Goal: Book appointment/travel/reservation

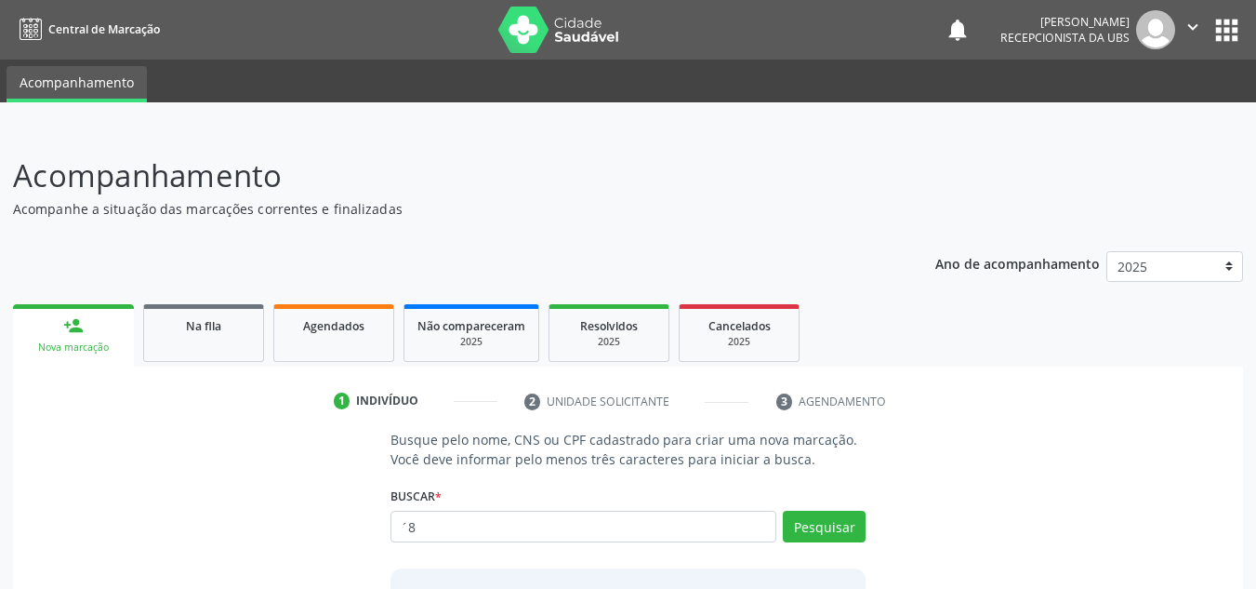
type input "´"
type input "898006209297597"
click at [823, 531] on button "Pesquisar" at bounding box center [824, 526] width 83 height 32
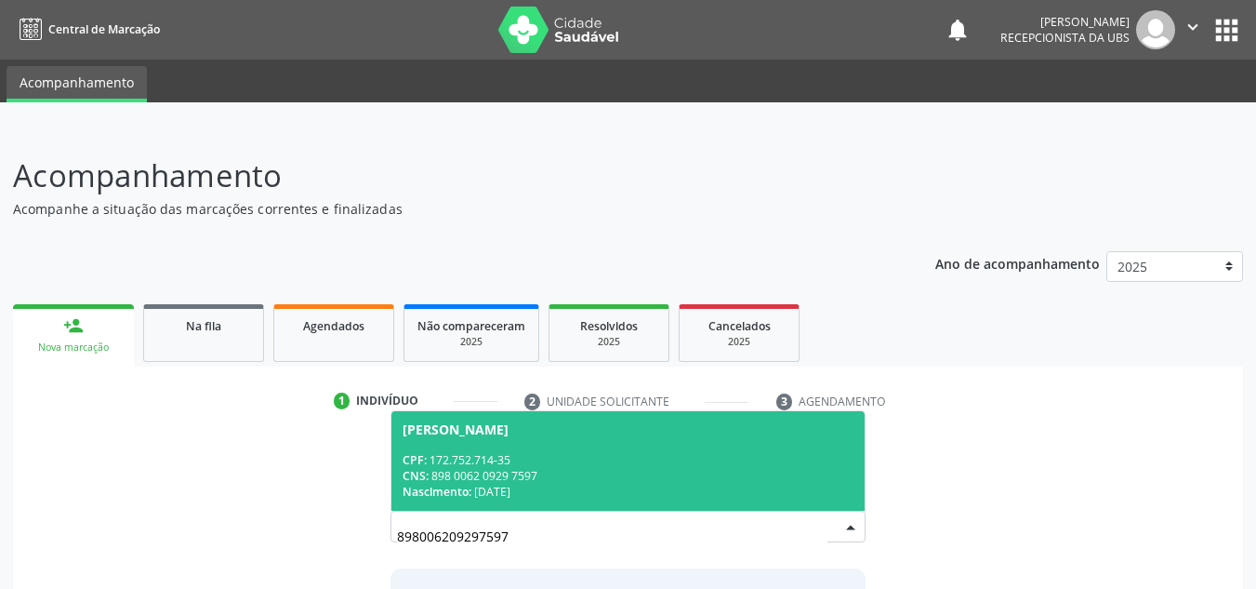
scroll to position [93, 0]
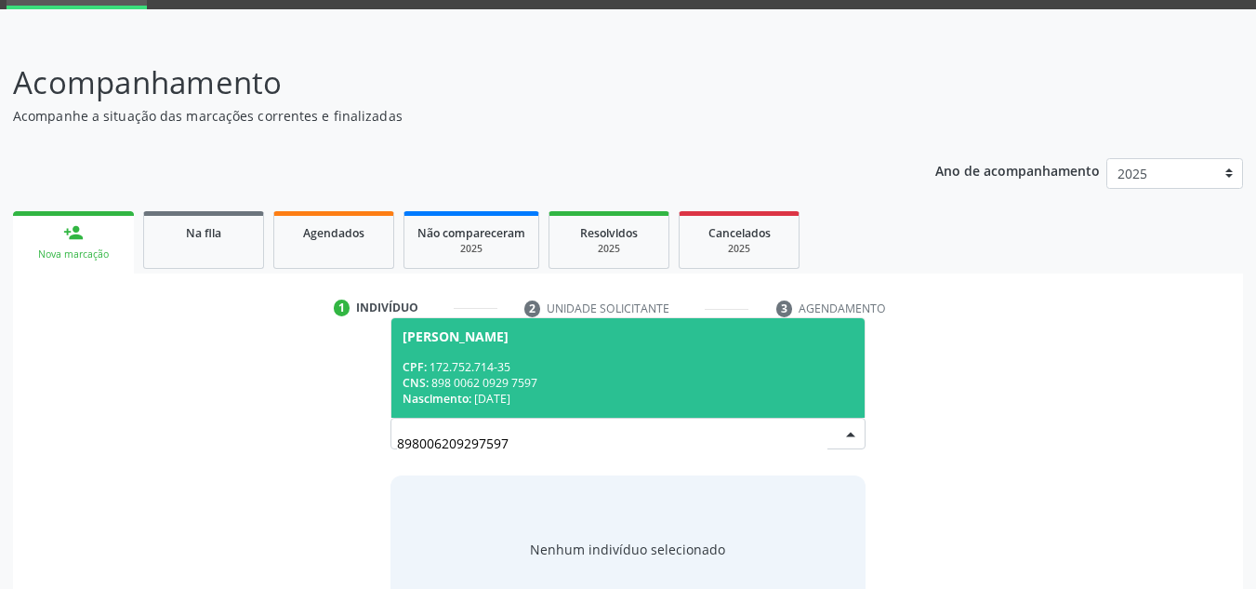
click at [461, 391] on span "Nascimento:" at bounding box center [437, 399] width 69 height 16
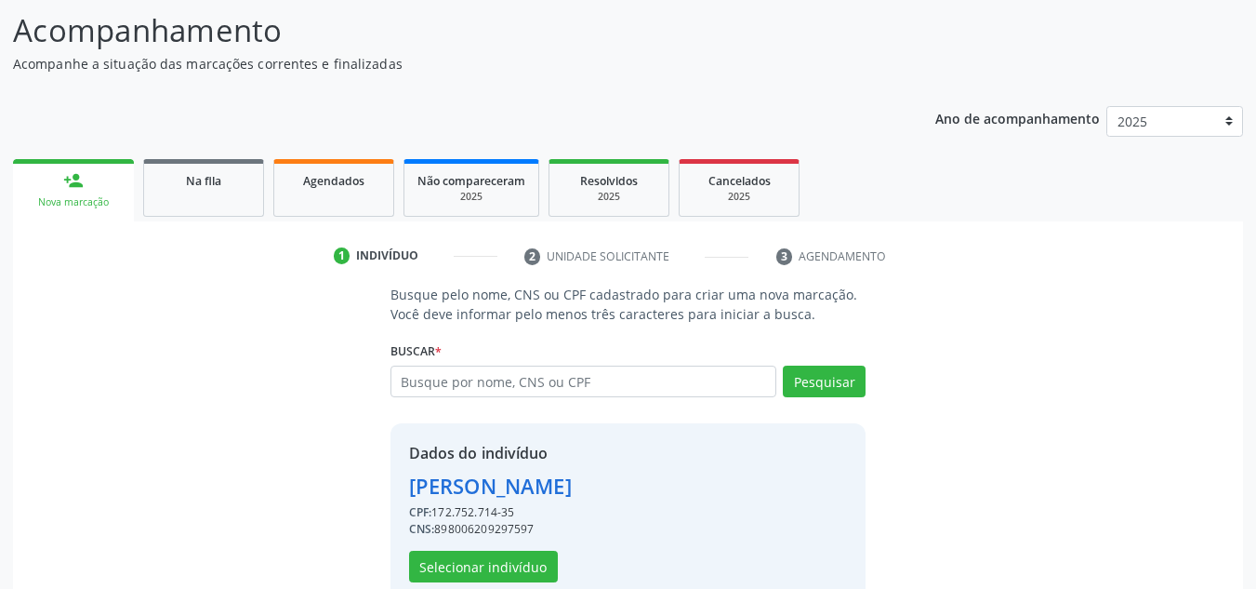
scroll to position [183, 0]
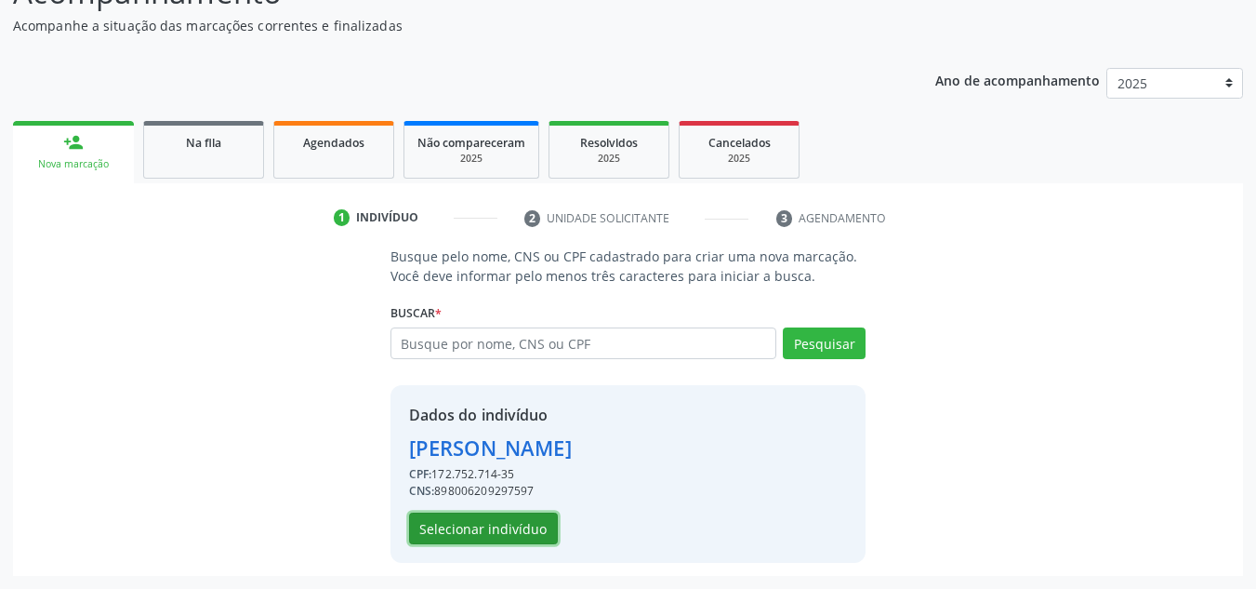
click at [536, 532] on button "Selecionar indivíduo" at bounding box center [483, 528] width 149 height 32
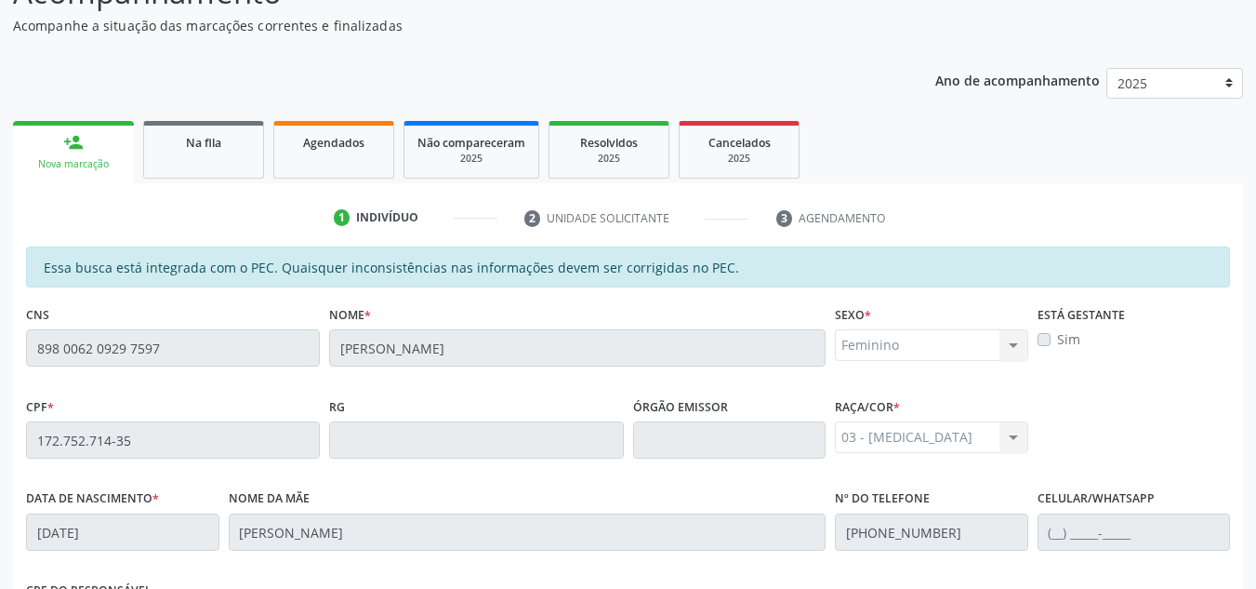
scroll to position [499, 0]
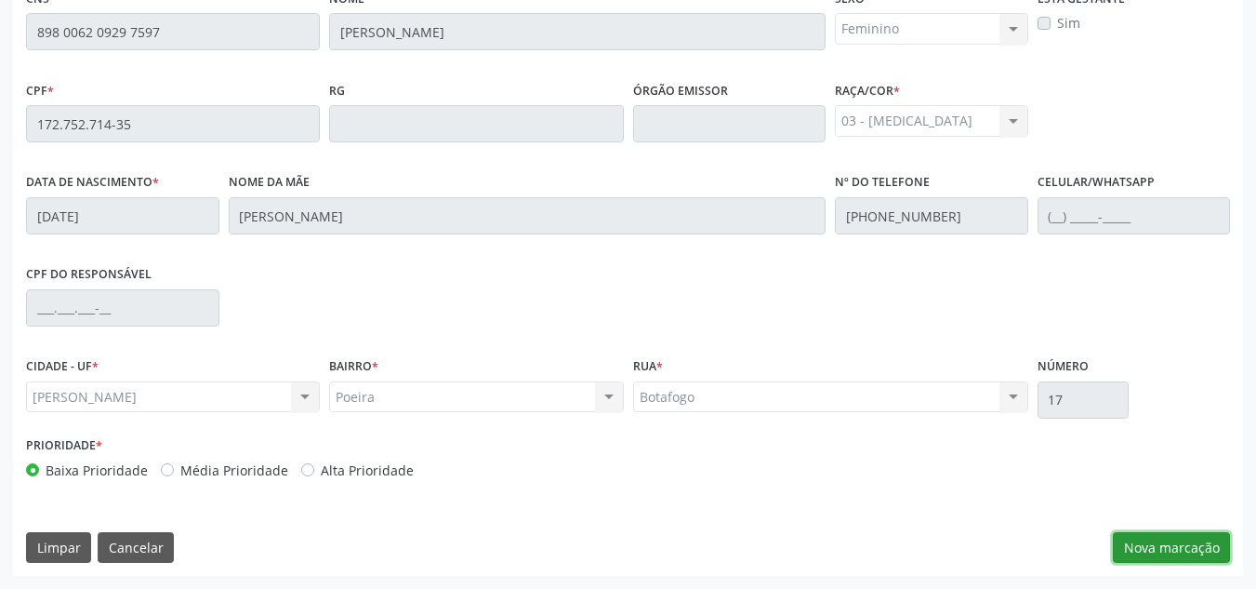
click at [1171, 551] on button "Nova marcação" at bounding box center [1171, 548] width 117 height 32
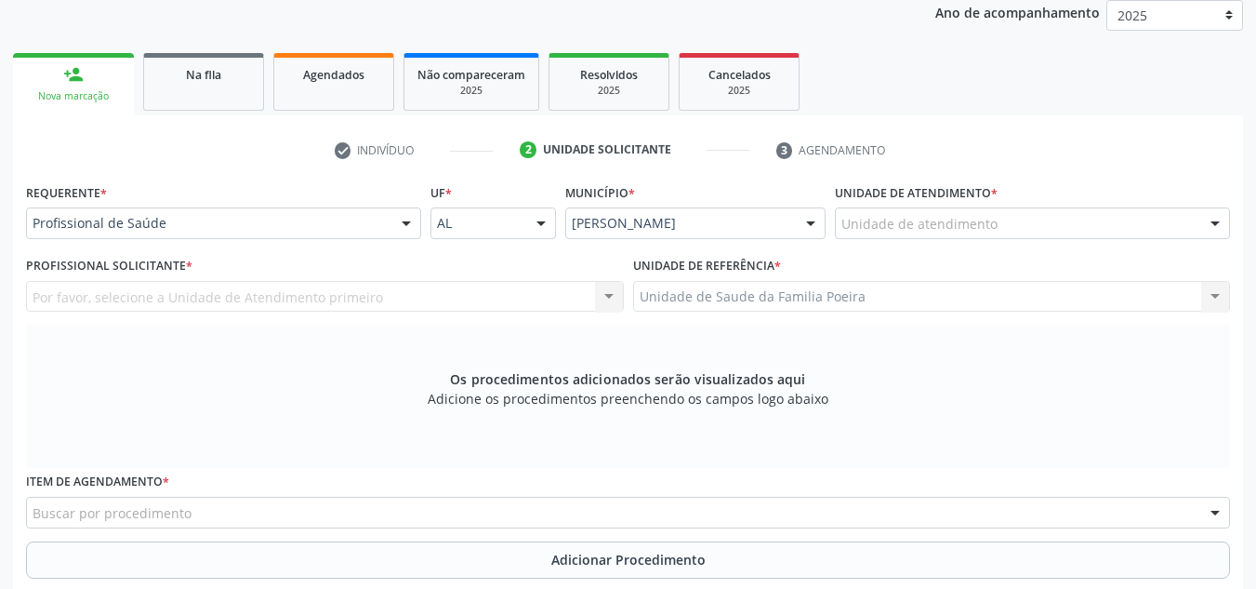
scroll to position [220, 0]
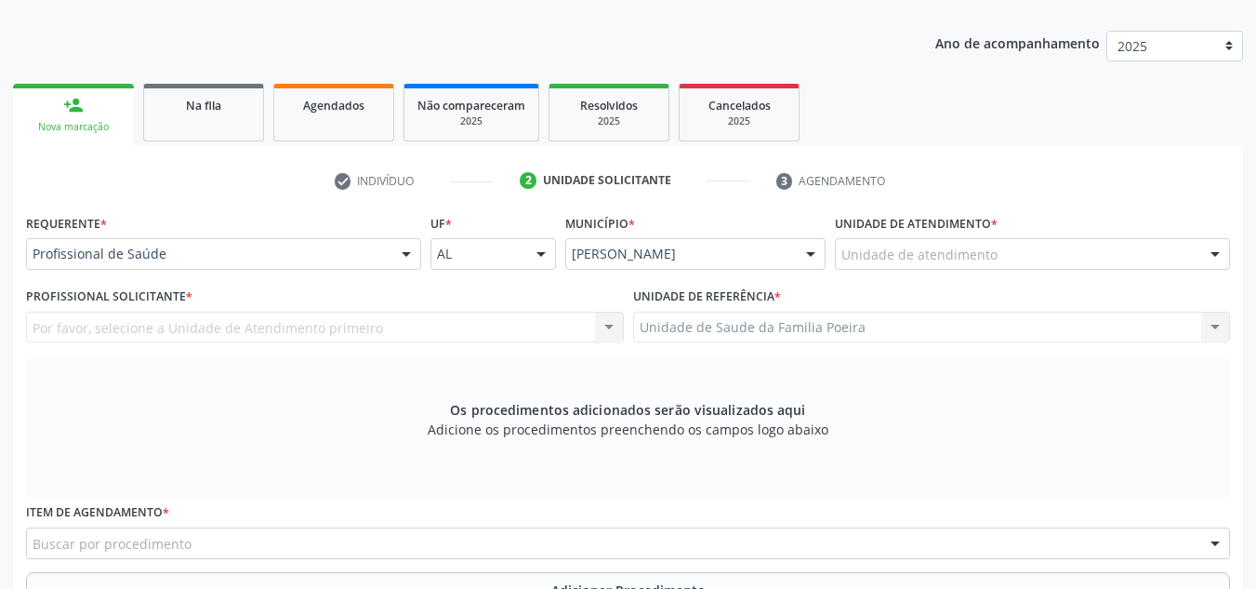
click at [1130, 268] on div "Unidade de atendimento" at bounding box center [1032, 254] width 395 height 32
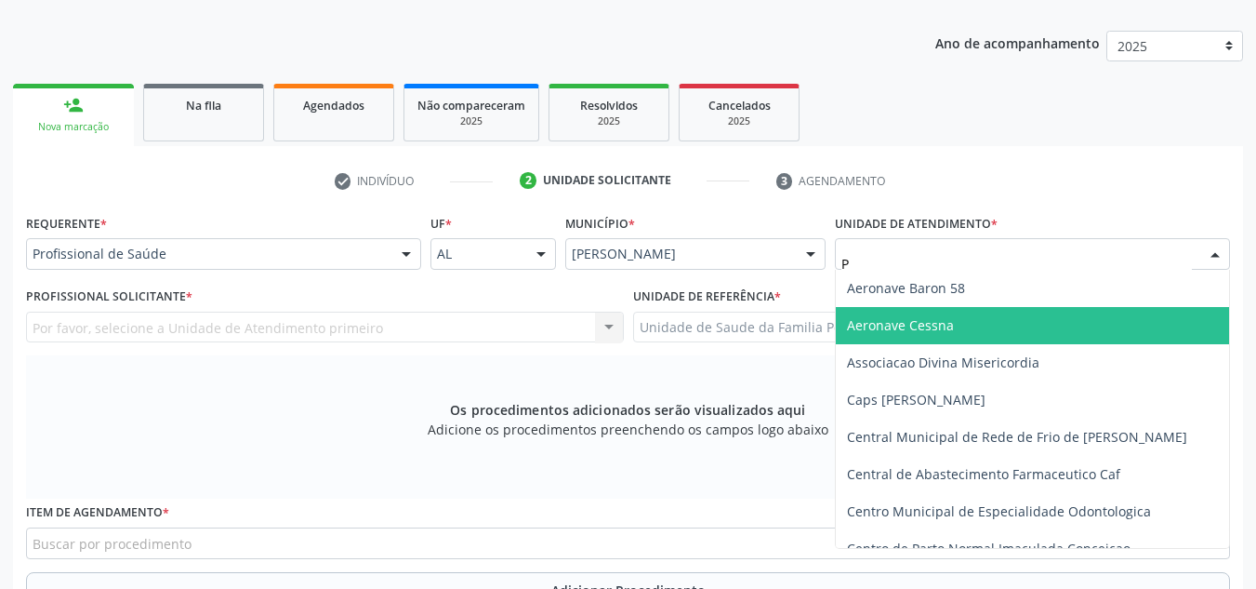
type input "PO"
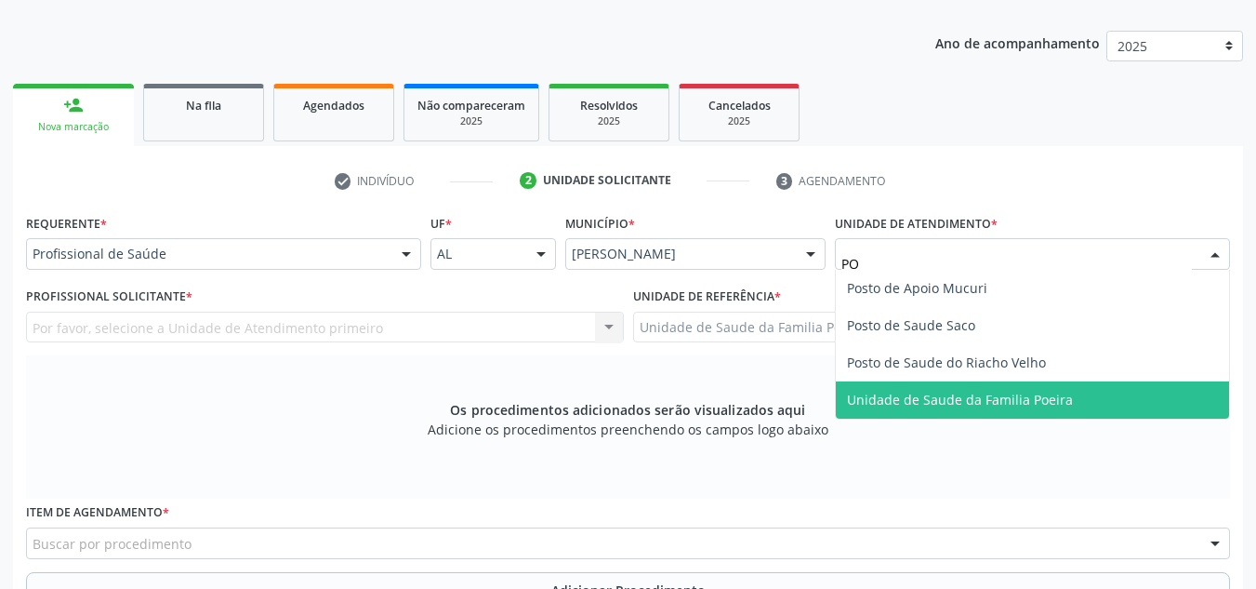
click at [1023, 407] on span "Unidade de Saude da Familia Poeira" at bounding box center [960, 400] width 226 height 18
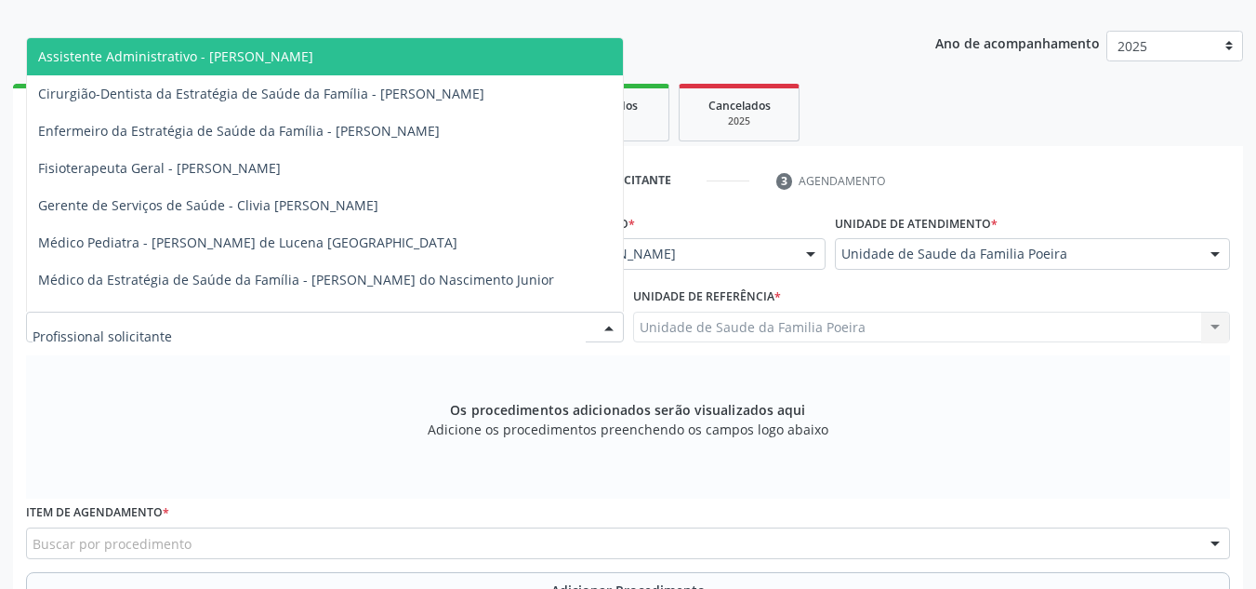
click at [368, 335] on div at bounding box center [325, 327] width 598 height 32
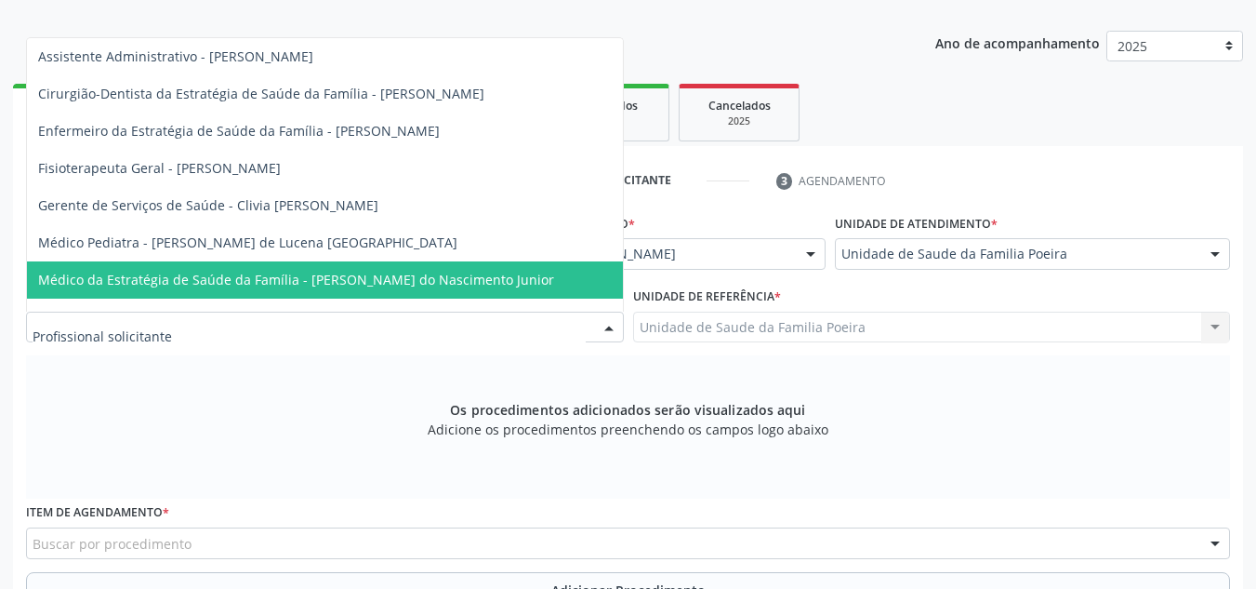
click at [355, 289] on span "Médico da Estratégia de Saúde da Família - [PERSON_NAME] do Nascimento Junior" at bounding box center [325, 279] width 596 height 37
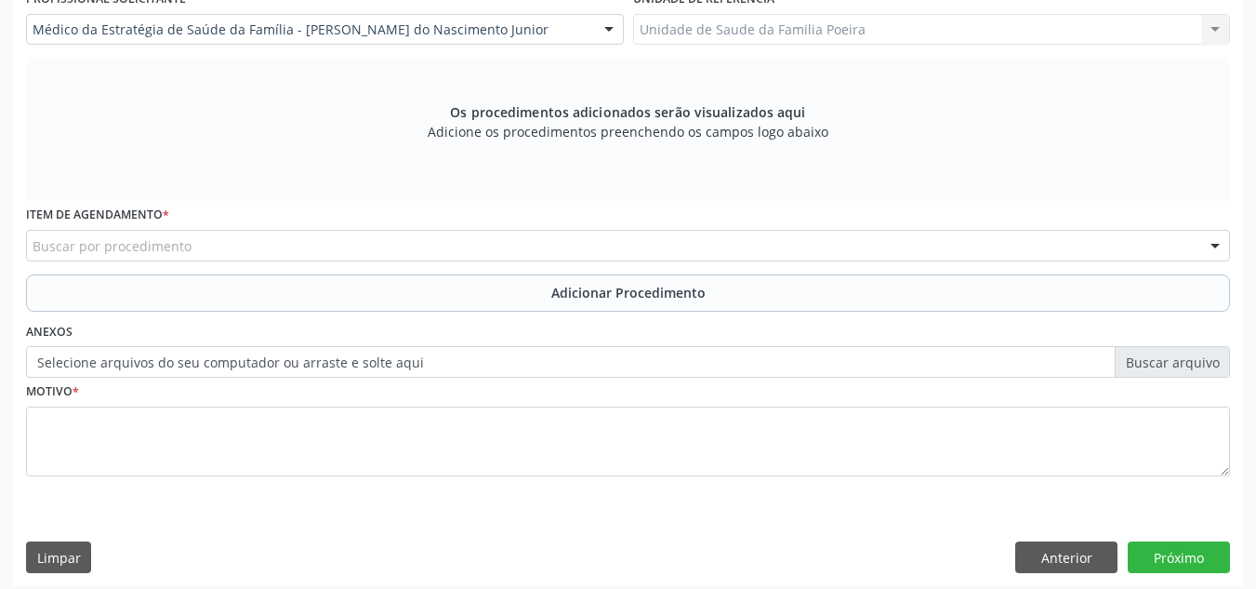
scroll to position [528, 0]
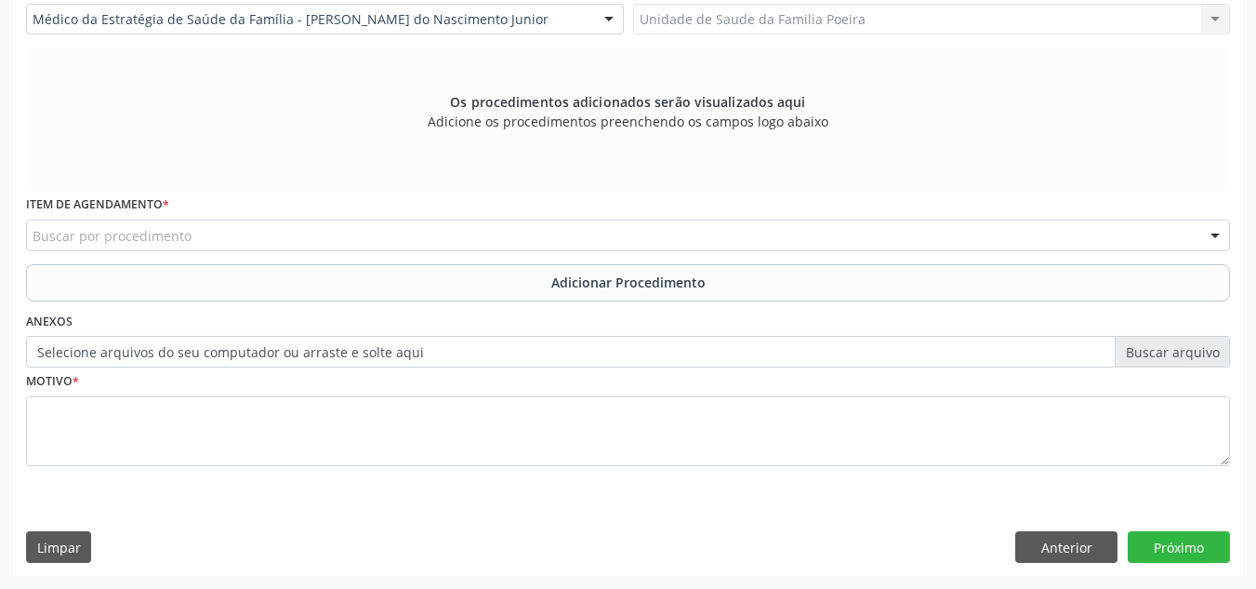
click at [254, 234] on div "Buscar por procedimento" at bounding box center [628, 235] width 1204 height 32
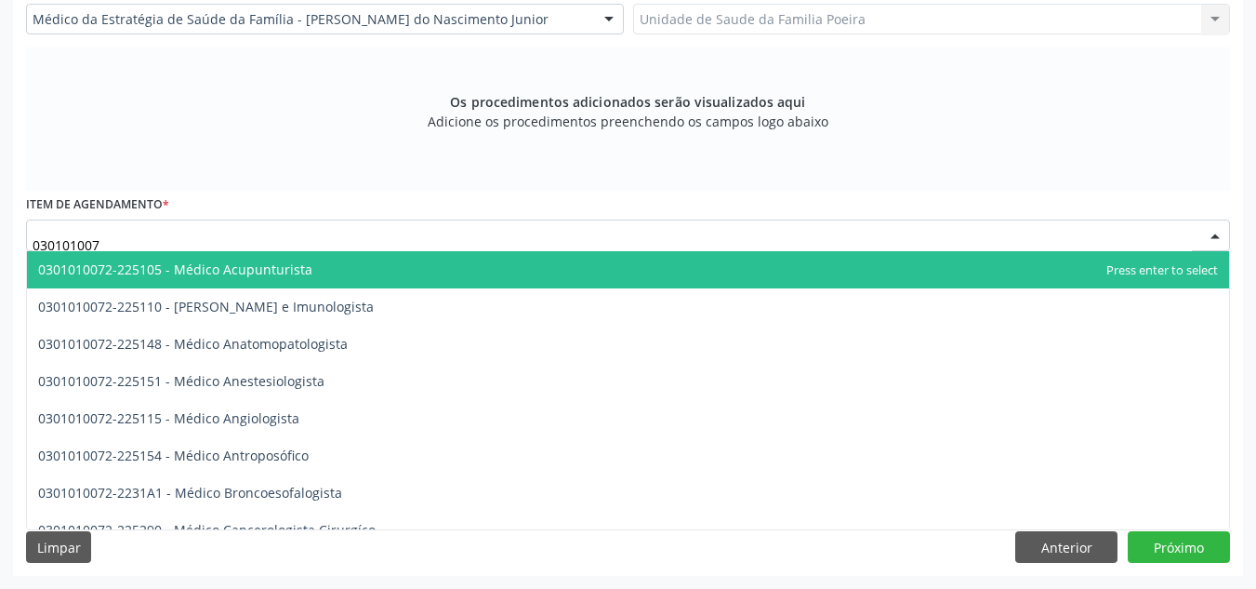
type input "0301010072"
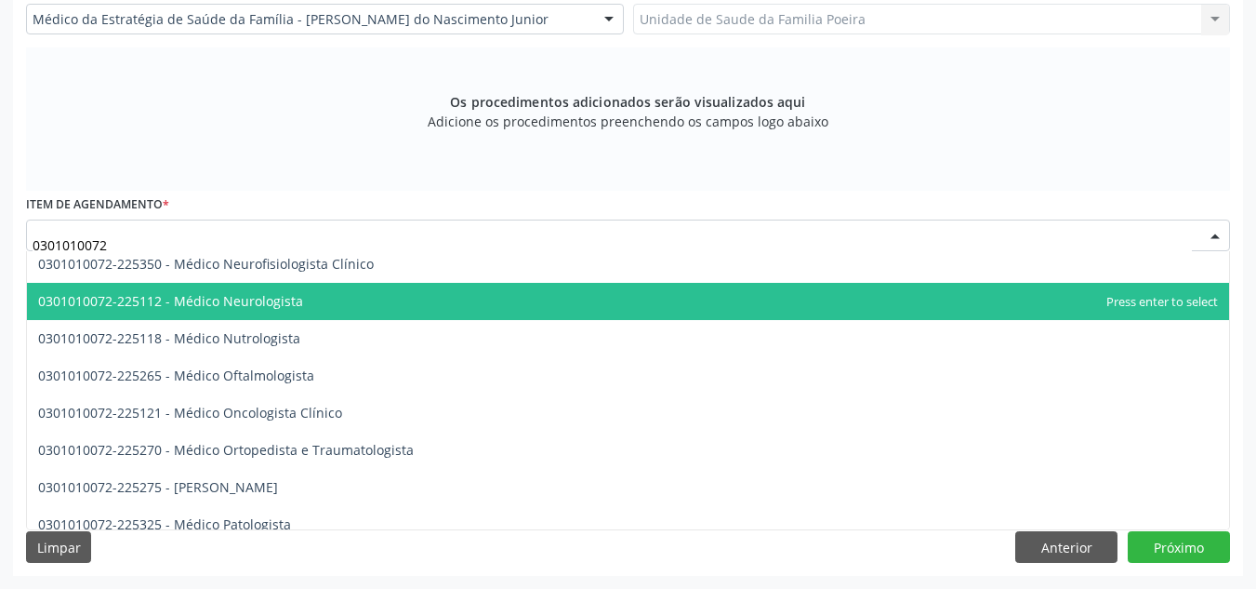
scroll to position [1488, 0]
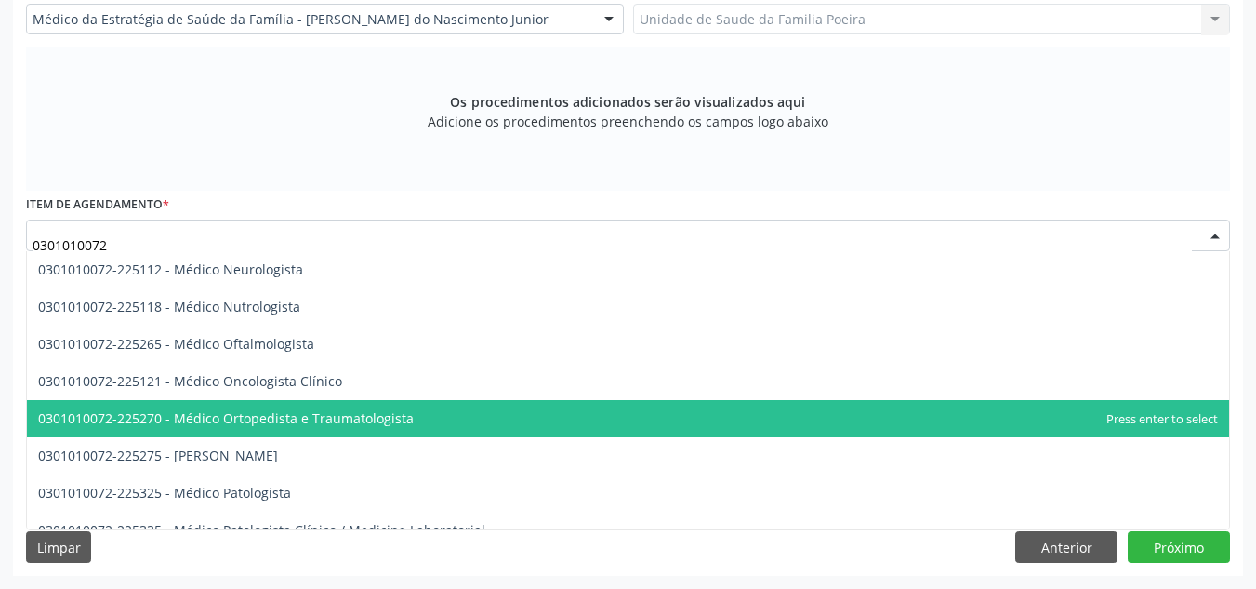
click at [325, 420] on span "0301010072-225270 - Médico Ortopedista e Traumatologista" at bounding box center [226, 418] width 376 height 18
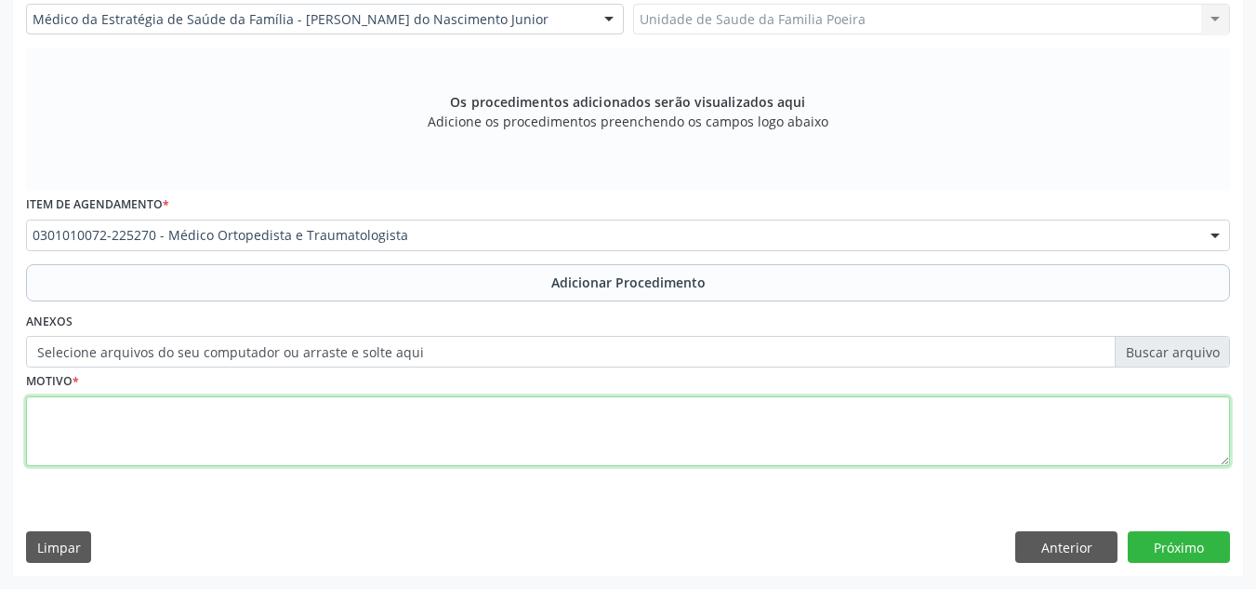
click at [328, 436] on textarea at bounding box center [628, 431] width 1204 height 71
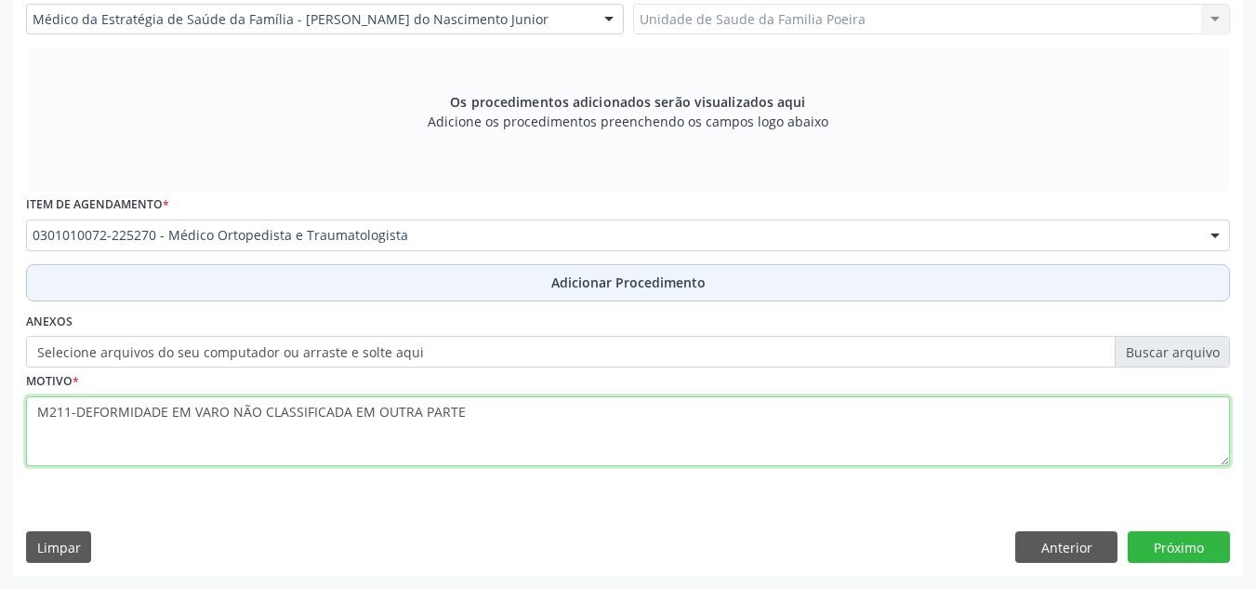
type textarea "M211-DEFORMIDADE EM VARO NÃO CLASSIFICADA EM OUTRA PARTE"
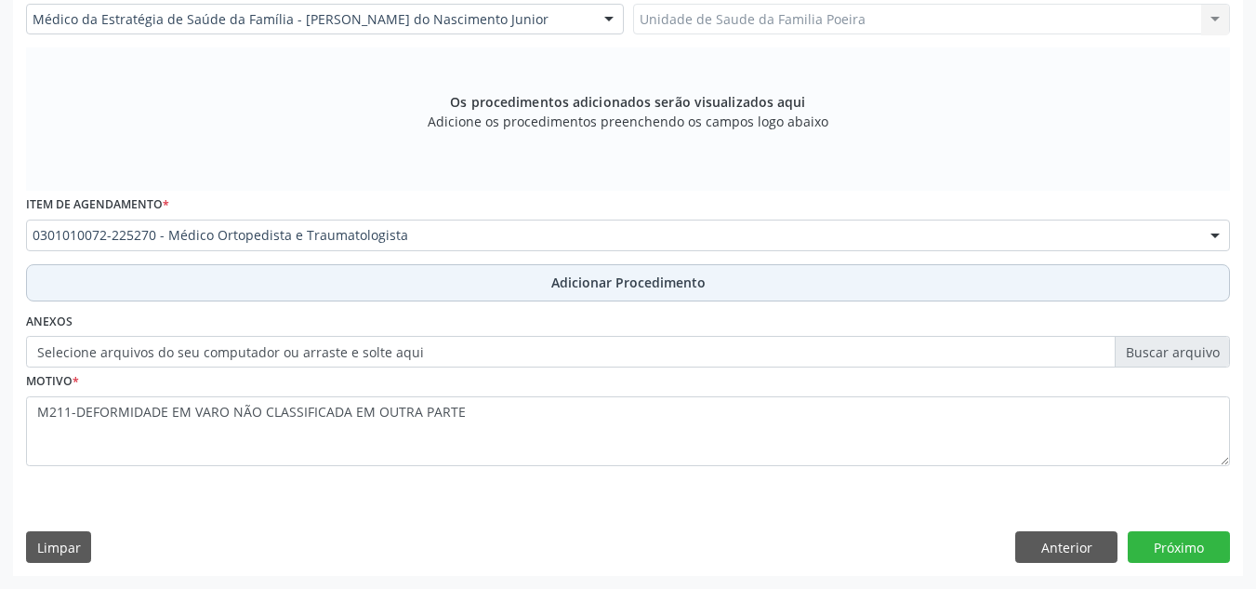
click at [675, 295] on button "Adicionar Procedimento" at bounding box center [628, 282] width 1204 height 37
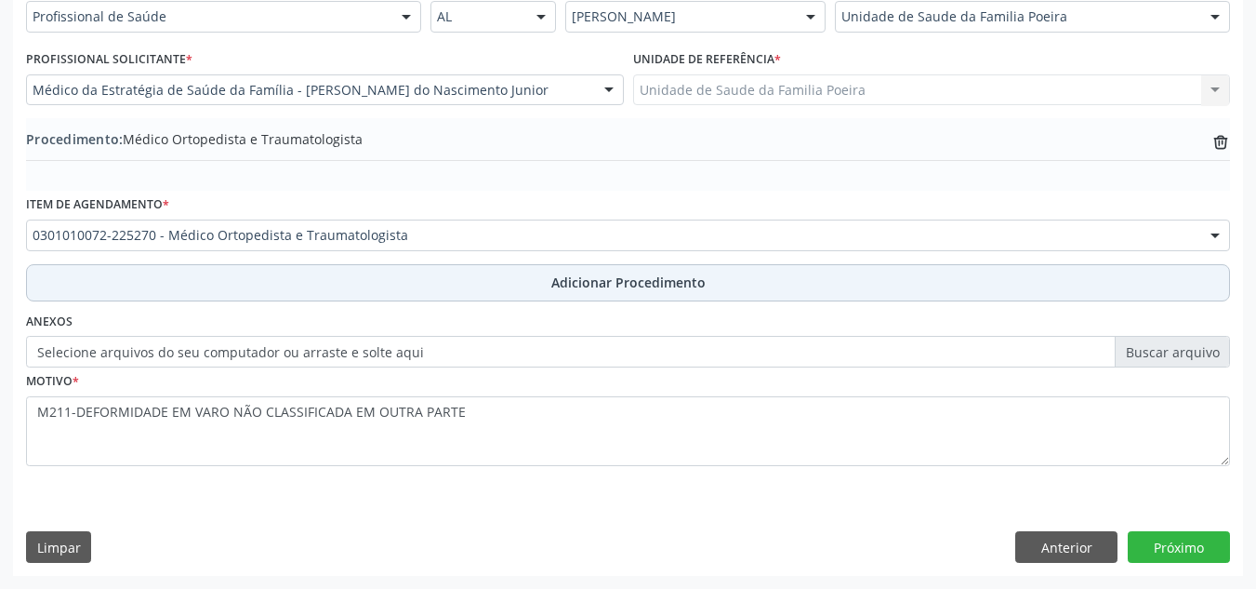
scroll to position [457, 0]
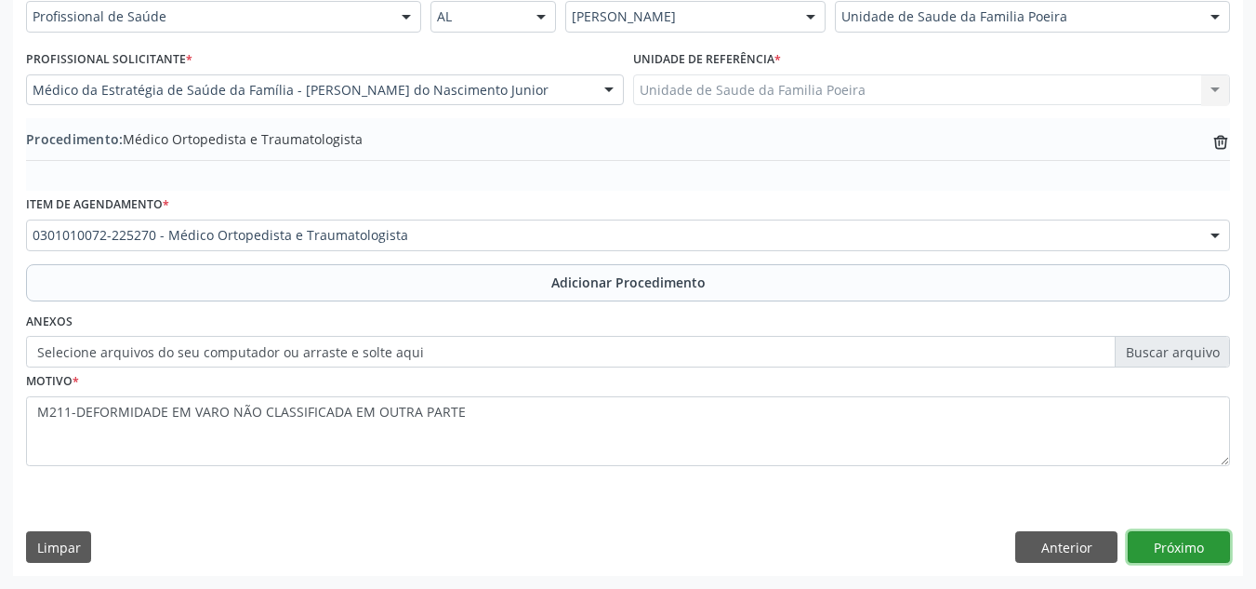
click at [1192, 546] on button "Próximo" at bounding box center [1179, 547] width 102 height 32
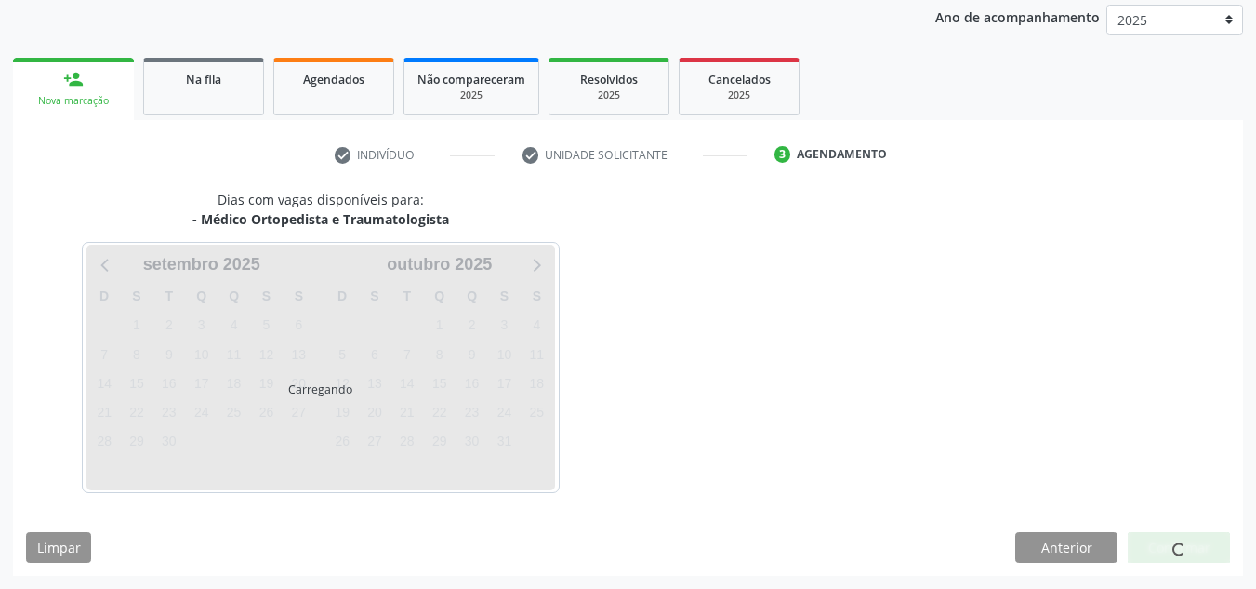
scroll to position [301, 0]
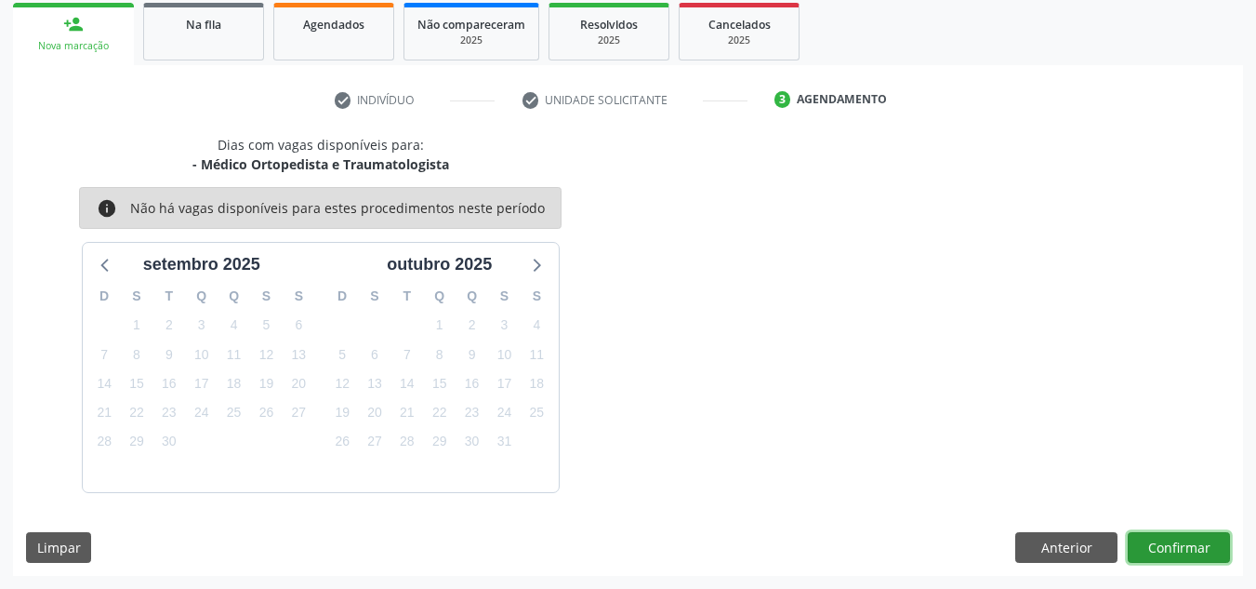
click at [1200, 550] on button "Confirmar" at bounding box center [1179, 548] width 102 height 32
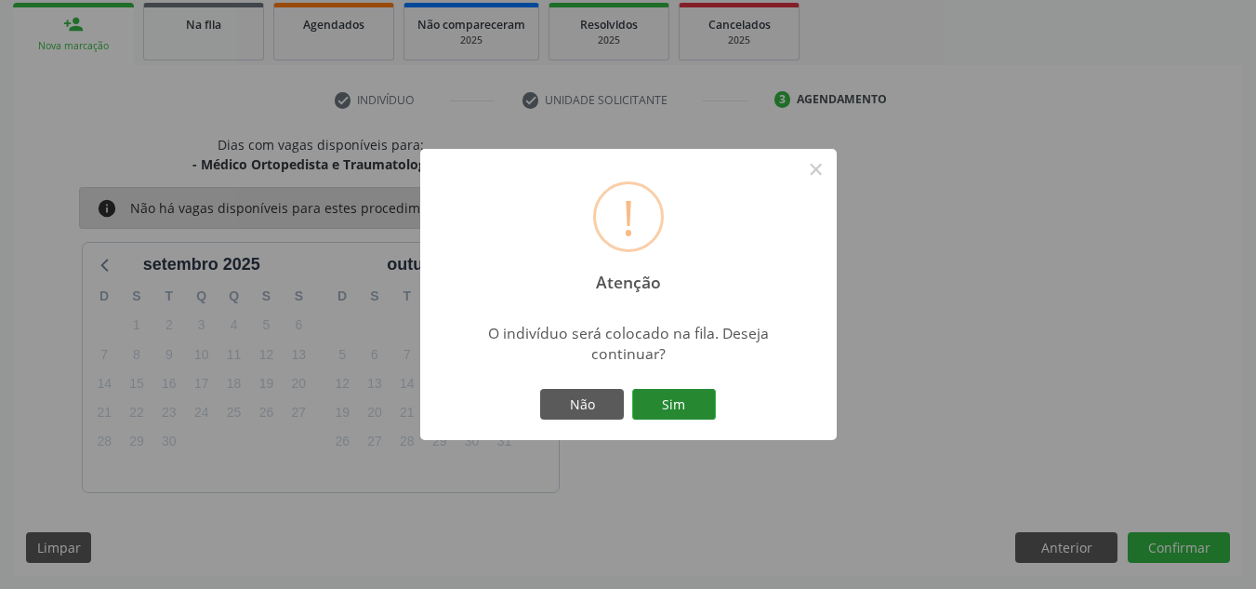
click at [665, 391] on button "Sim" at bounding box center [674, 405] width 84 height 32
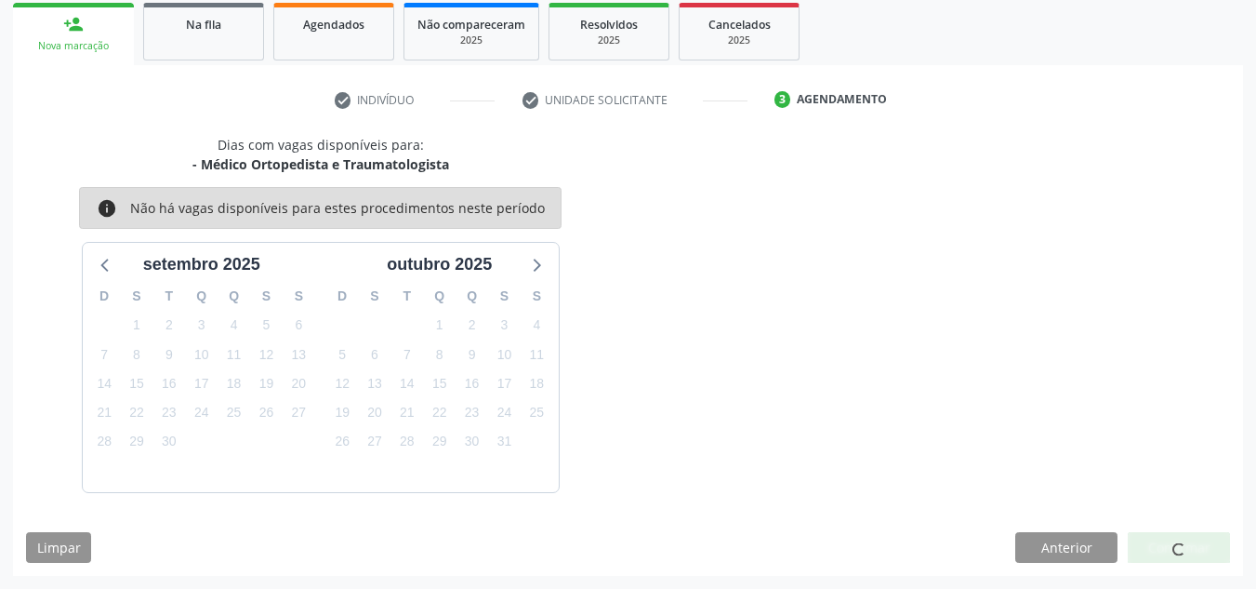
scroll to position [51, 0]
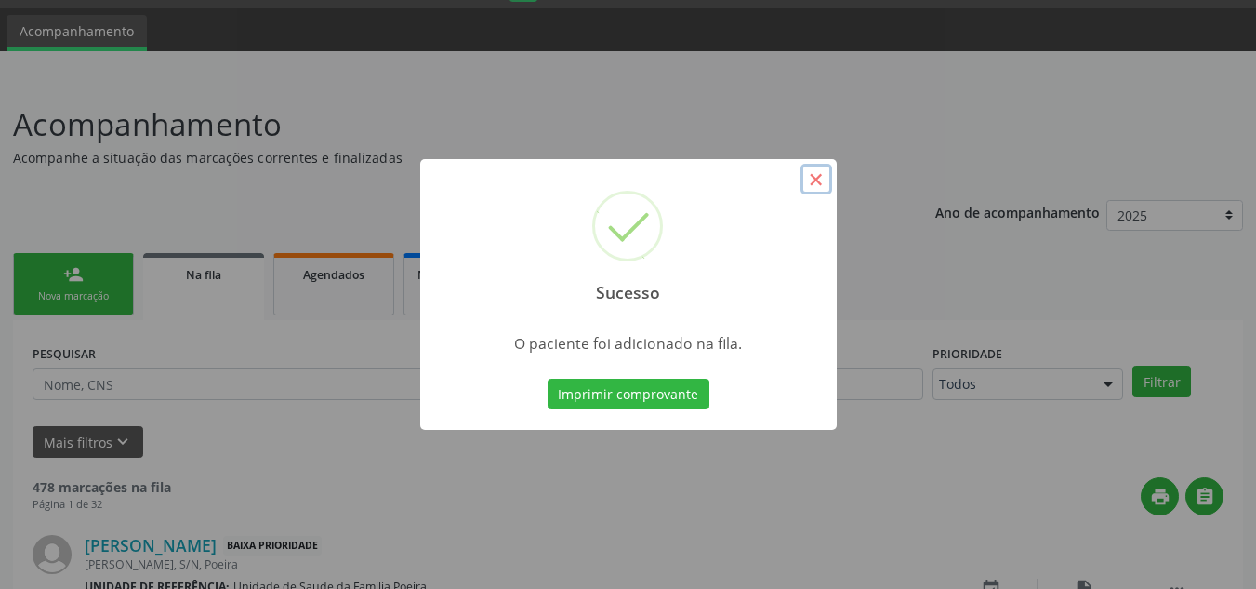
click at [815, 172] on button "×" at bounding box center [817, 180] width 32 height 32
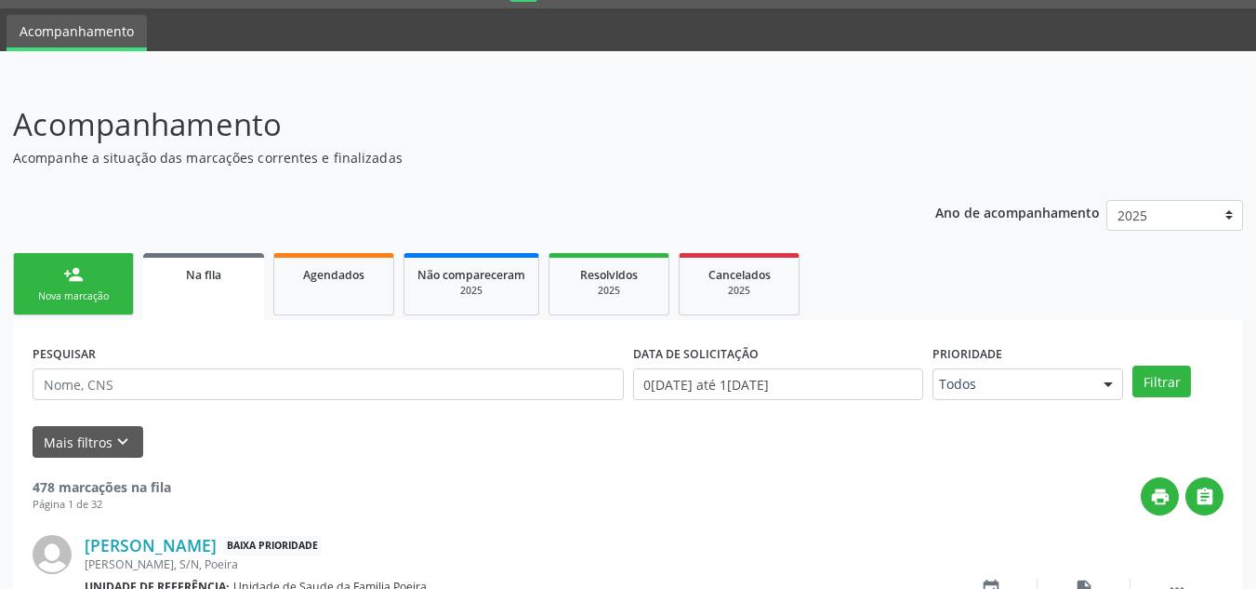
click at [85, 298] on div "Nova marcação" at bounding box center [73, 296] width 93 height 14
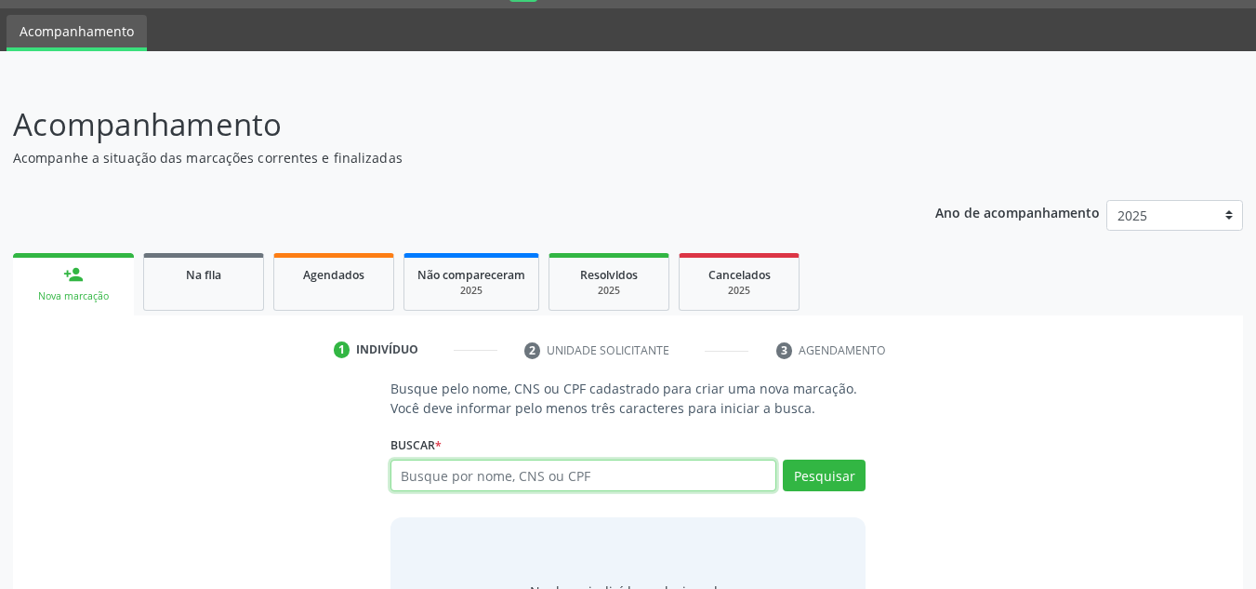
click at [432, 470] on input "text" at bounding box center [584, 475] width 387 height 32
type input "704002805722563"
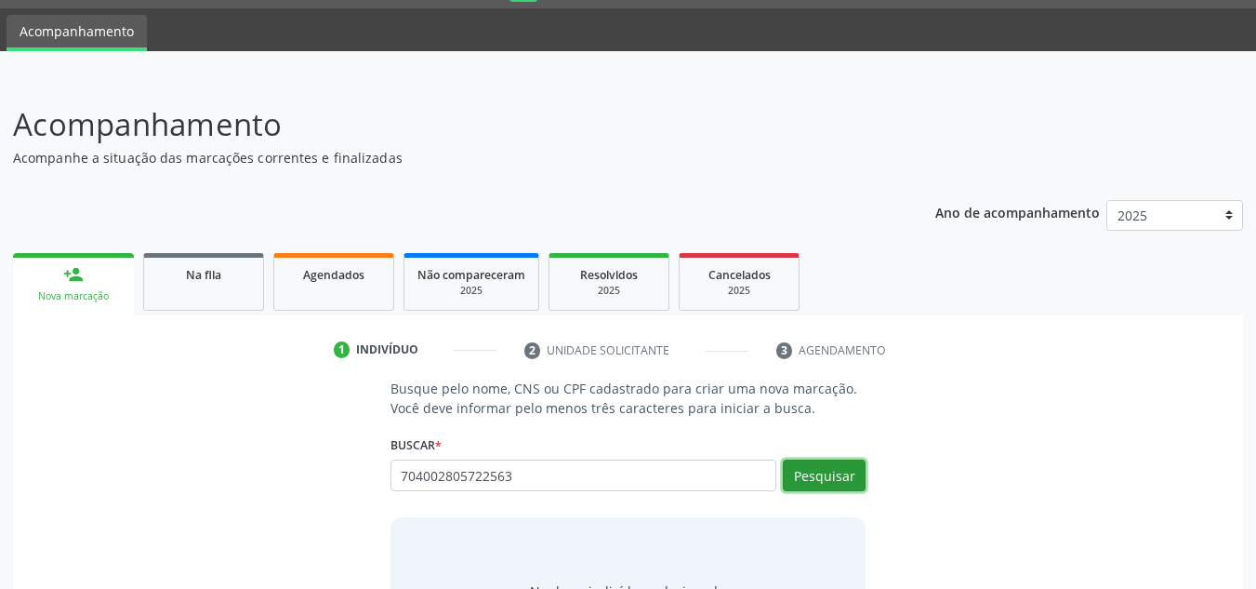
click at [821, 461] on button "Pesquisar" at bounding box center [824, 475] width 83 height 32
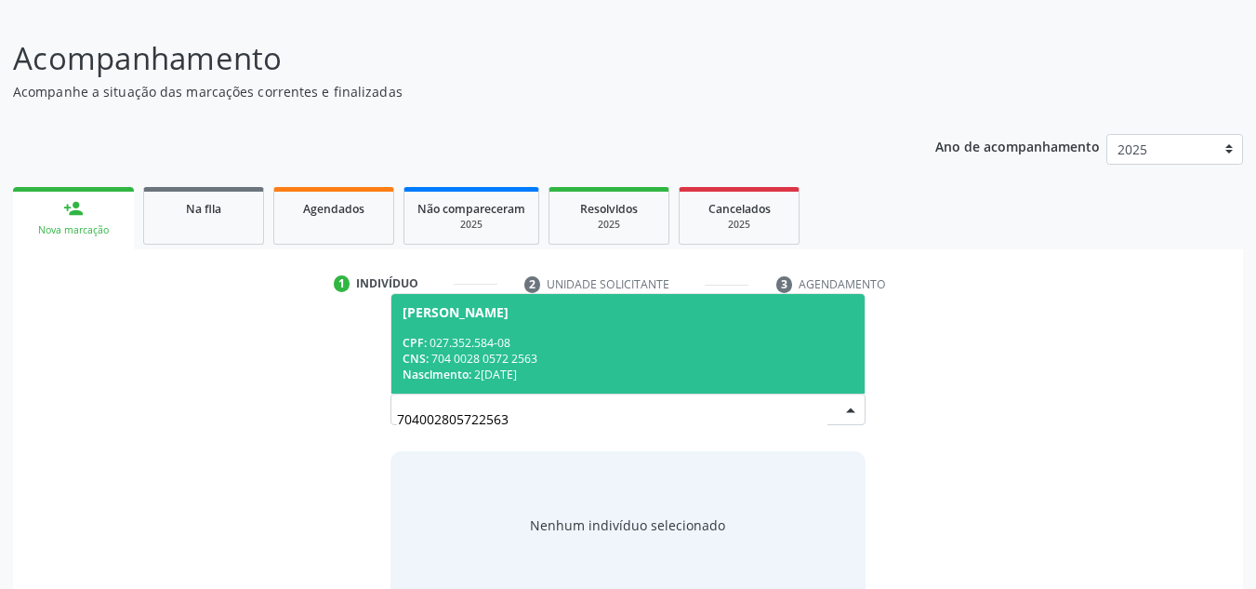
scroll to position [144, 0]
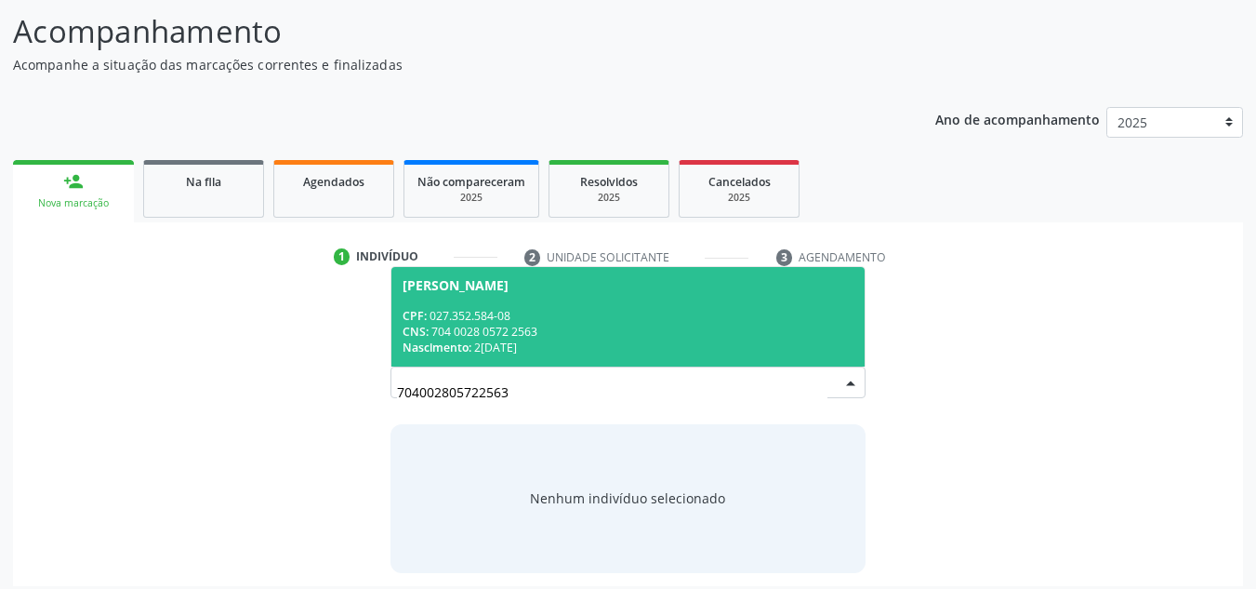
click at [483, 312] on div "CPF: 027.352.584-08" at bounding box center [629, 316] width 452 height 16
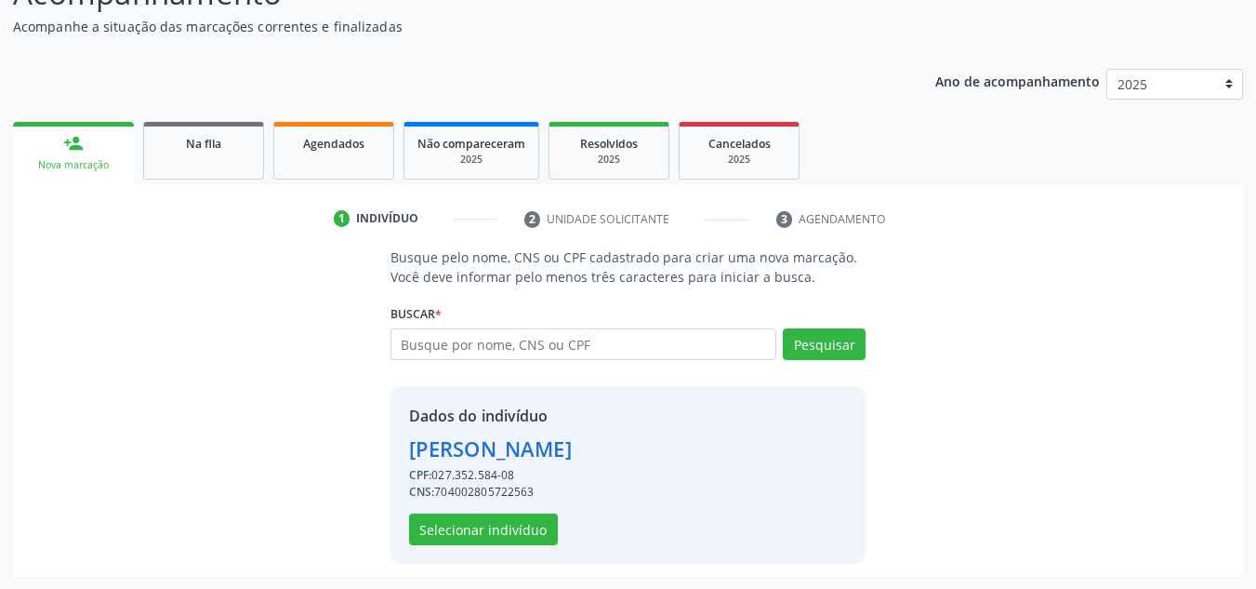
scroll to position [183, 0]
click at [486, 529] on button "Selecionar indivíduo" at bounding box center [483, 528] width 149 height 32
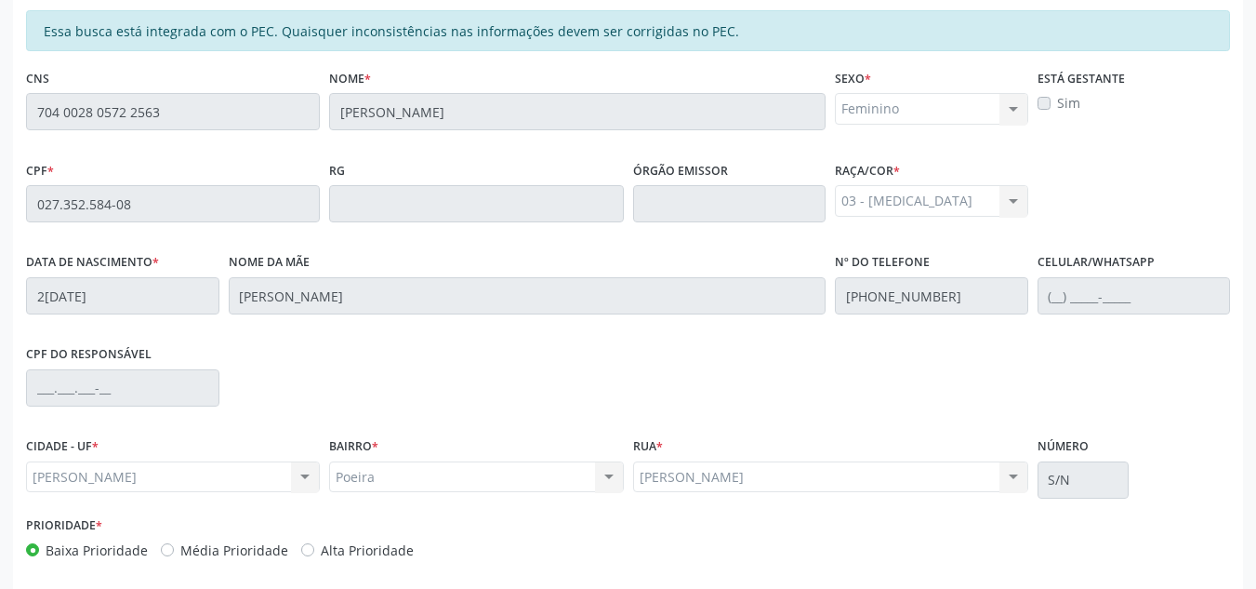
scroll to position [499, 0]
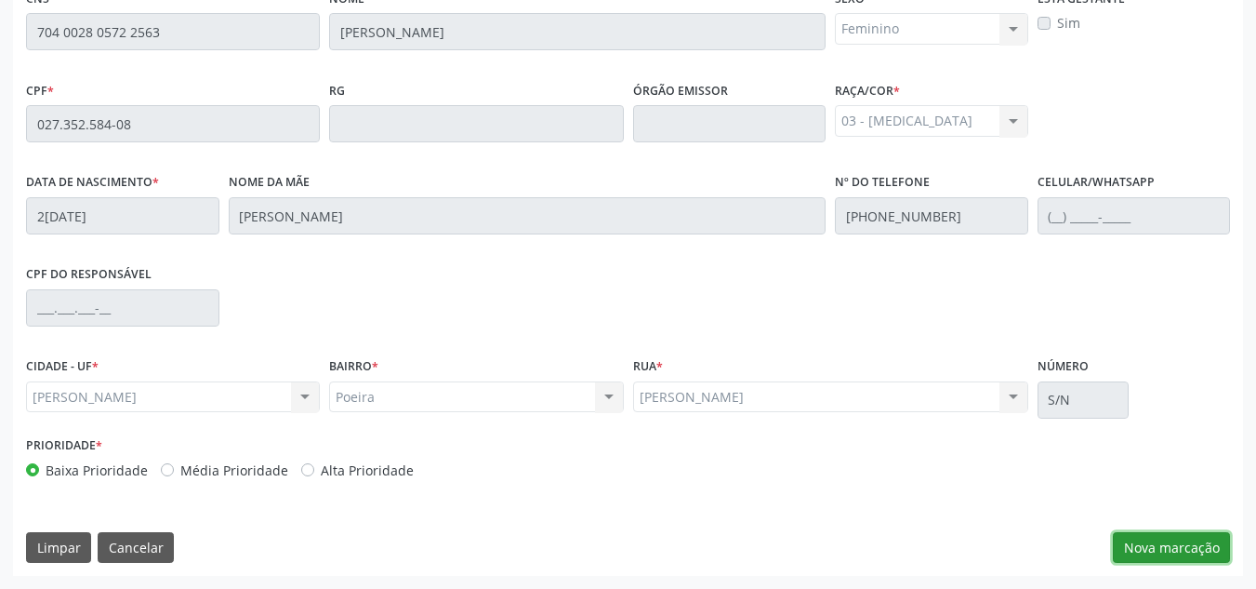
click at [1182, 538] on button "Nova marcação" at bounding box center [1171, 548] width 117 height 32
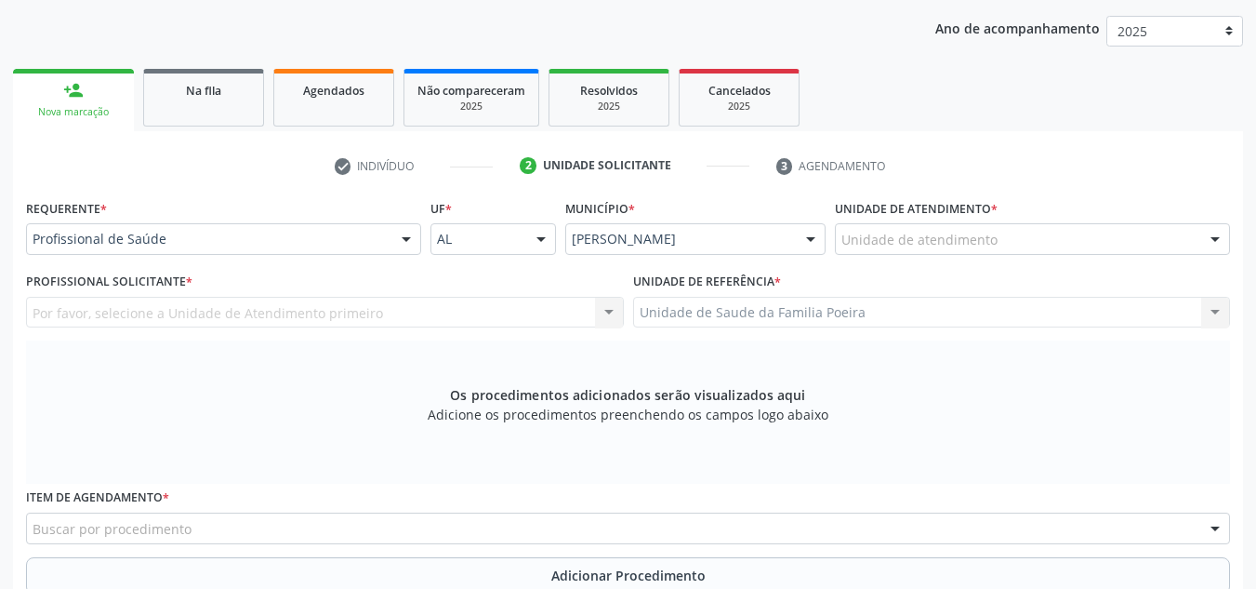
scroll to position [220, 0]
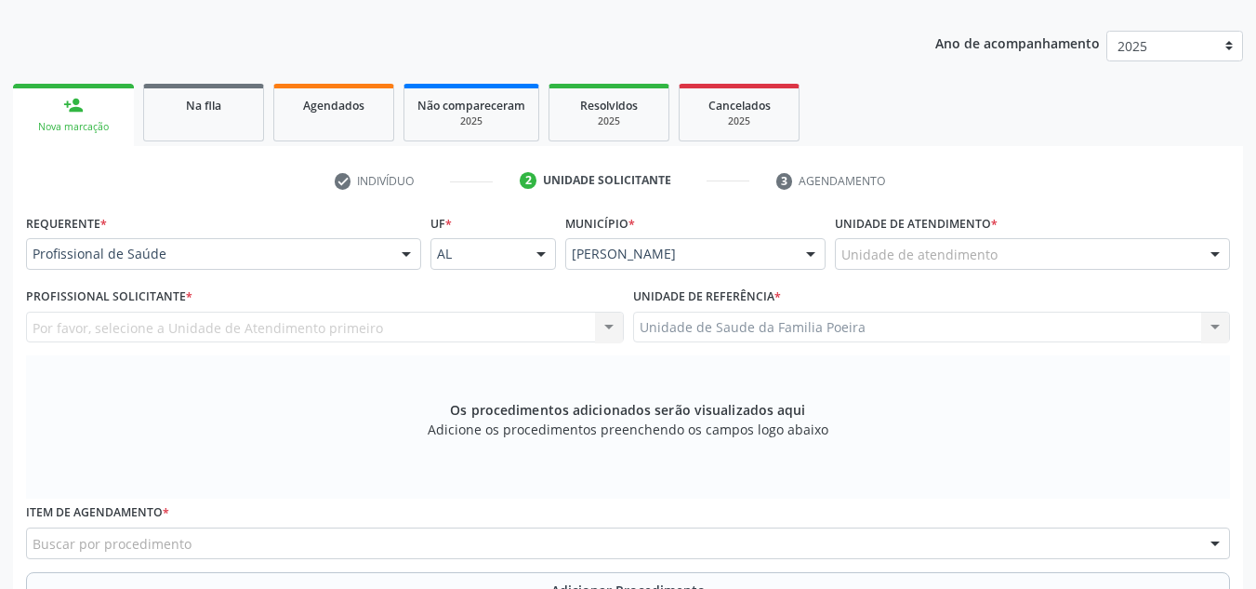
click at [1073, 252] on div "Unidade de atendimento" at bounding box center [1032, 254] width 395 height 32
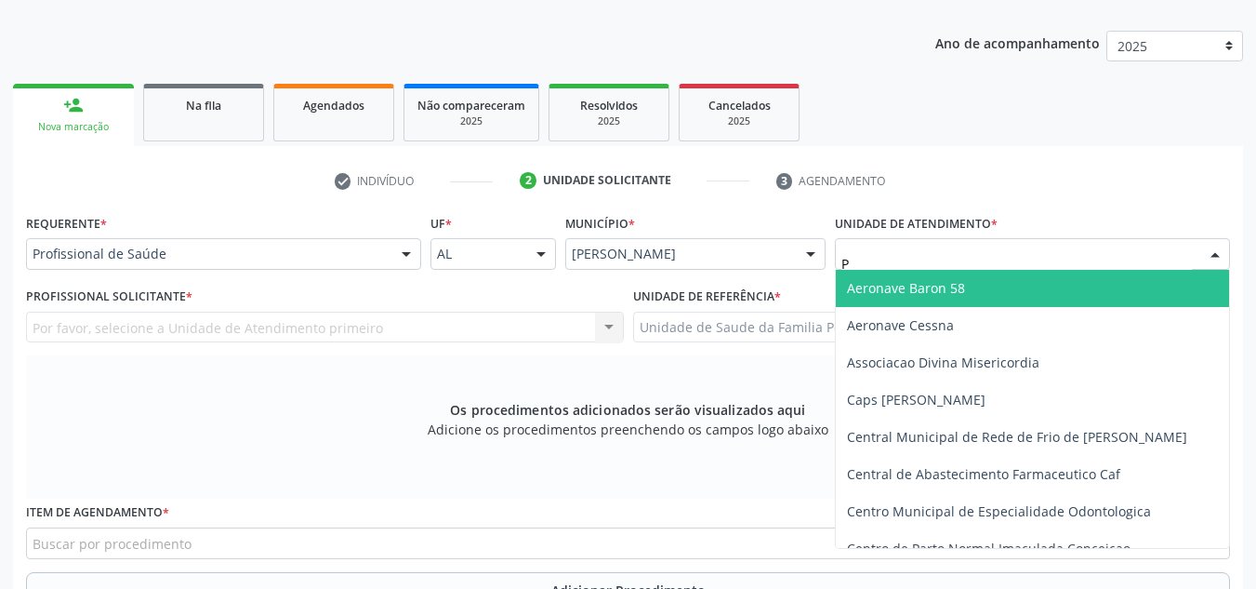
type input "PO"
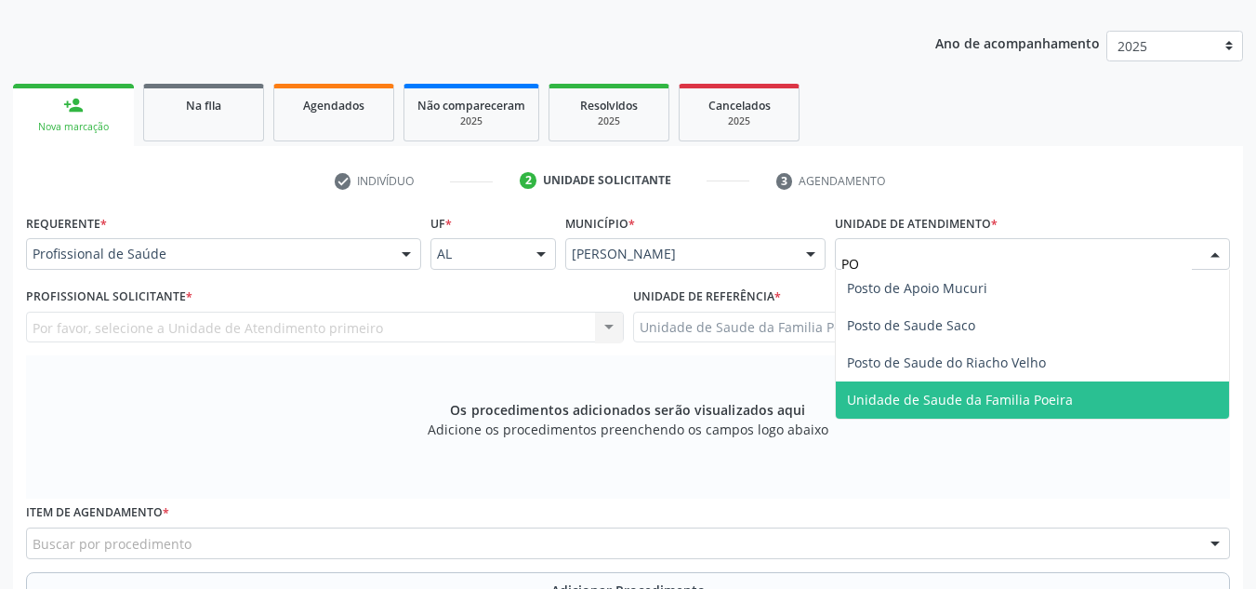
click at [1013, 403] on span "Unidade de Saude da Familia Poeira" at bounding box center [960, 400] width 226 height 18
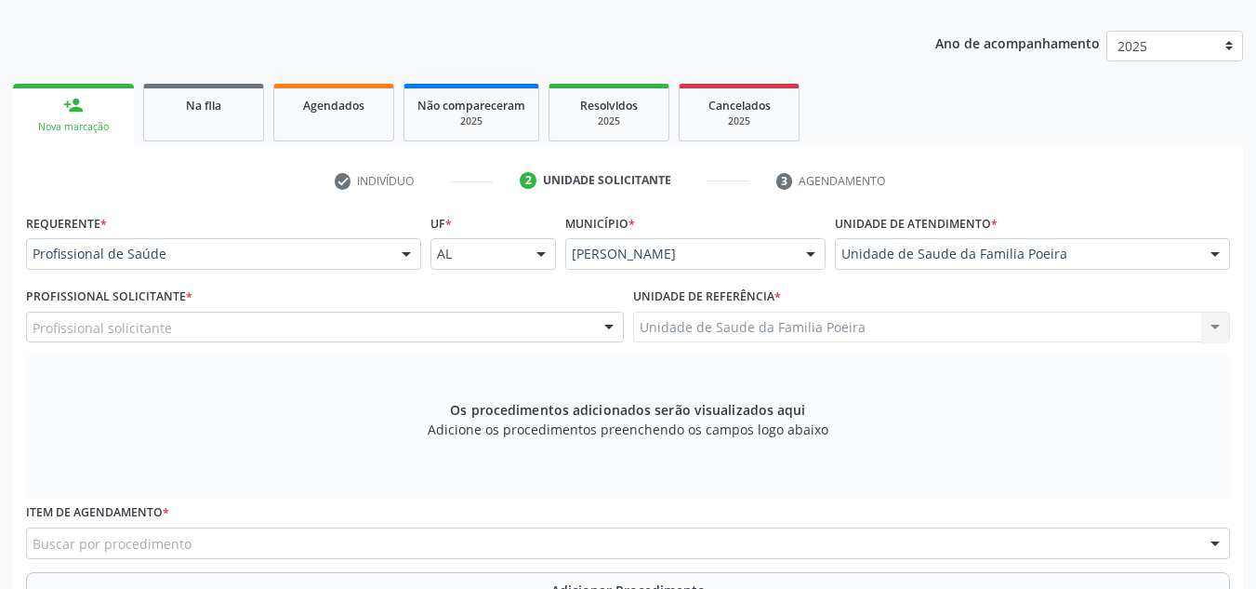
click at [205, 332] on div "Profissional solicitante" at bounding box center [325, 327] width 598 height 32
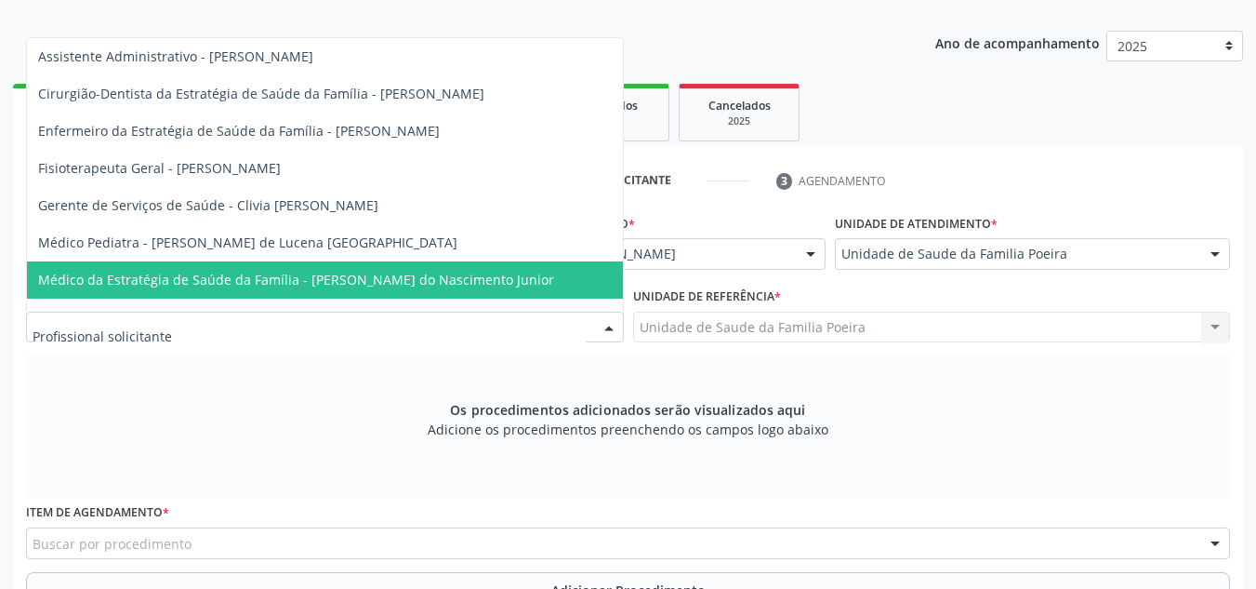
click at [232, 292] on span "Médico da Estratégia de Saúde da Família - [PERSON_NAME] do Nascimento Junior" at bounding box center [325, 279] width 596 height 37
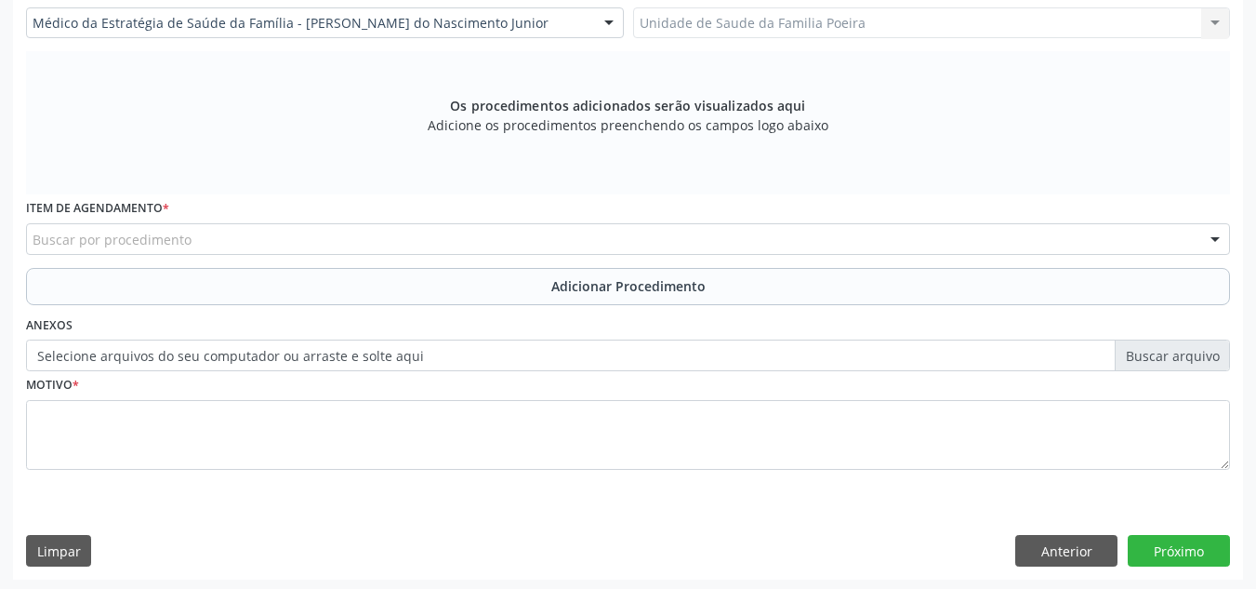
scroll to position [528, 0]
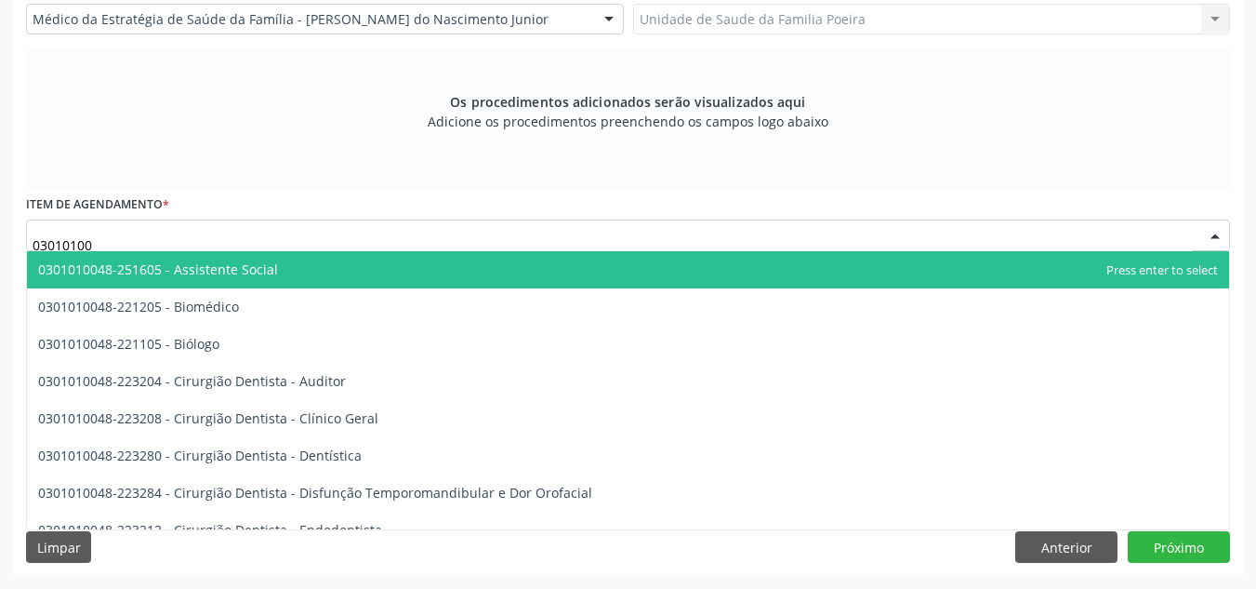
type input "030101003"
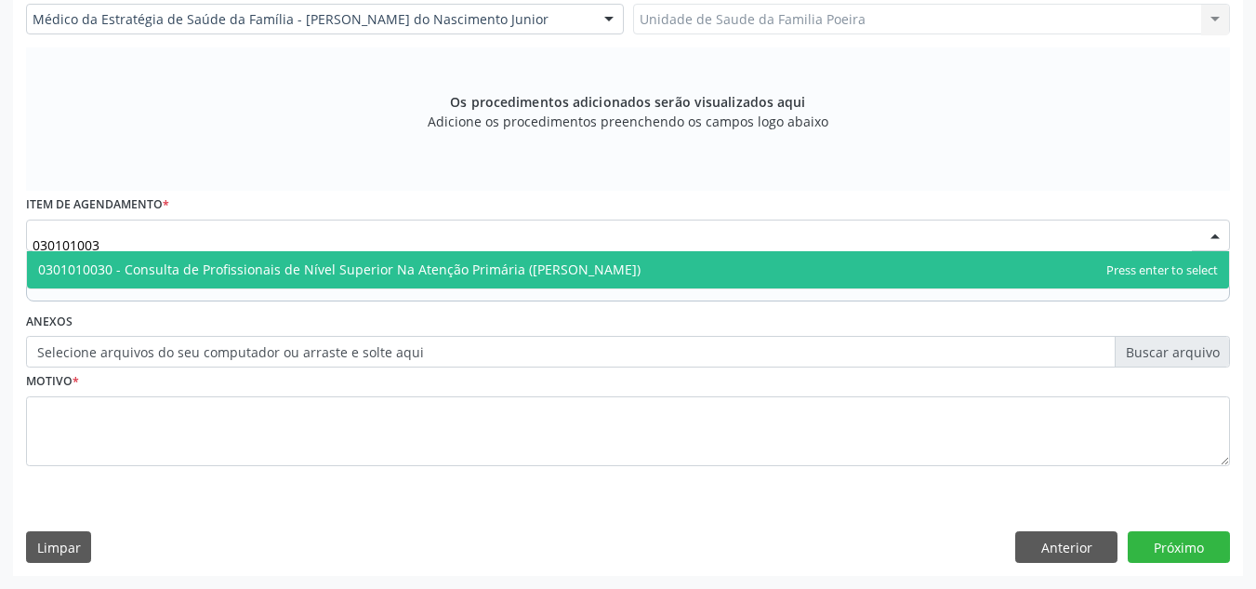
click at [204, 265] on span "0301010030 - Consulta de Profissionais de Nível Superior Na Atenção Primária ([…" at bounding box center [339, 269] width 603 height 18
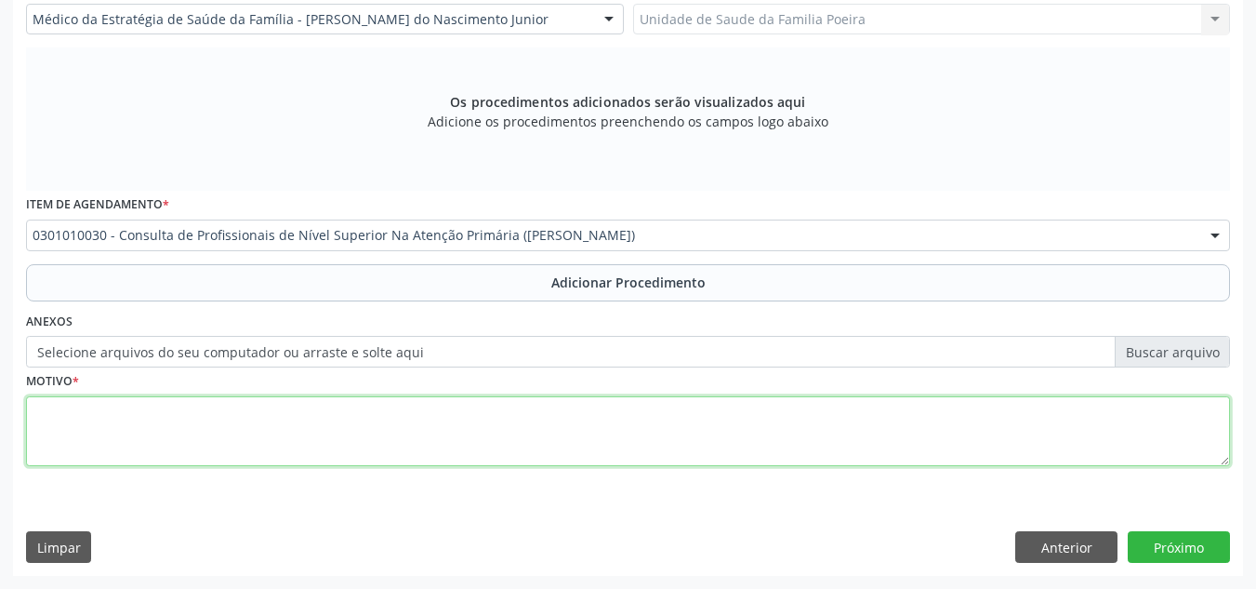
click at [238, 439] on textarea at bounding box center [628, 431] width 1204 height 71
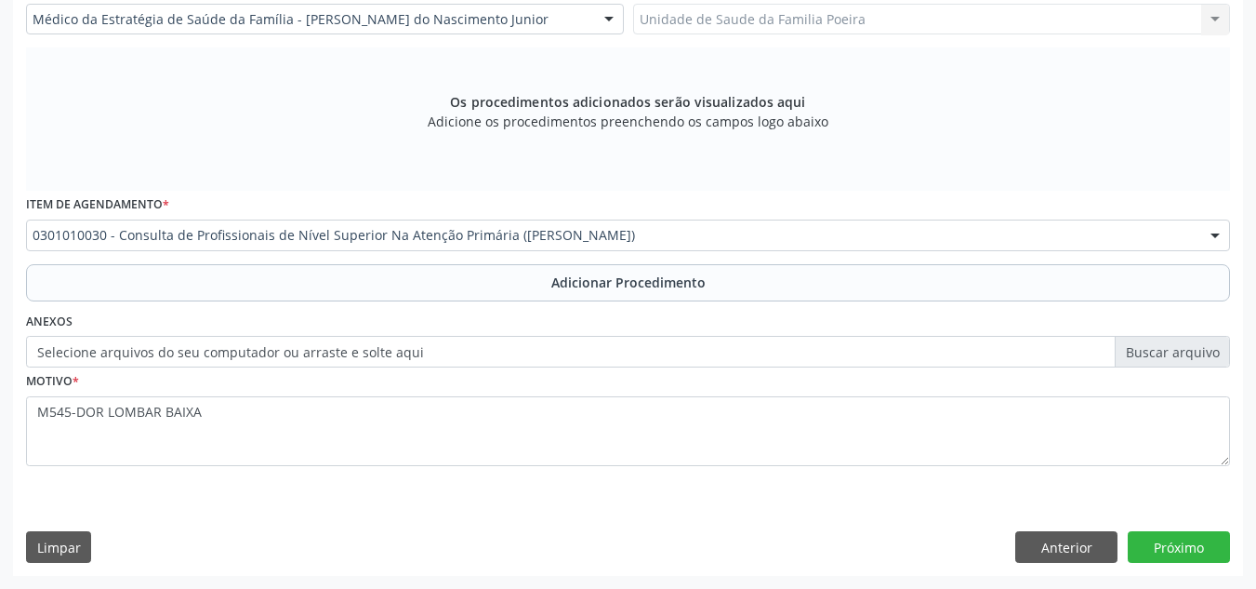
click at [614, 258] on div "Item de agendamento * 0301010030 - Consulta de Profissionais de Nível Superior …" at bounding box center [627, 227] width 1213 height 73
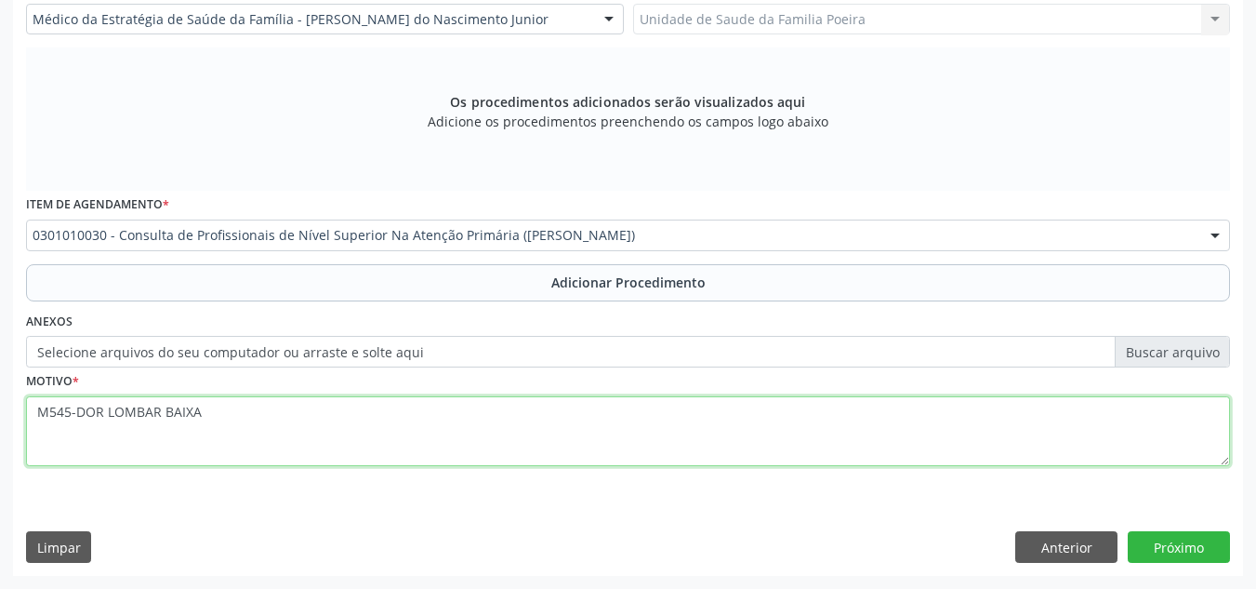
click at [32, 406] on textarea "M545-DOR LOMBAR BAIXA" at bounding box center [628, 431] width 1204 height 71
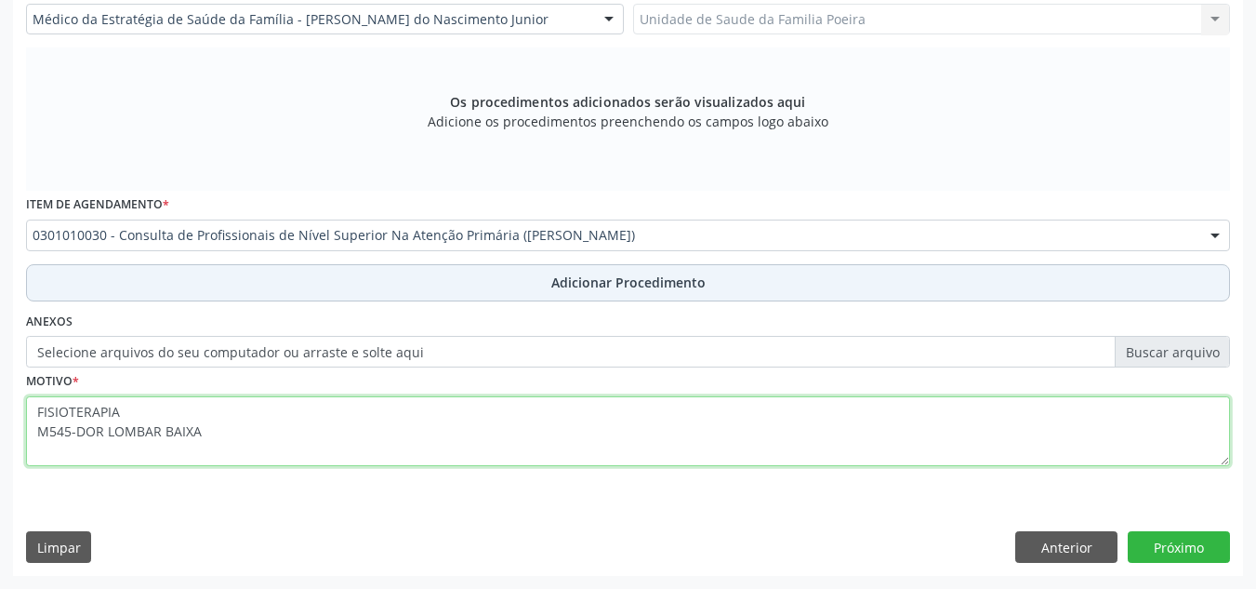
type textarea "FISIOTERAPIA M545-DOR LOMBAR BAIXA"
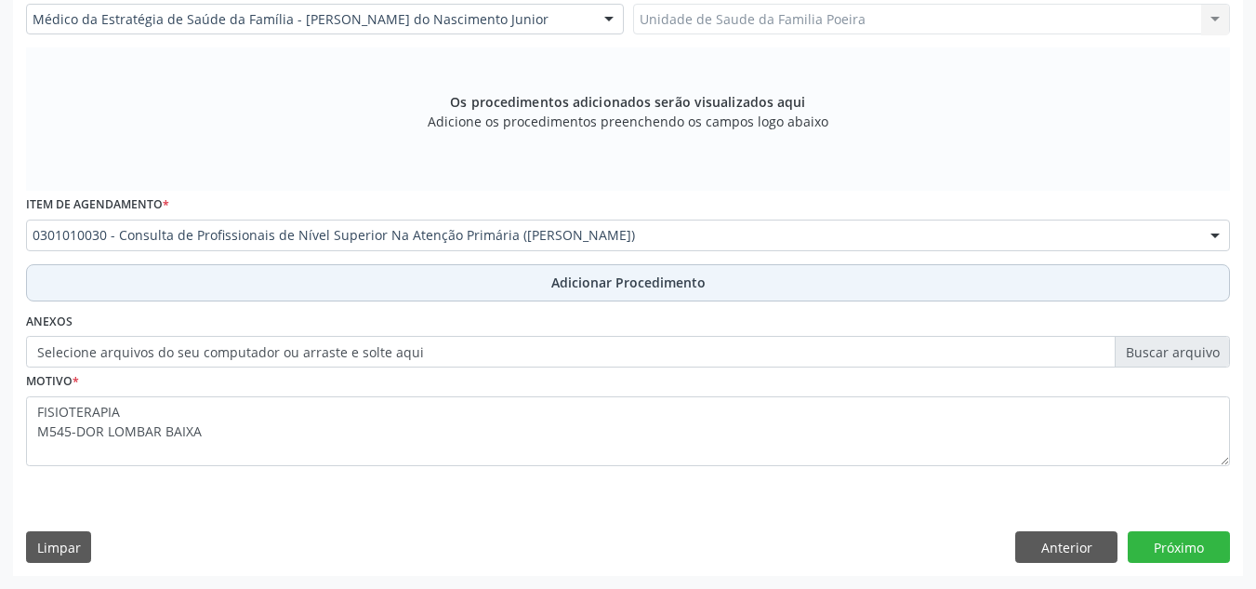
click at [719, 281] on button "Adicionar Procedimento" at bounding box center [628, 282] width 1204 height 37
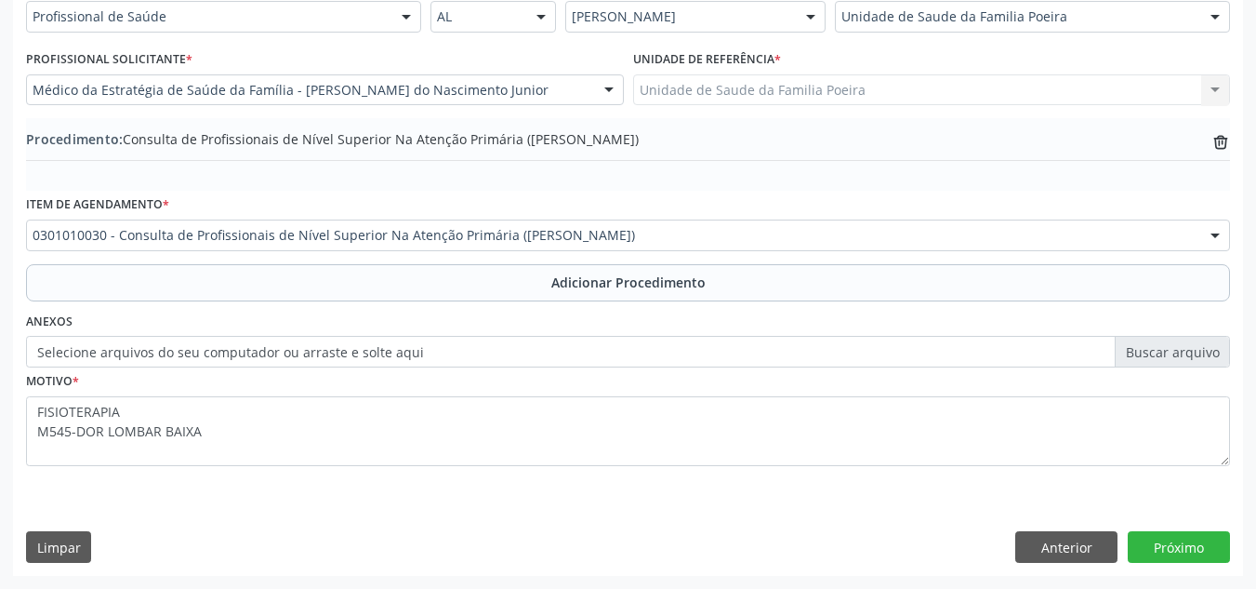
scroll to position [457, 0]
click at [1186, 537] on button "Próximo" at bounding box center [1179, 547] width 102 height 32
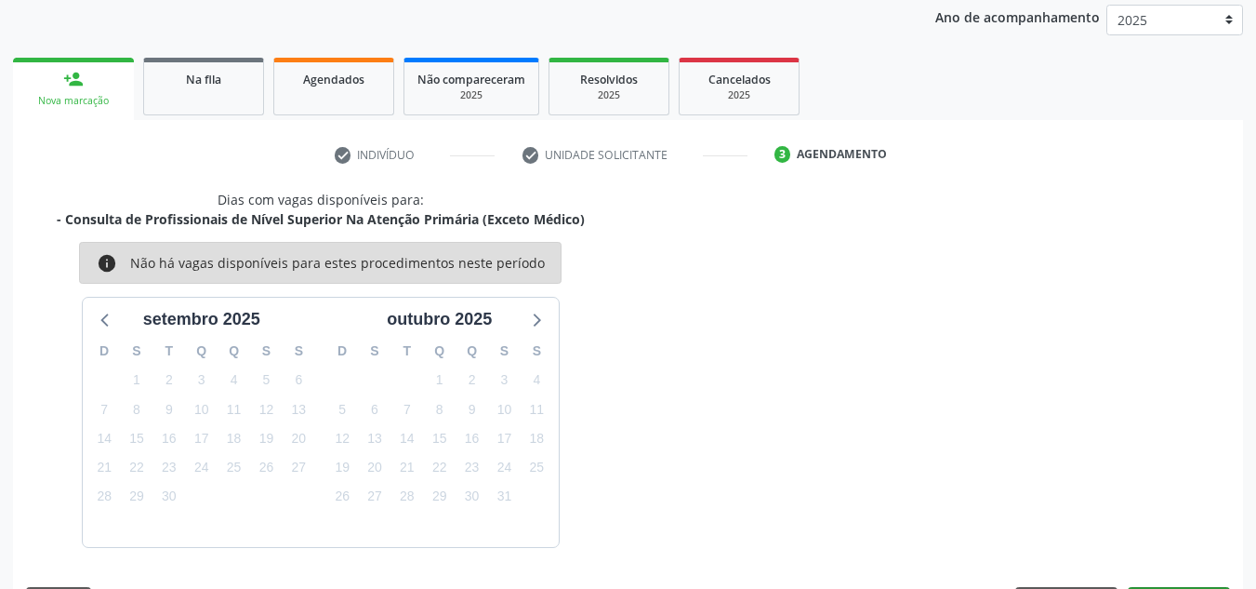
scroll to position [301, 0]
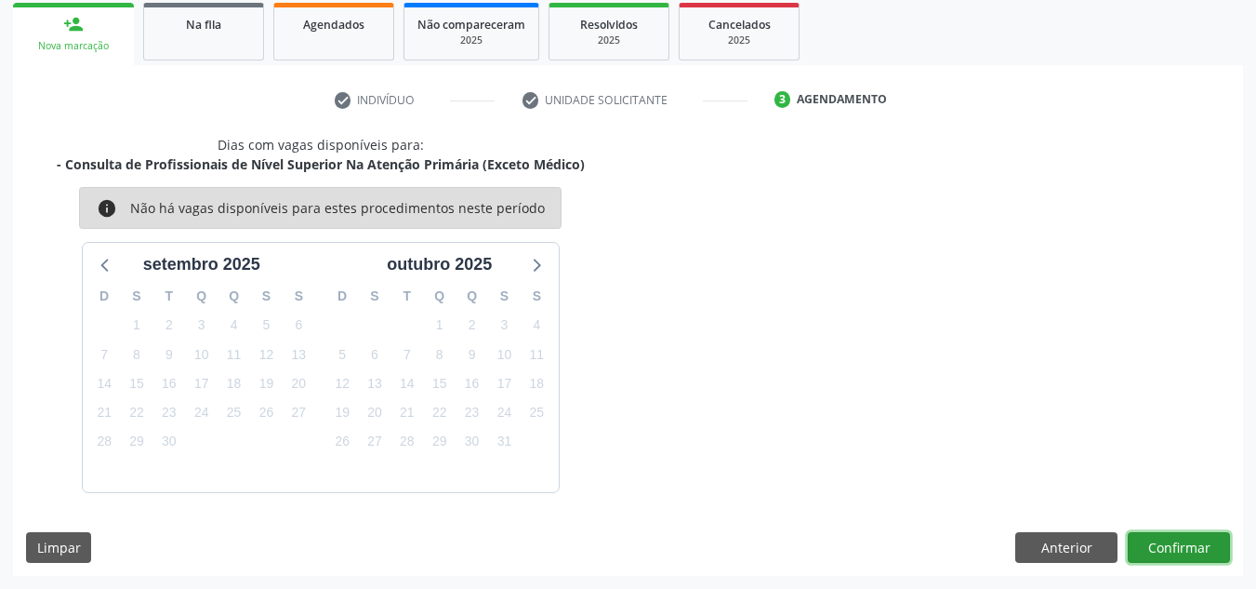
click at [1163, 547] on button "Confirmar" at bounding box center [1179, 548] width 102 height 32
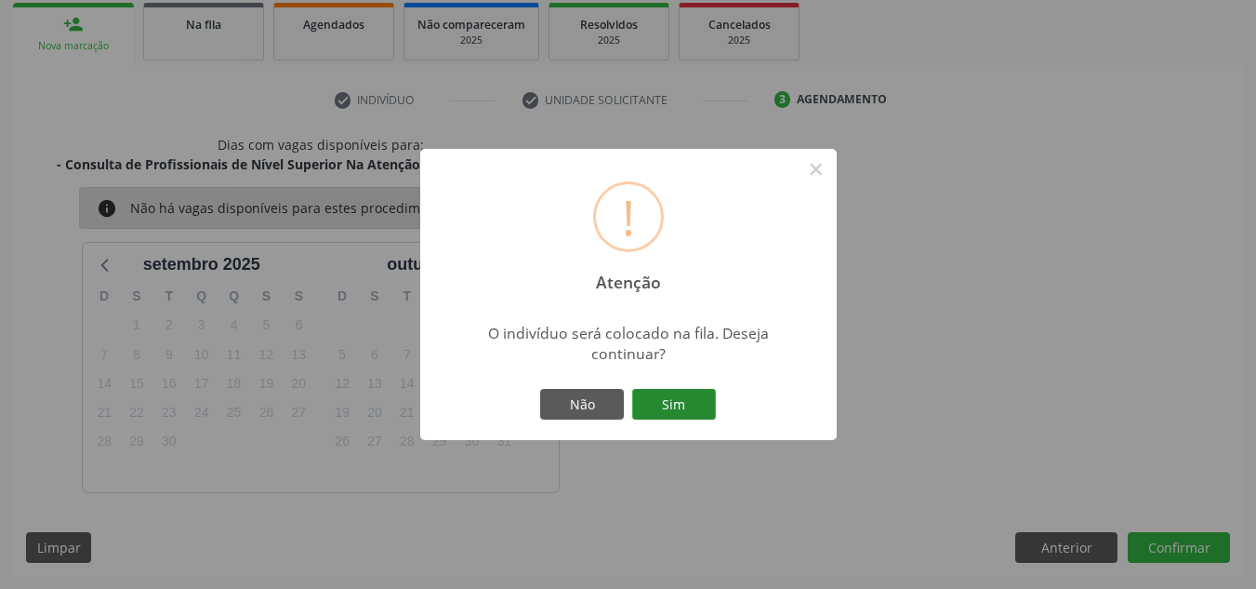
click at [640, 395] on button "Sim" at bounding box center [674, 405] width 84 height 32
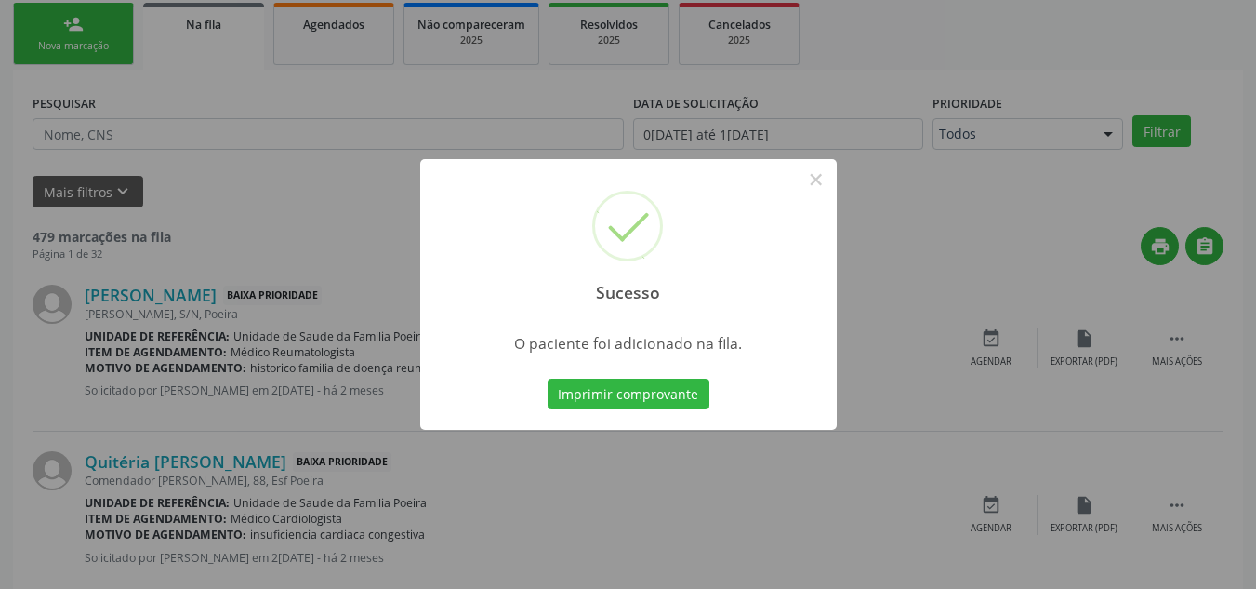
scroll to position [51, 0]
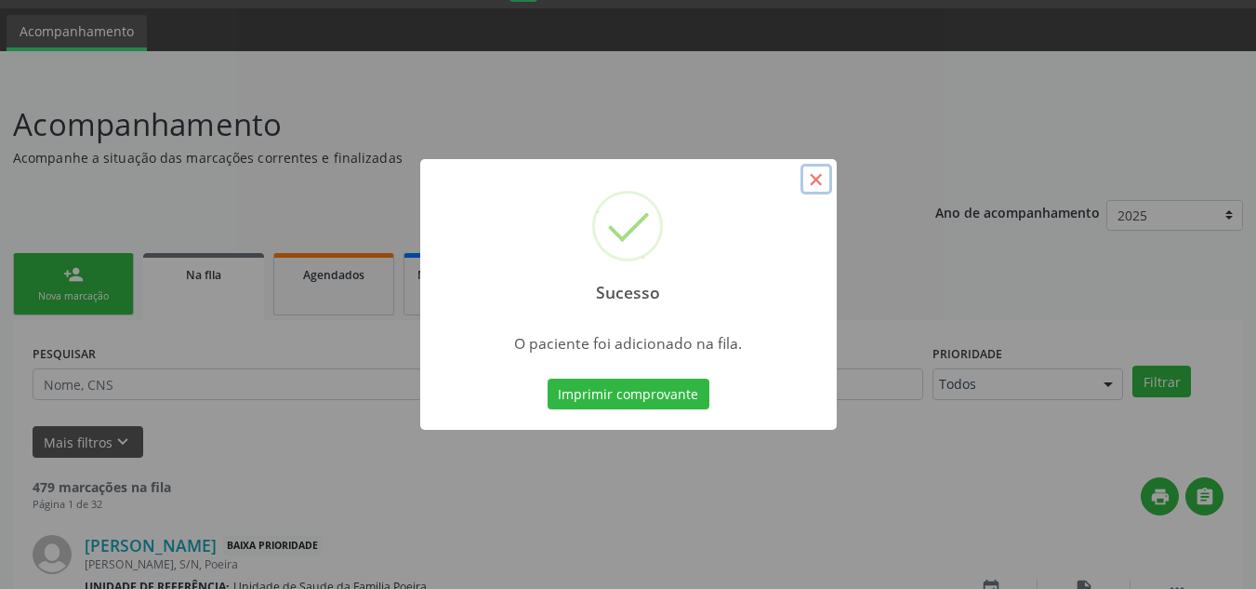
click at [815, 174] on button "×" at bounding box center [817, 180] width 32 height 32
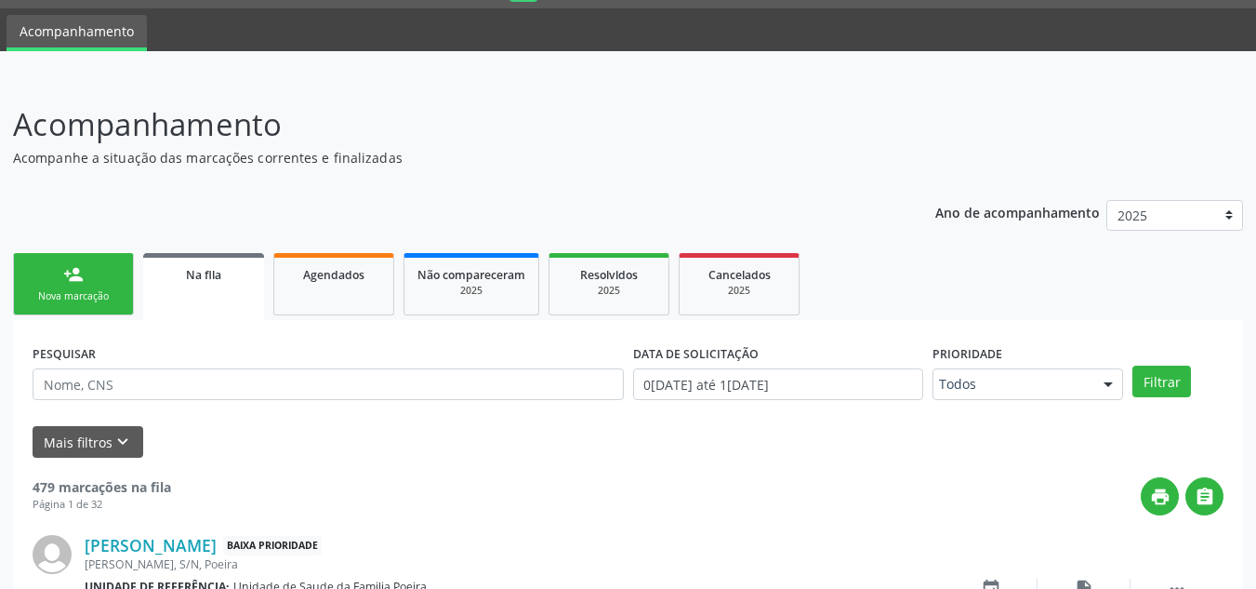
click at [45, 293] on div "Nova marcação" at bounding box center [73, 296] width 93 height 14
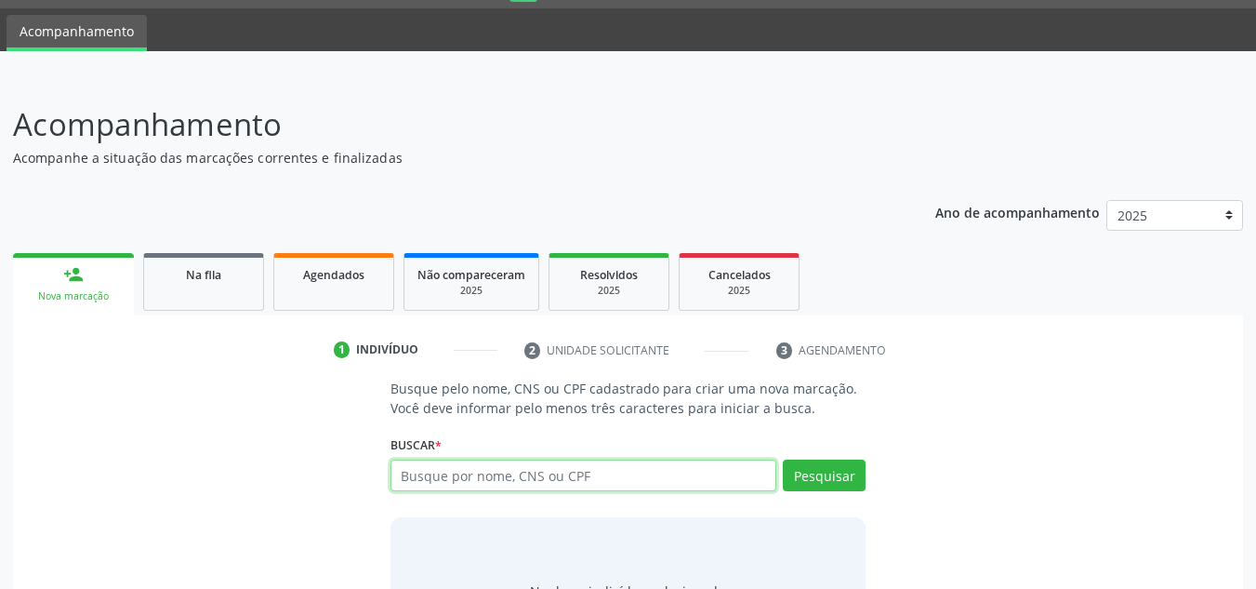
click at [432, 485] on input "text" at bounding box center [584, 475] width 387 height 32
type input "702806123828960"
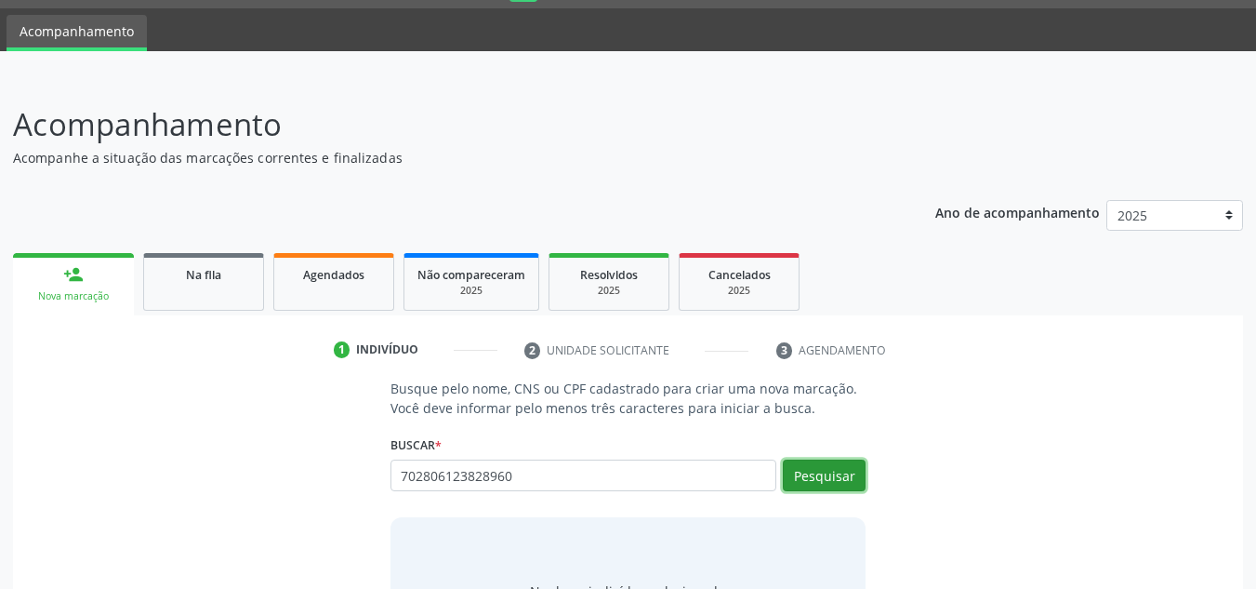
click at [799, 475] on button "Pesquisar" at bounding box center [824, 475] width 83 height 32
type input "702806123828960"
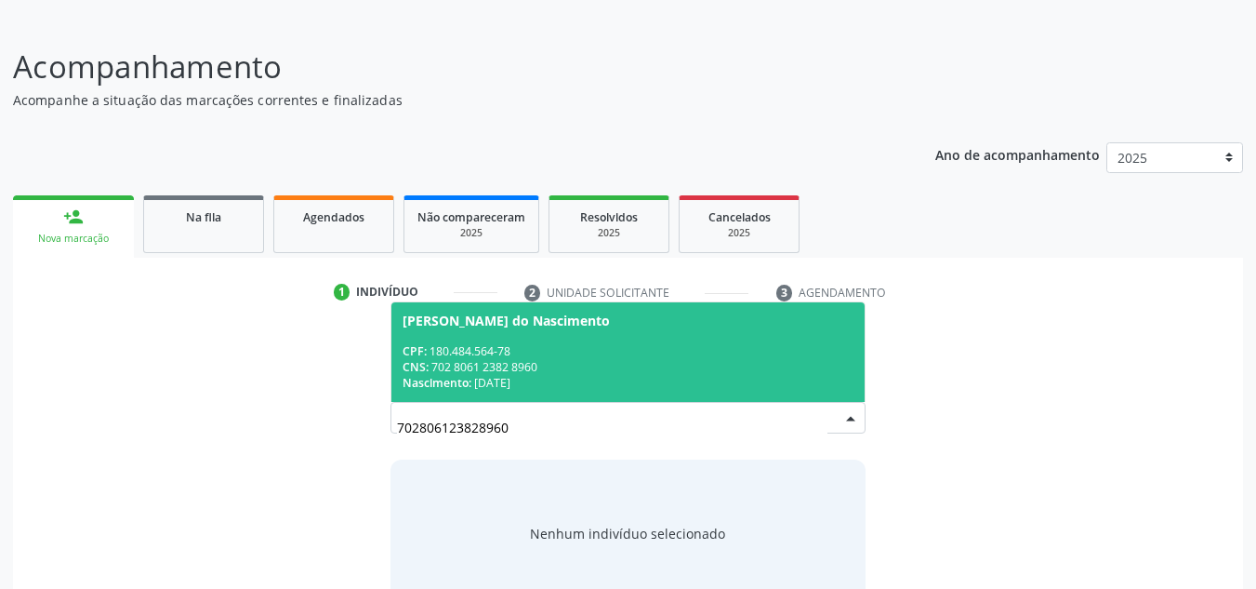
scroll to position [154, 0]
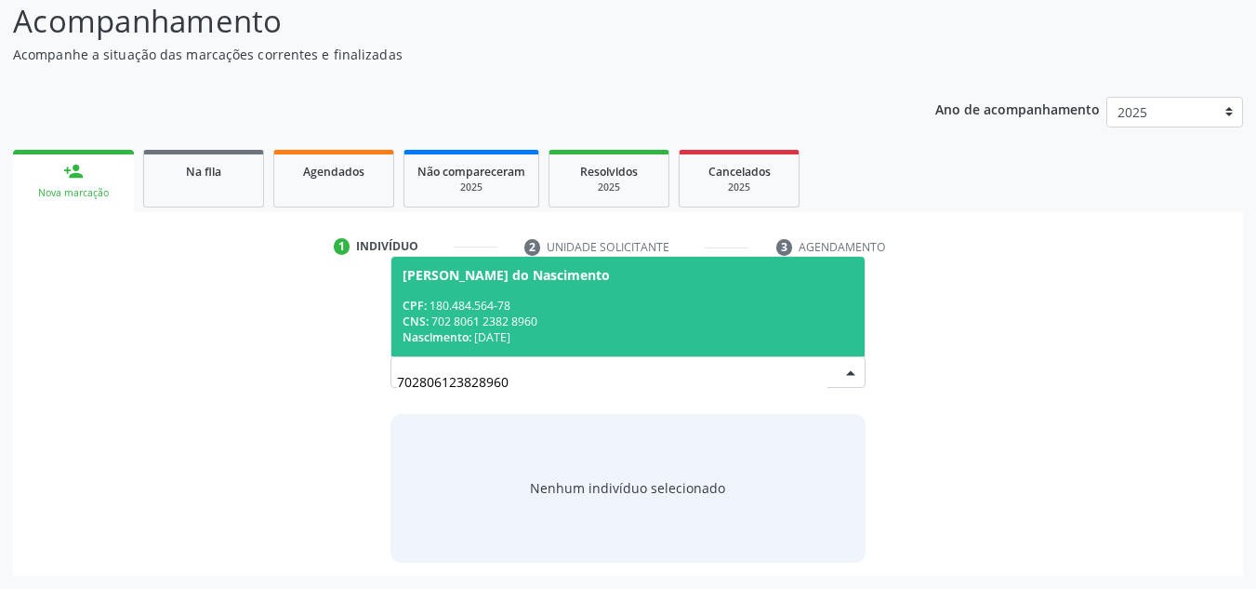
click at [503, 313] on div "CNS: 702 8061 2382 8960" at bounding box center [629, 321] width 452 height 16
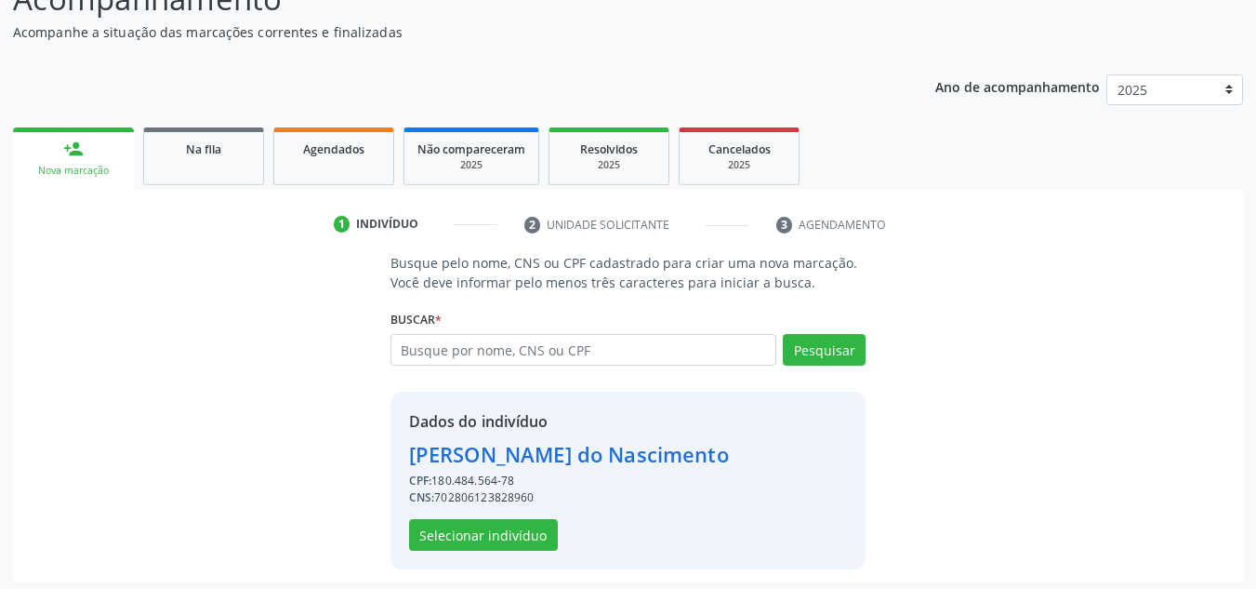
scroll to position [183, 0]
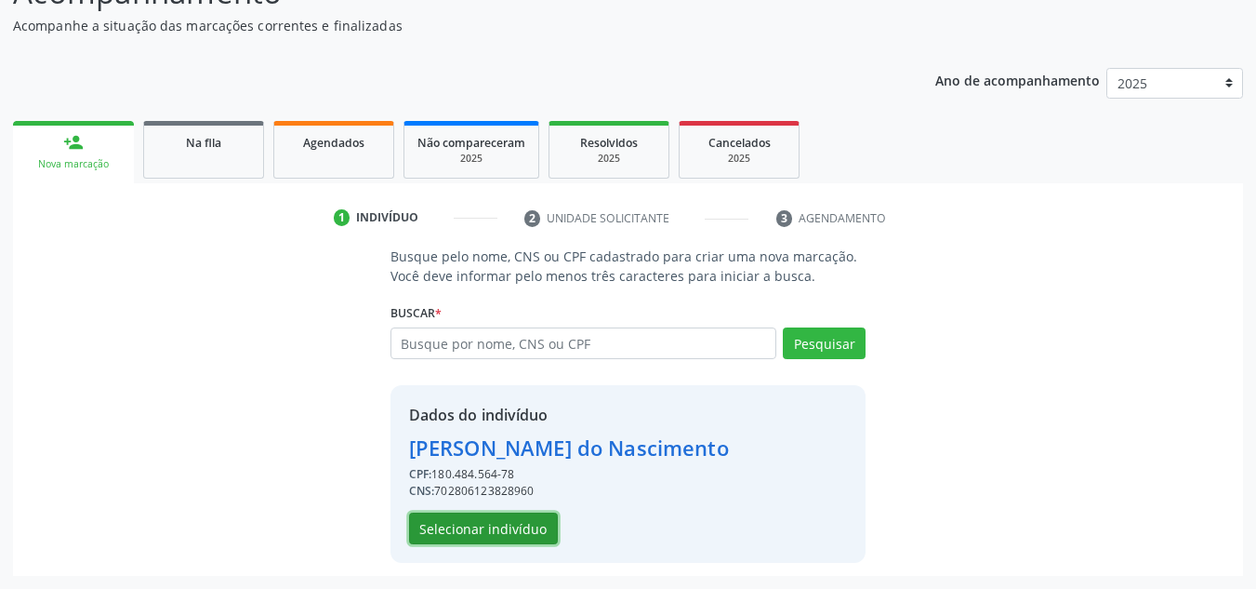
click at [499, 540] on button "Selecionar indivíduo" at bounding box center [483, 528] width 149 height 32
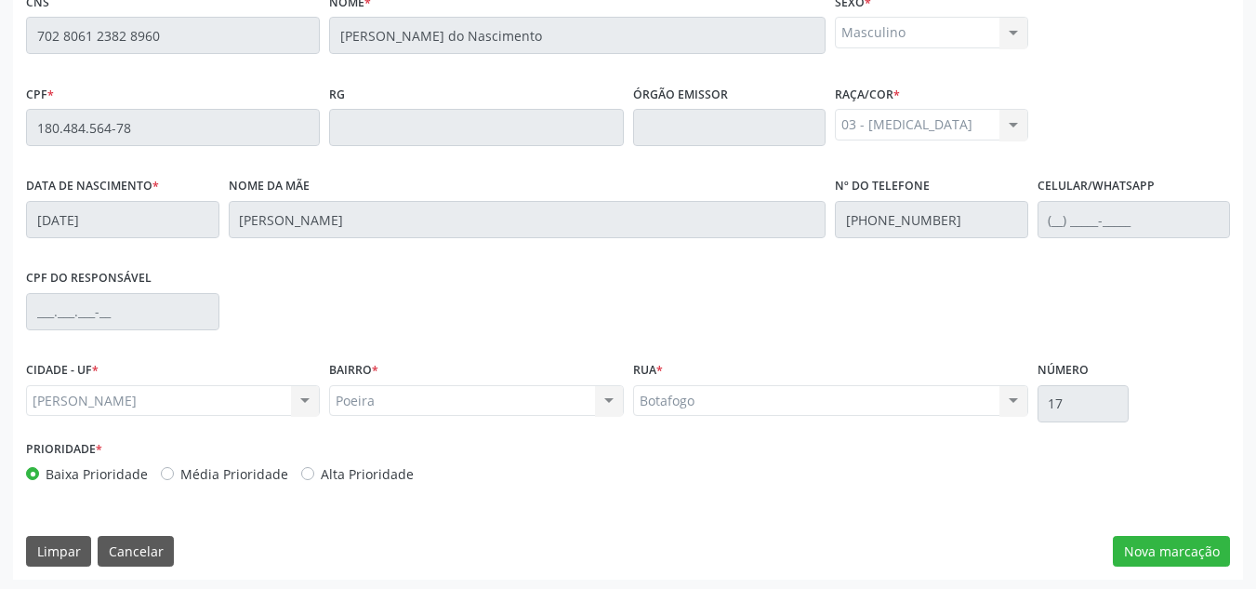
scroll to position [499, 0]
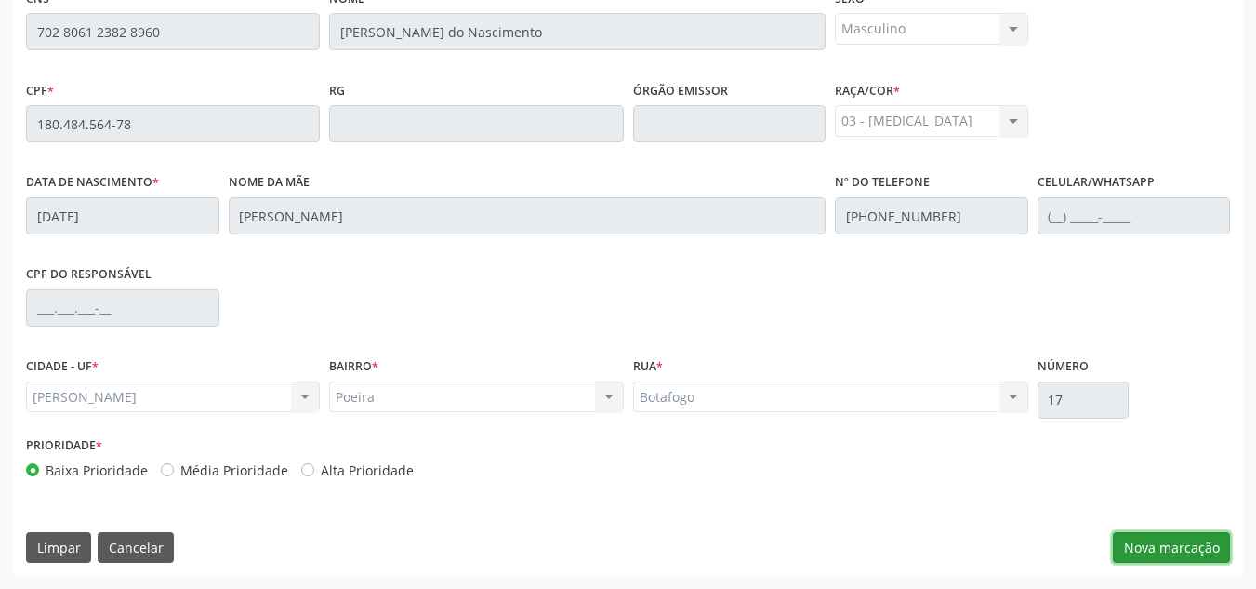
click at [1192, 548] on button "Nova marcação" at bounding box center [1171, 548] width 117 height 32
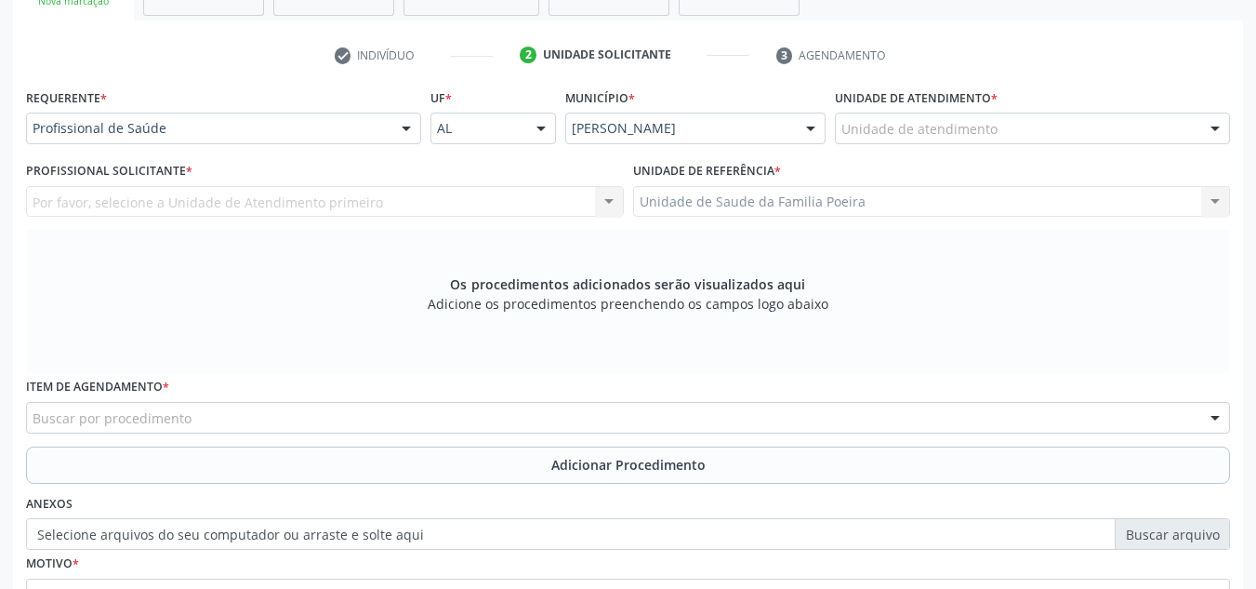
scroll to position [313, 0]
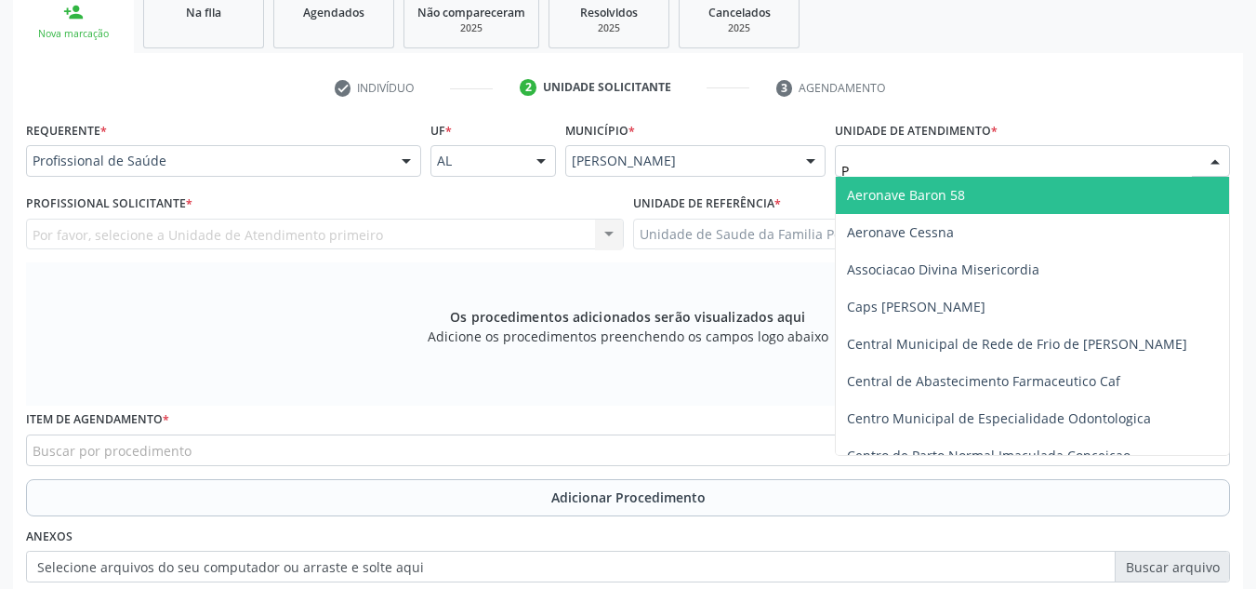
type input "PO"
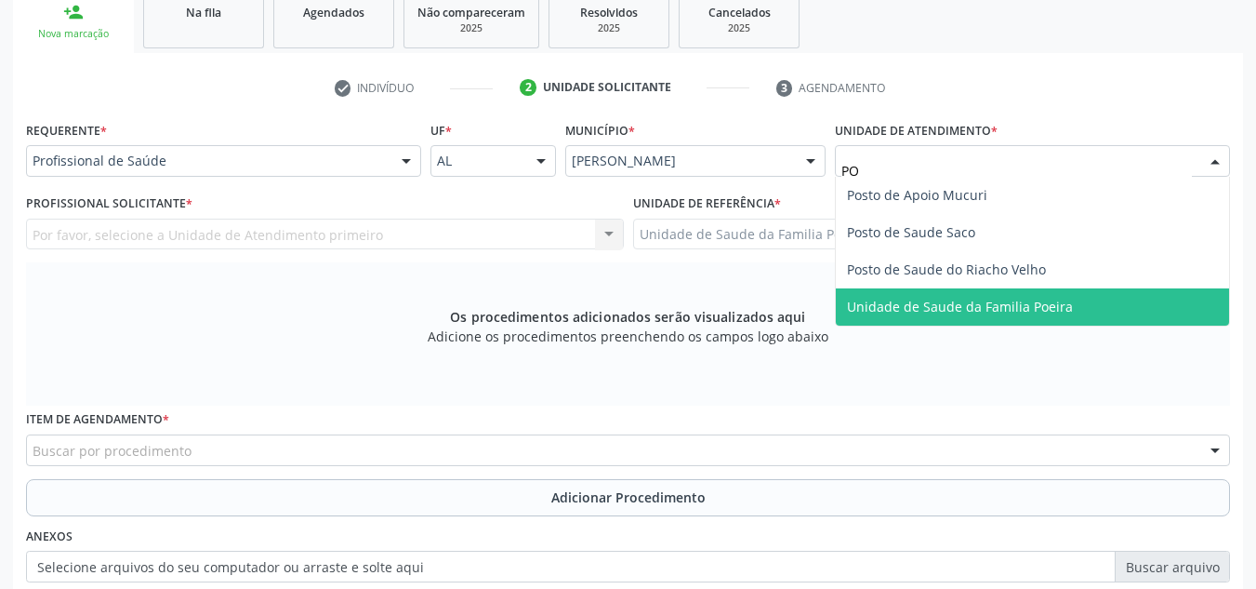
click at [1038, 320] on span "Unidade de Saude da Familia Poeira" at bounding box center [1032, 306] width 393 height 37
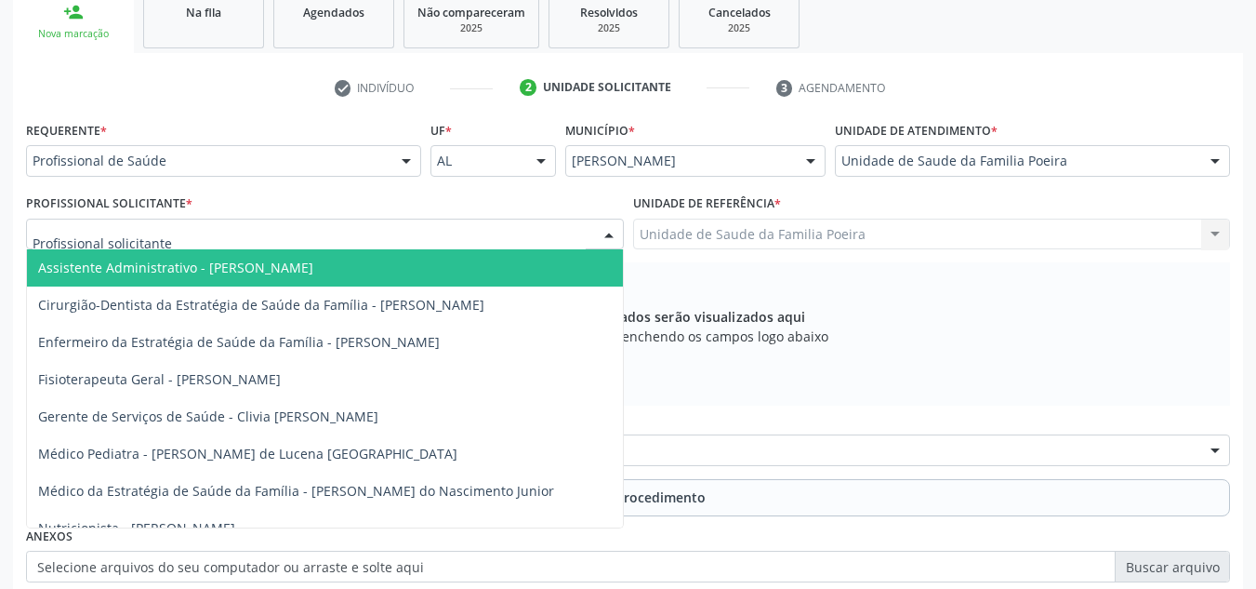
click at [227, 237] on div at bounding box center [325, 235] width 598 height 32
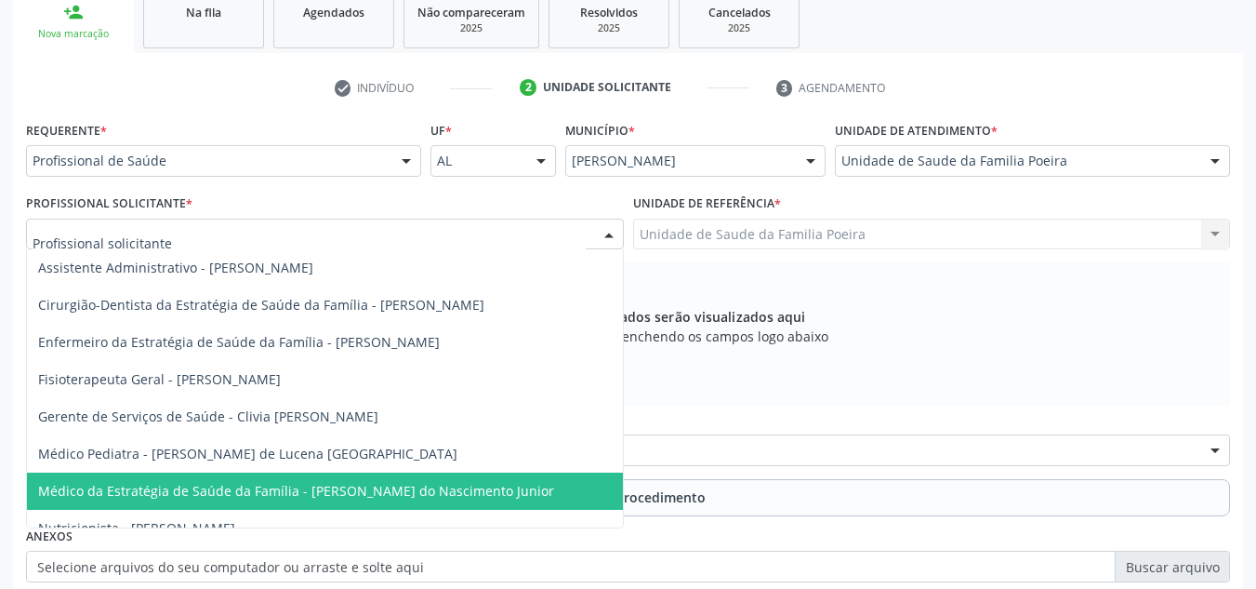
click at [219, 492] on span "Médico da Estratégia de Saúde da Família - [PERSON_NAME] do Nascimento Junior" at bounding box center [296, 491] width 516 height 18
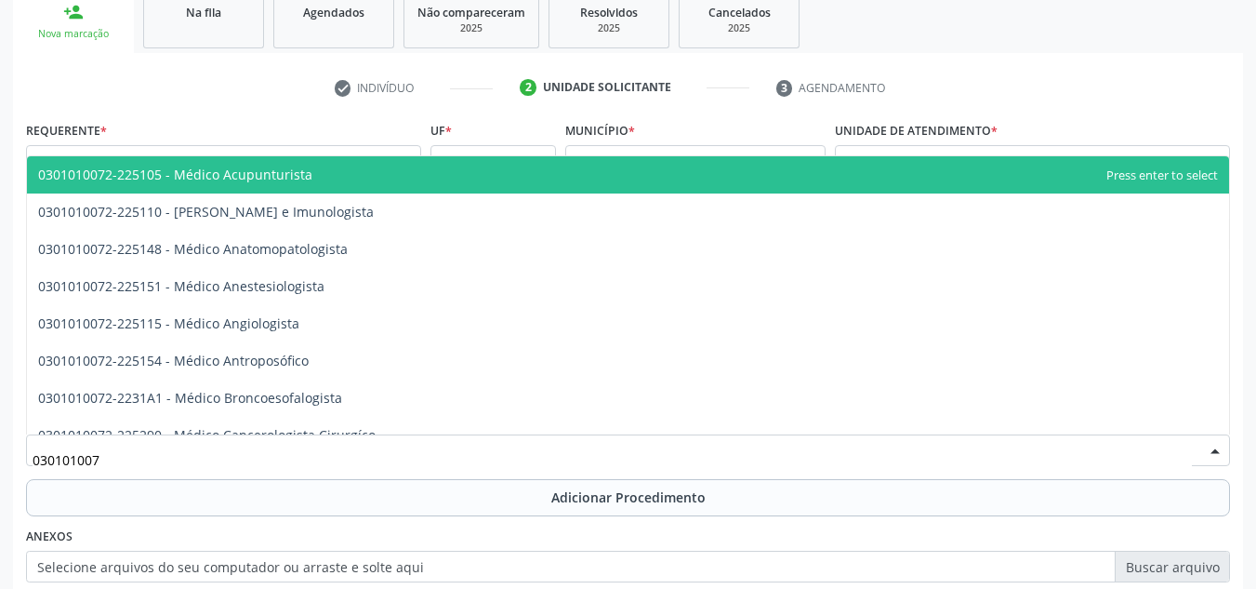
type input "0301010072"
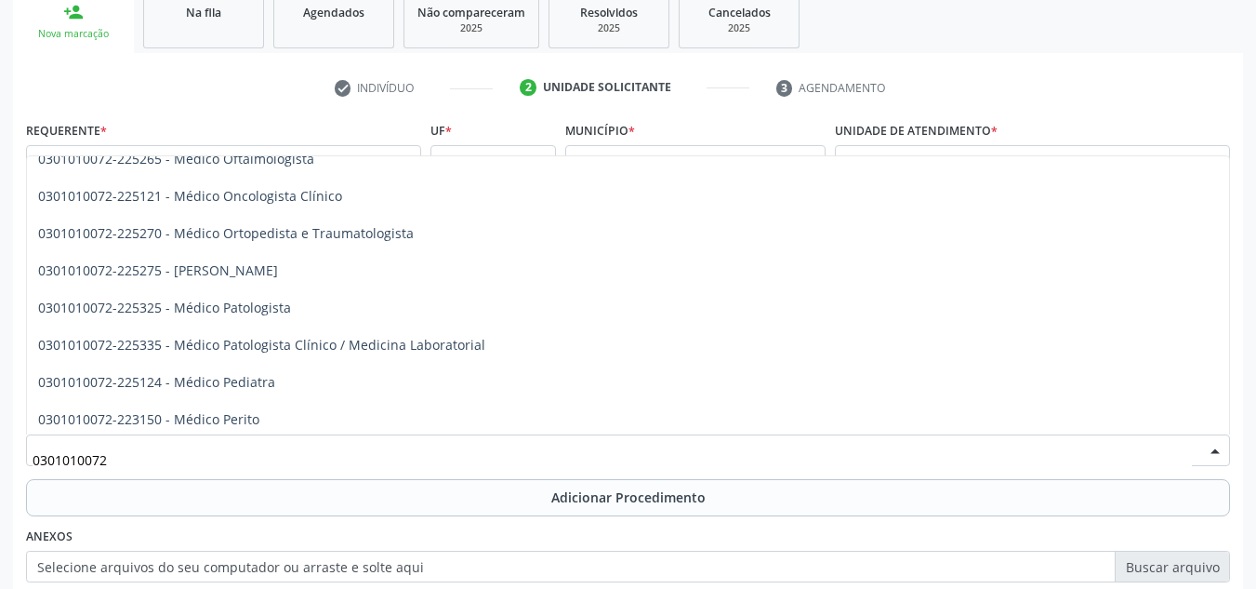
scroll to position [1581, 0]
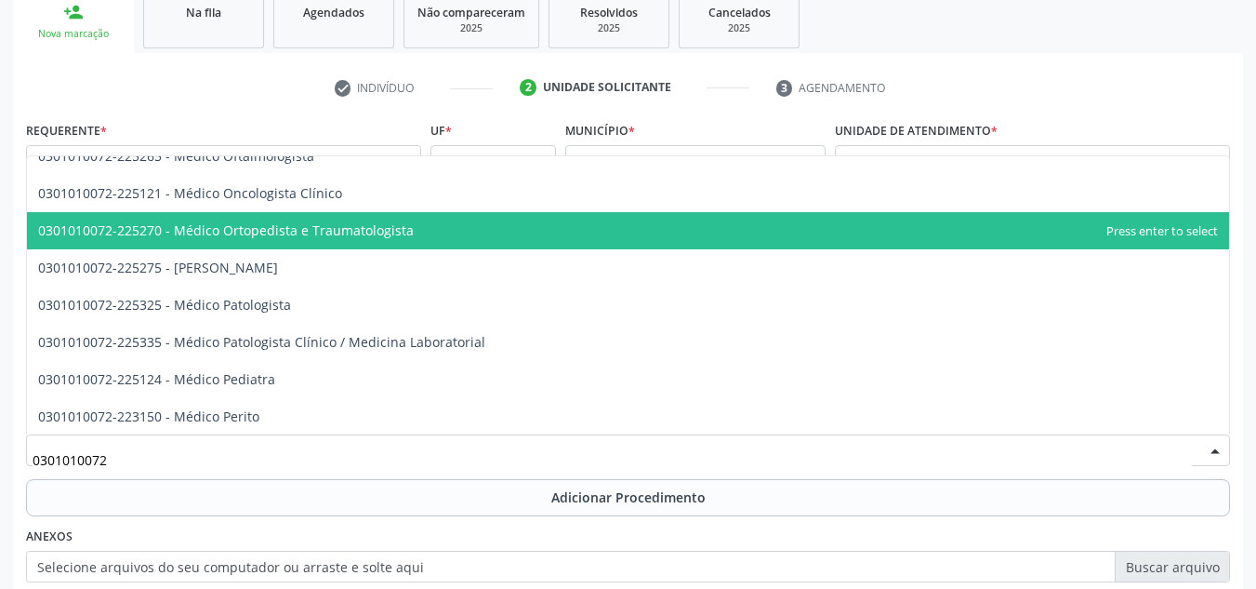
click at [173, 228] on span "0301010072-225270 - Médico Ortopedista e Traumatologista" at bounding box center [226, 230] width 376 height 18
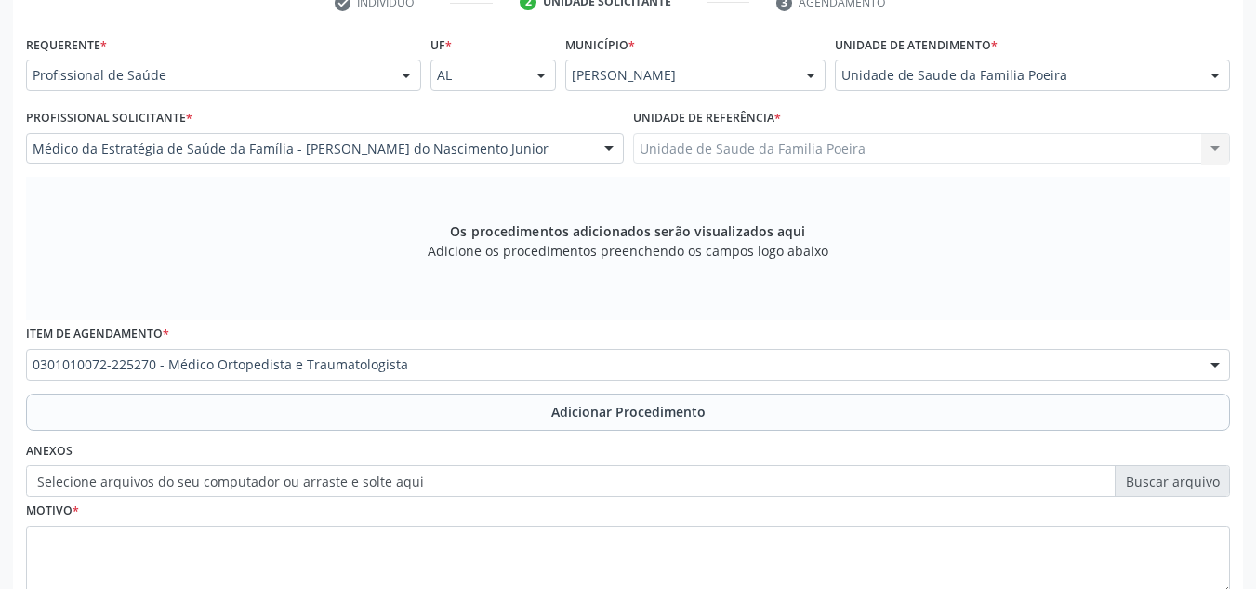
scroll to position [528, 0]
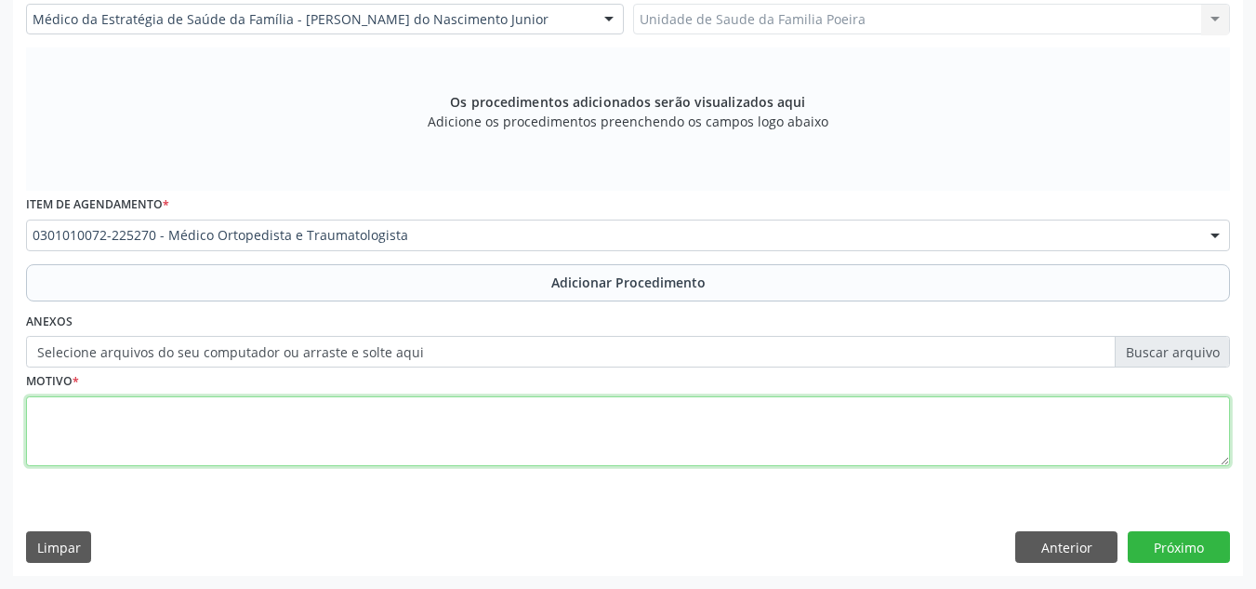
click at [205, 425] on textarea at bounding box center [628, 431] width 1204 height 71
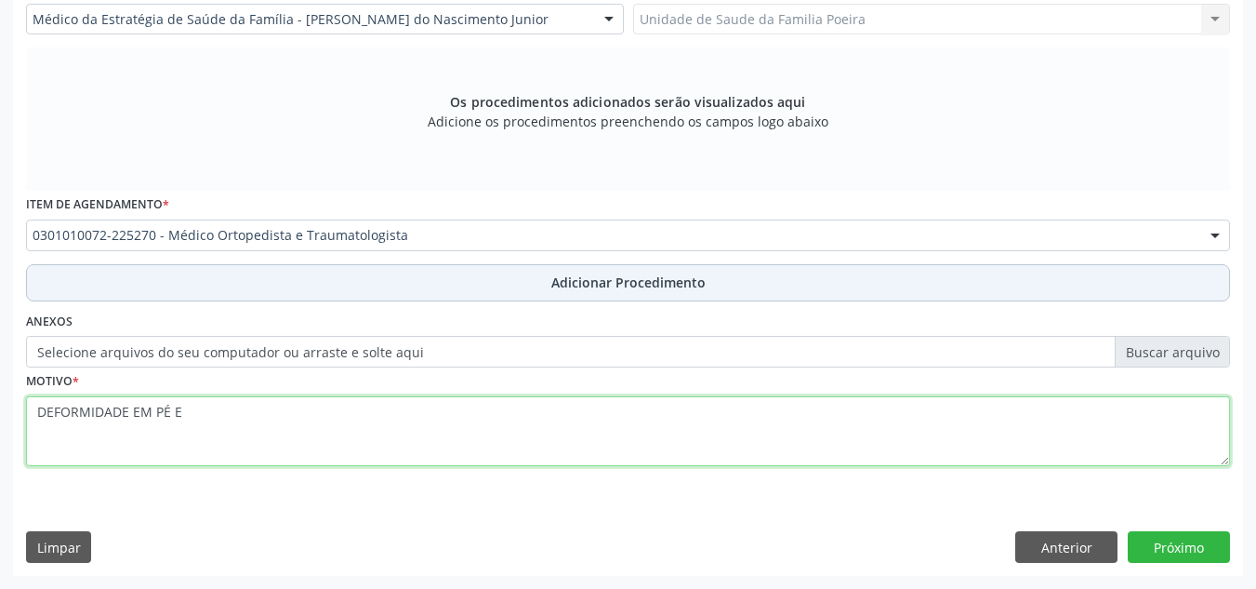
type textarea "DEFORMIDADE EM PÉ E"
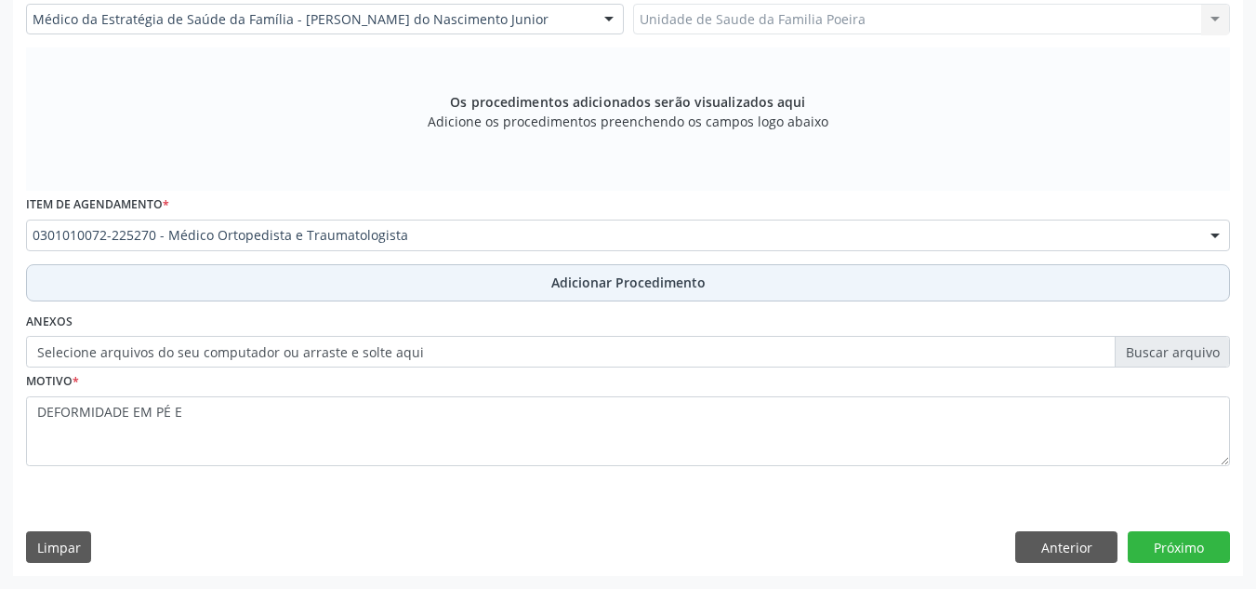
click at [576, 280] on span "Adicionar Procedimento" at bounding box center [628, 282] width 154 height 20
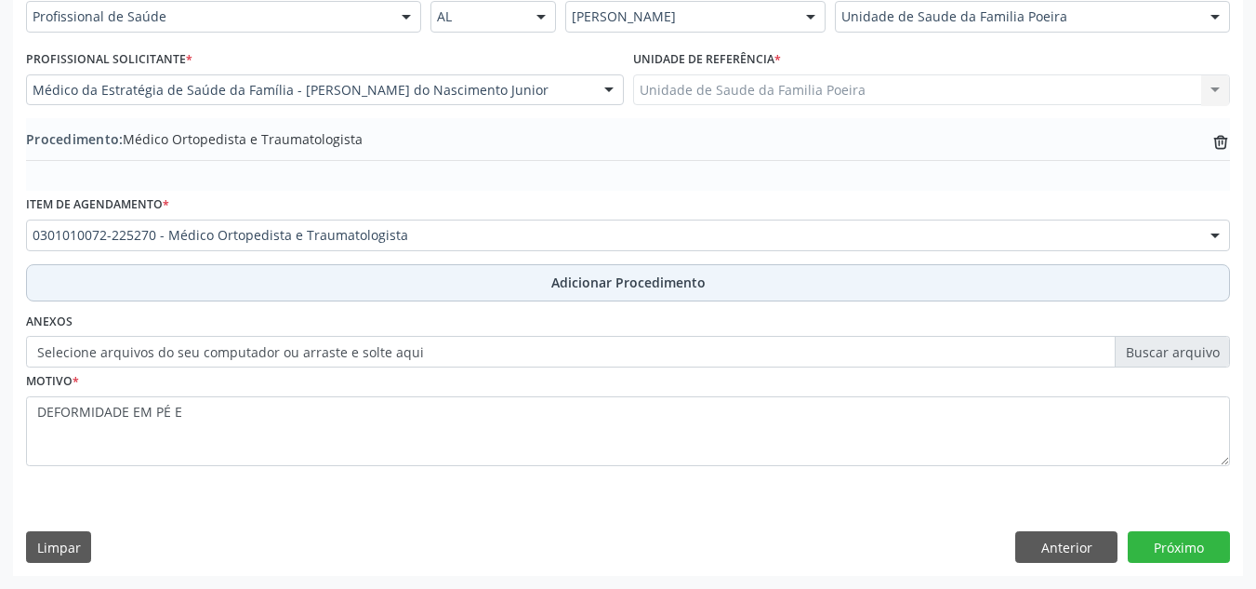
scroll to position [457, 0]
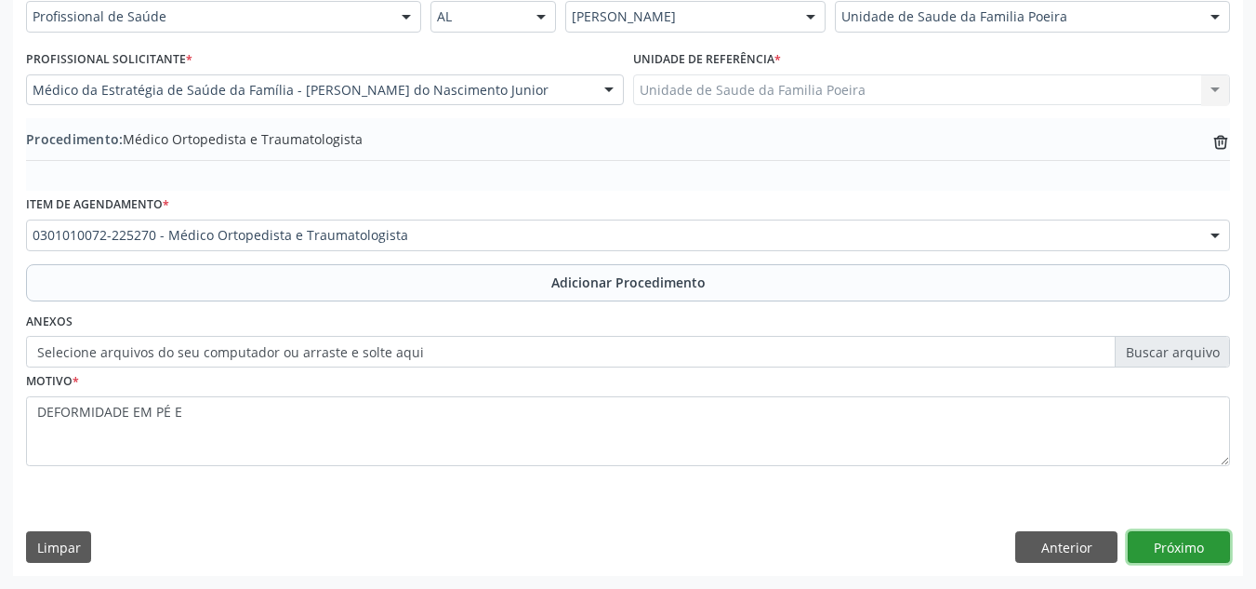
click at [1162, 548] on button "Próximo" at bounding box center [1179, 547] width 102 height 32
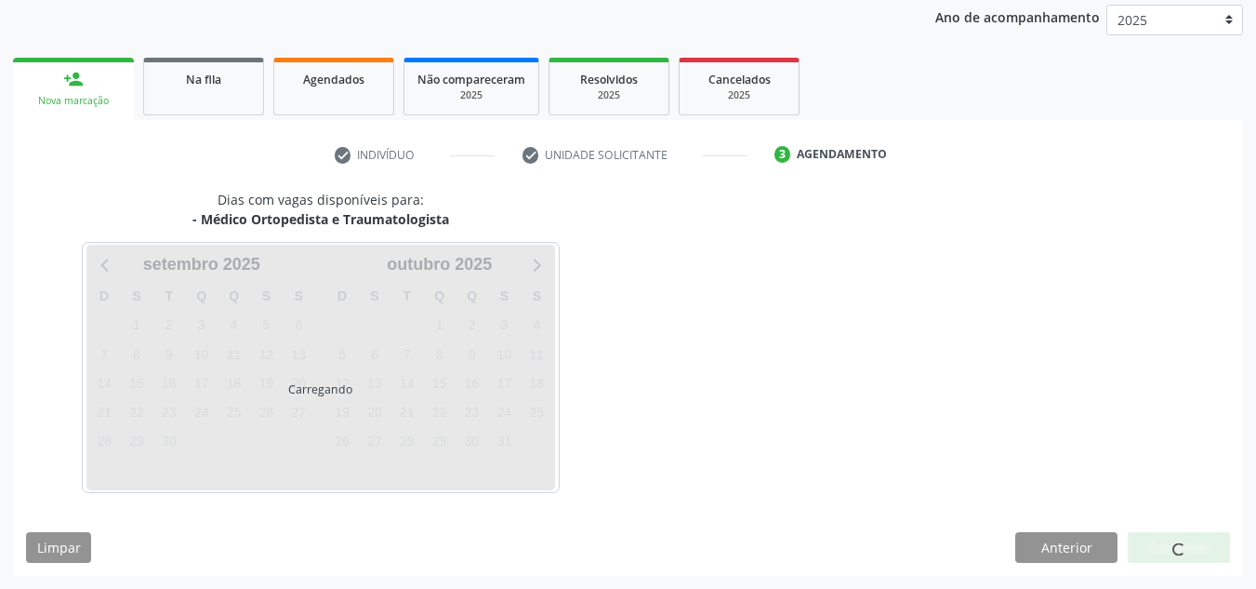
scroll to position [301, 0]
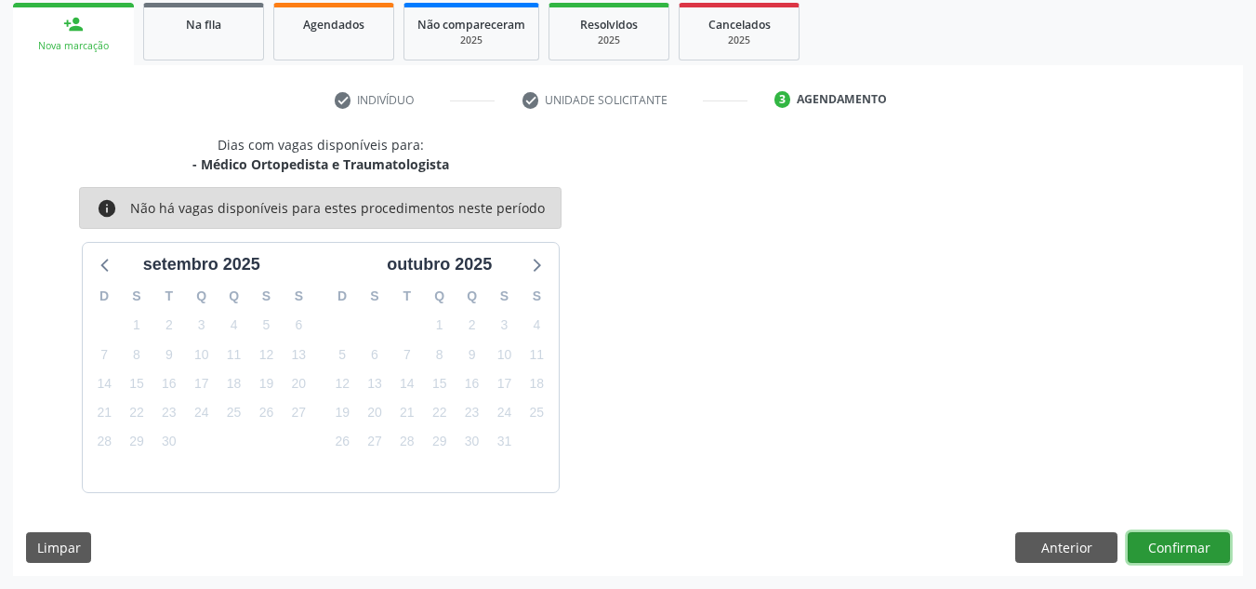
click at [1159, 563] on div "Dias com vagas disponíveis para: - Médico Ortopedista e Traumatologista info Nã…" at bounding box center [628, 355] width 1230 height 441
click at [1154, 549] on button "Confirmar" at bounding box center [1179, 548] width 102 height 32
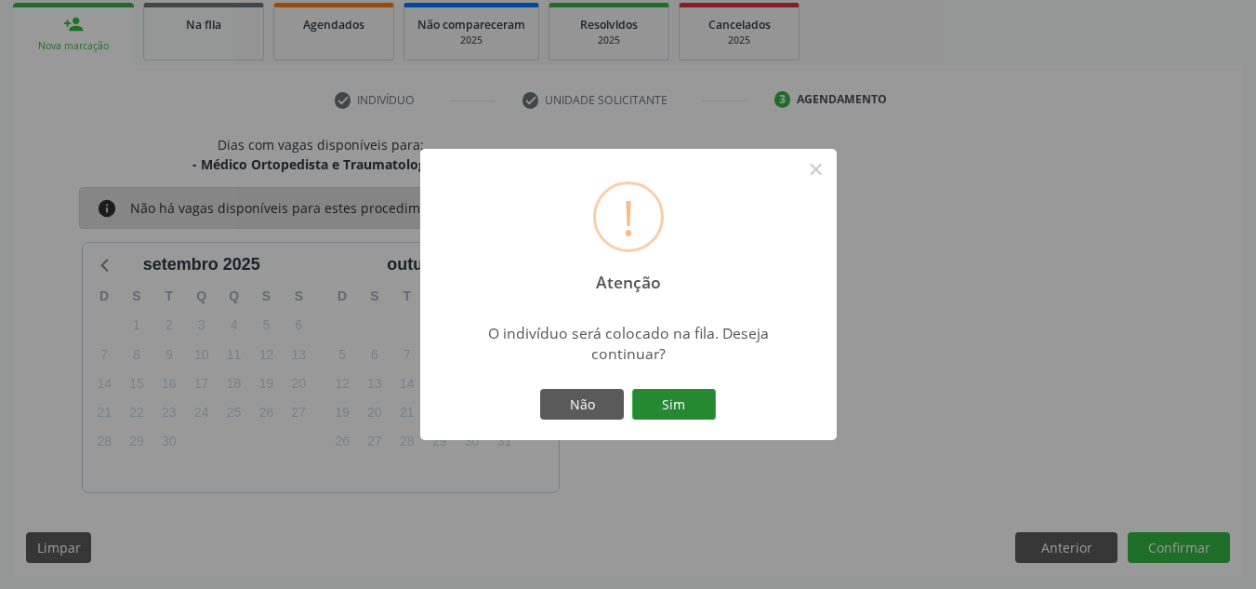
click at [696, 417] on button "Sim" at bounding box center [674, 405] width 84 height 32
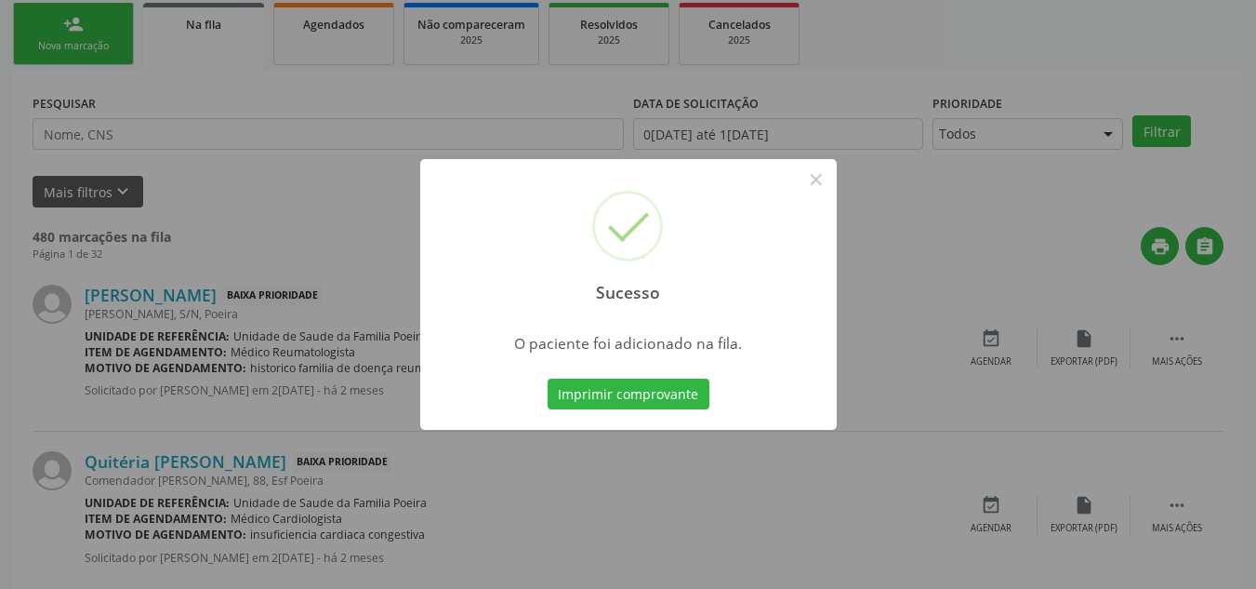
scroll to position [51, 0]
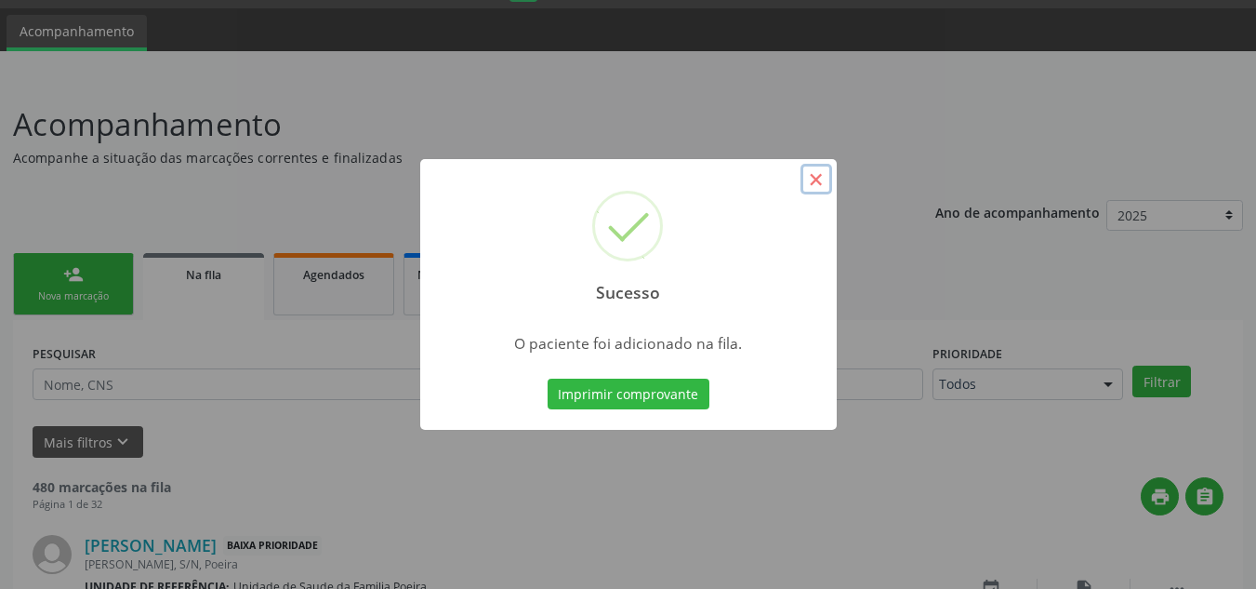
click at [815, 184] on button "×" at bounding box center [817, 180] width 32 height 32
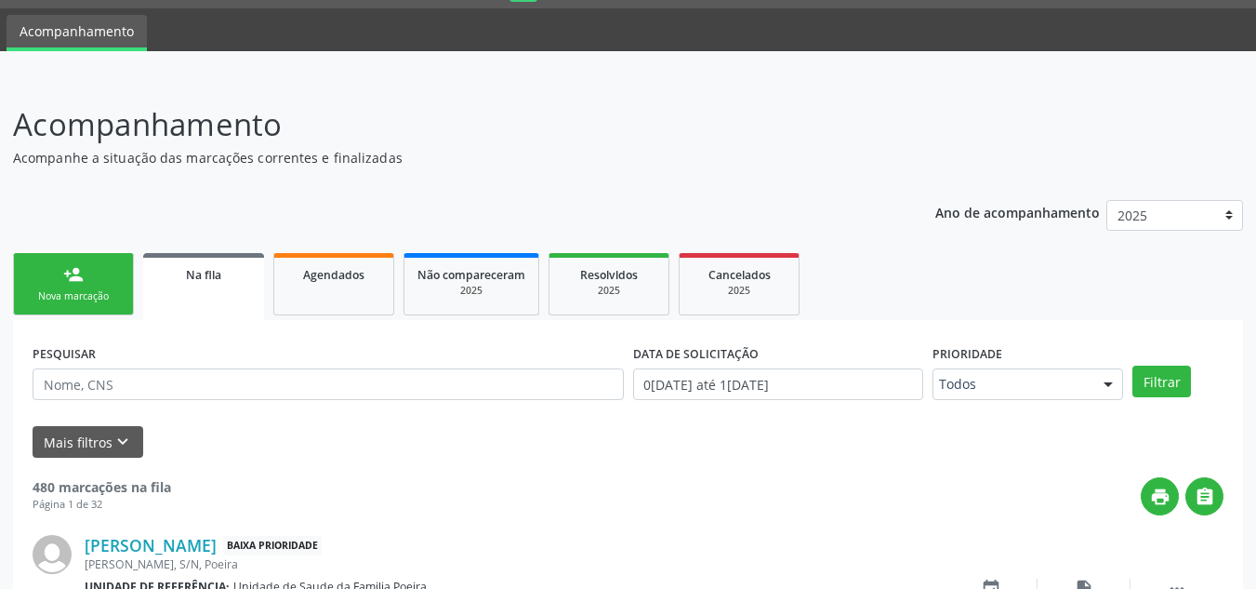
click at [60, 272] on link "person_add Nova marcação" at bounding box center [73, 284] width 121 height 62
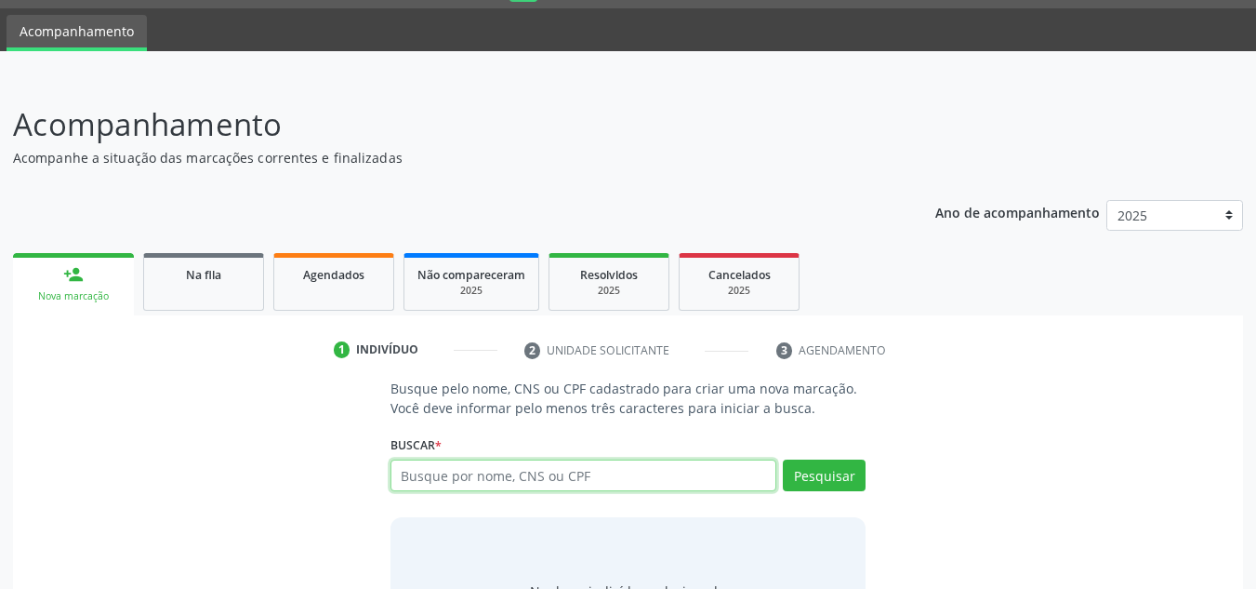
click at [487, 472] on input "text" at bounding box center [584, 475] width 387 height 32
type input "00580000460"
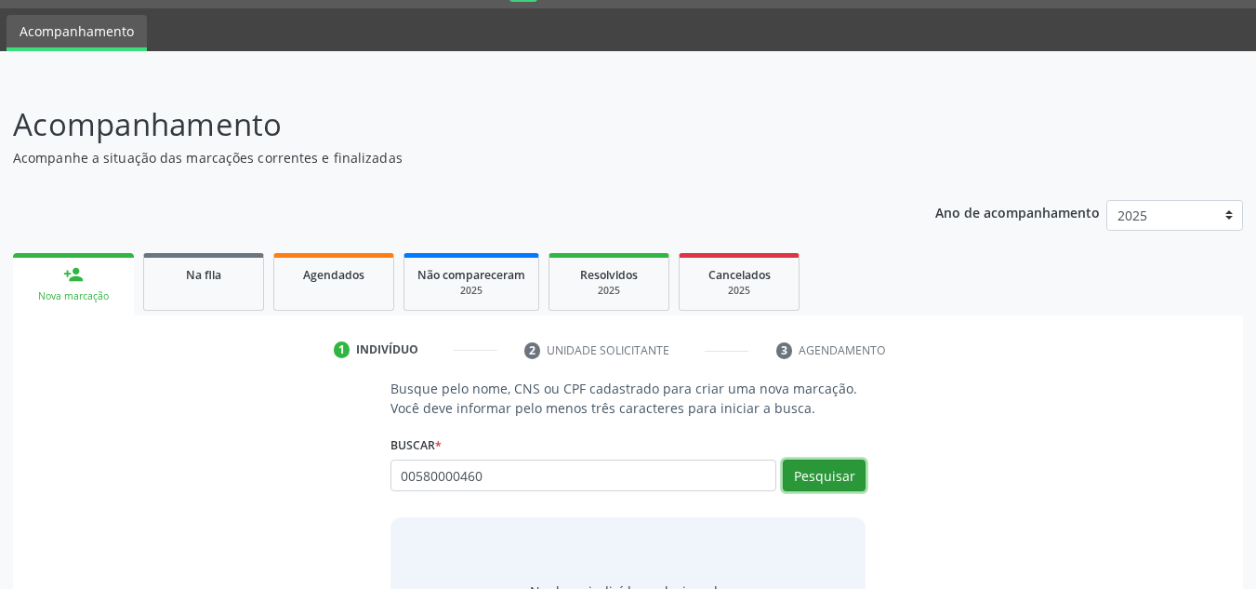
click at [832, 481] on button "Pesquisar" at bounding box center [824, 475] width 83 height 32
type input "00580000460"
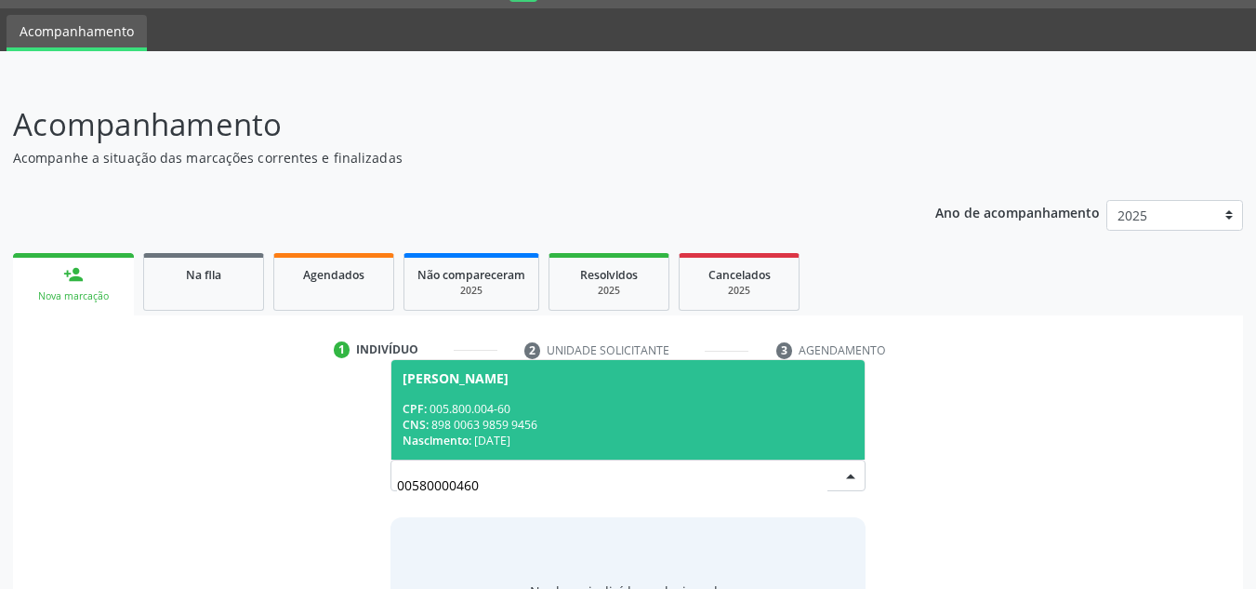
click at [563, 424] on div "CNS: 898 0063 9859 9456" at bounding box center [629, 425] width 452 height 16
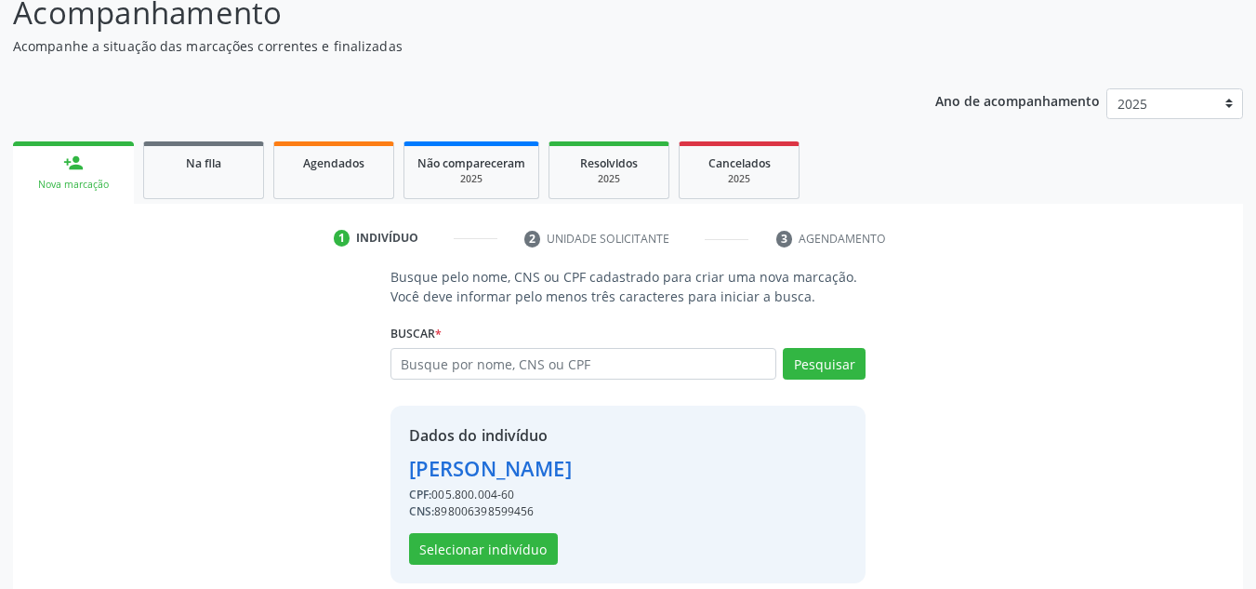
scroll to position [183, 0]
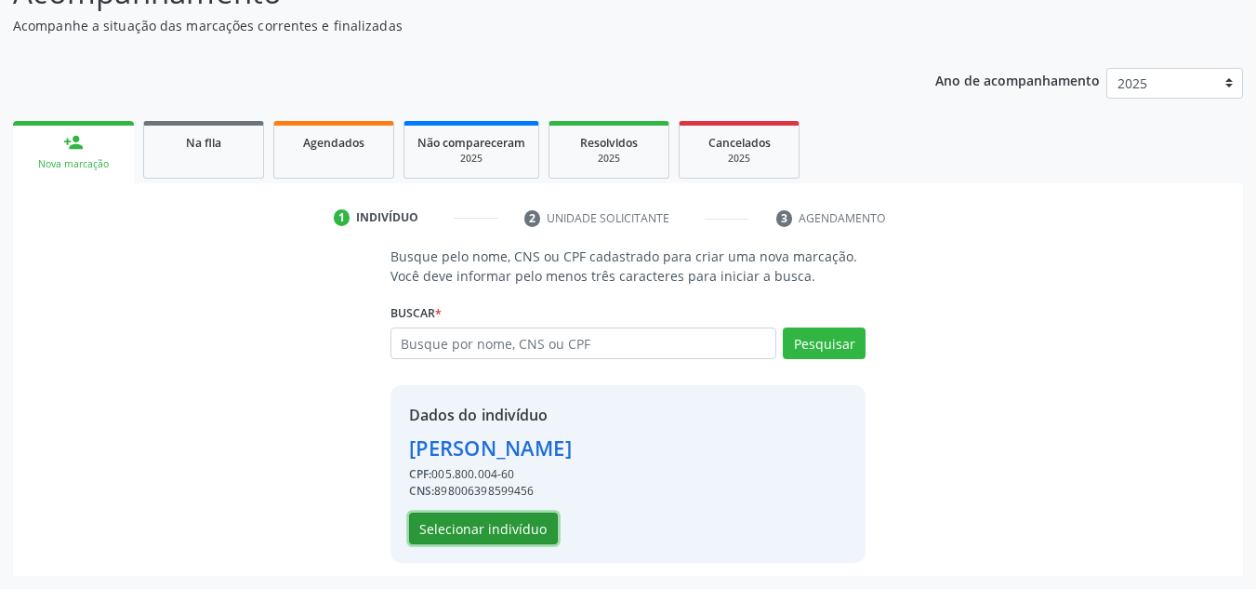
click at [517, 529] on button "Selecionar indivíduo" at bounding box center [483, 528] width 149 height 32
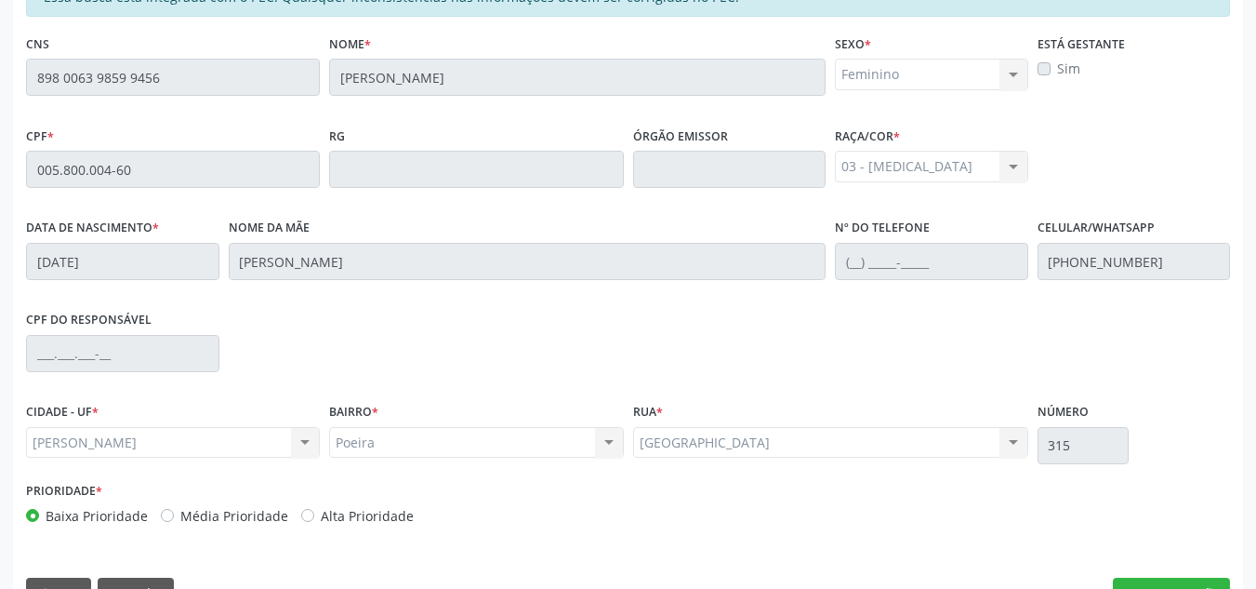
scroll to position [499, 0]
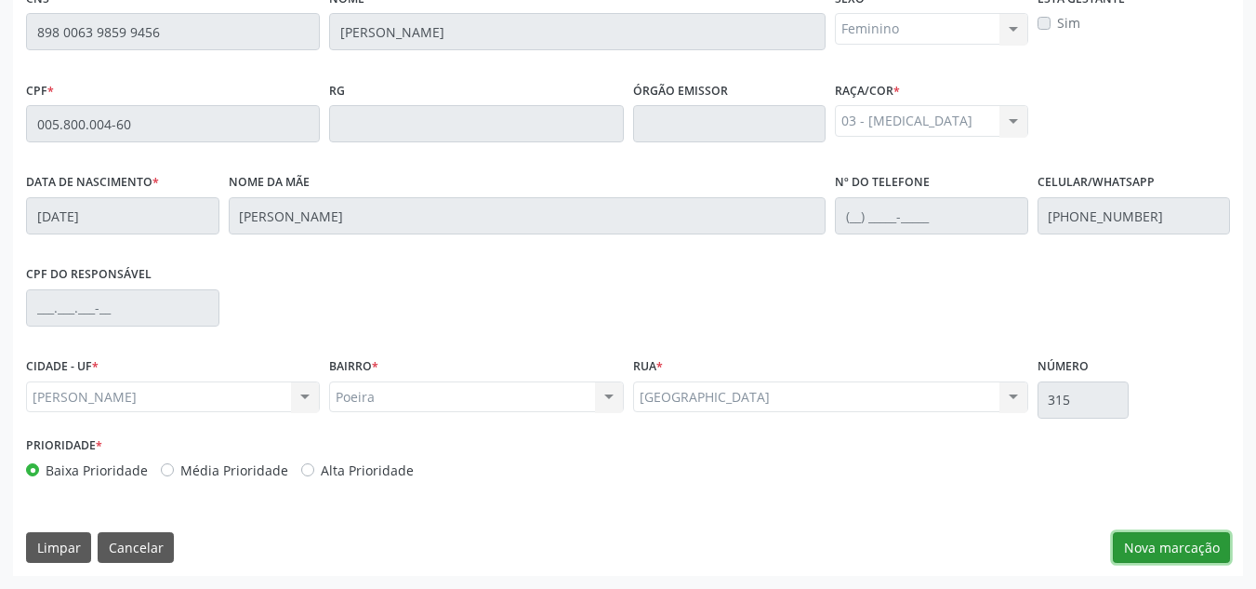
click at [1178, 549] on button "Nova marcação" at bounding box center [1171, 548] width 117 height 32
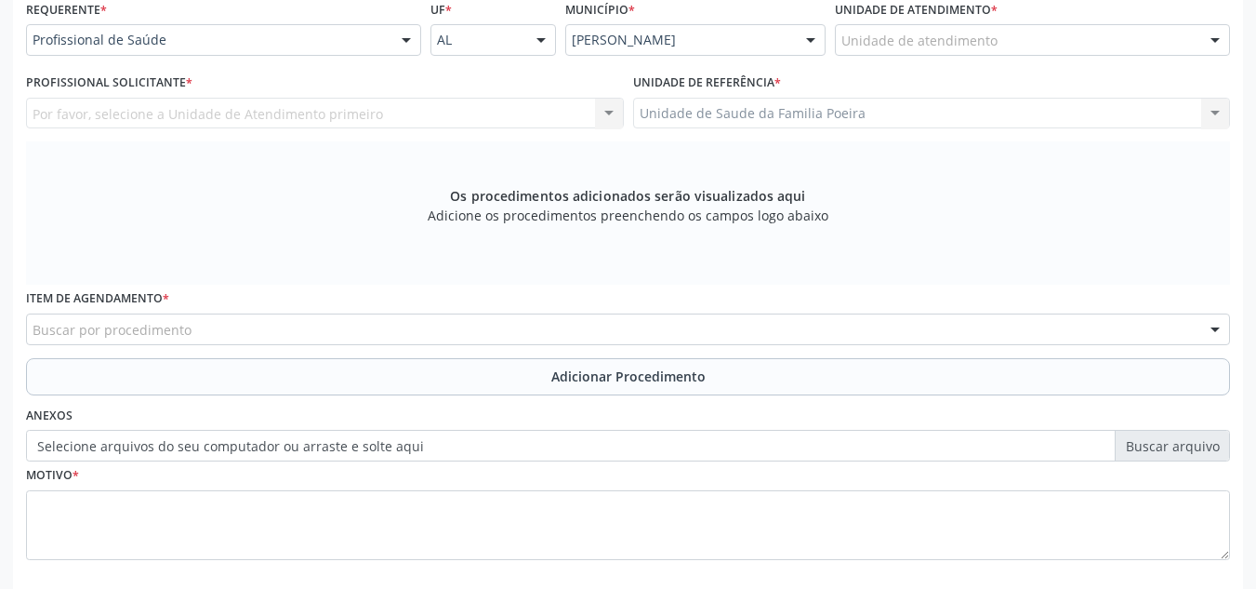
scroll to position [406, 0]
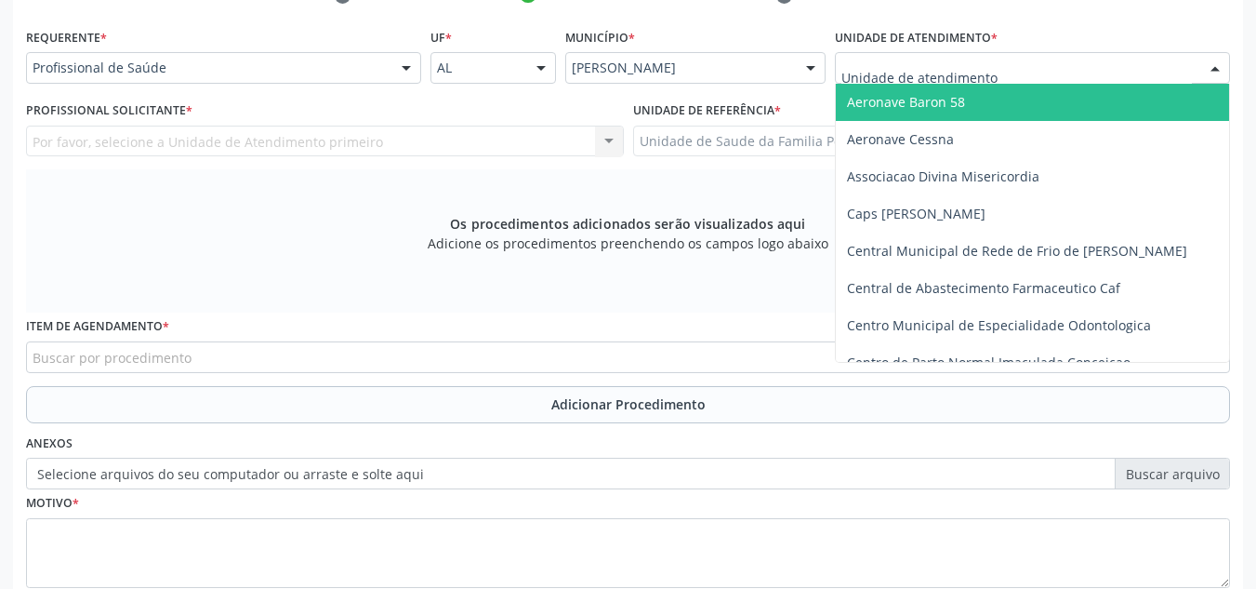
click at [993, 82] on div at bounding box center [1032, 68] width 395 height 32
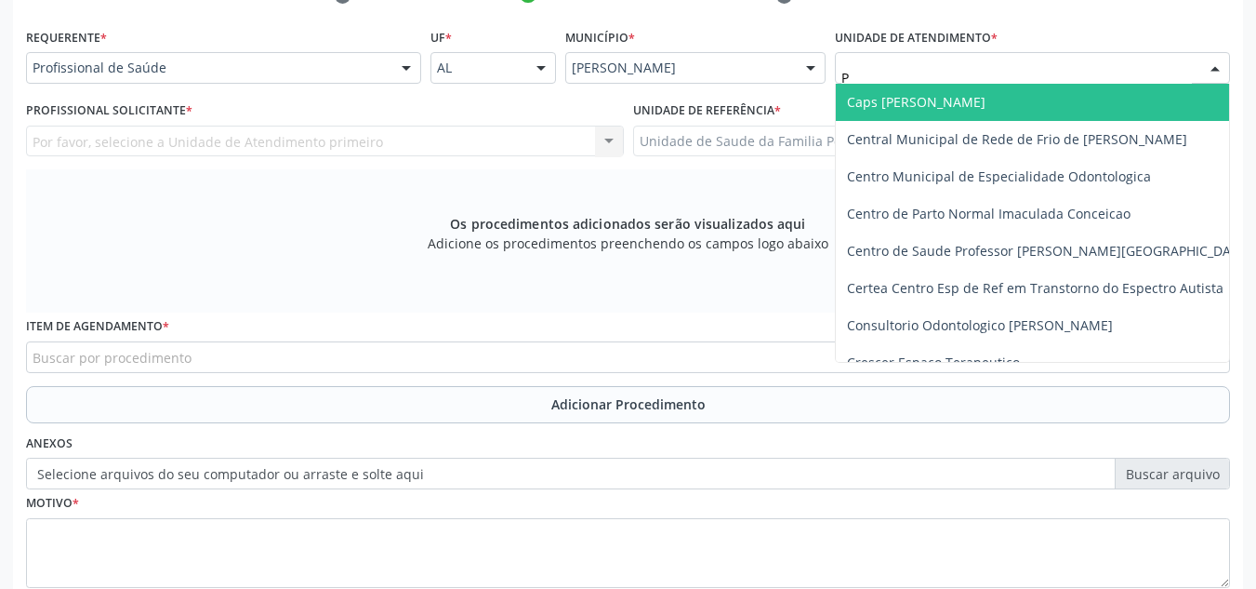
type input "PO"
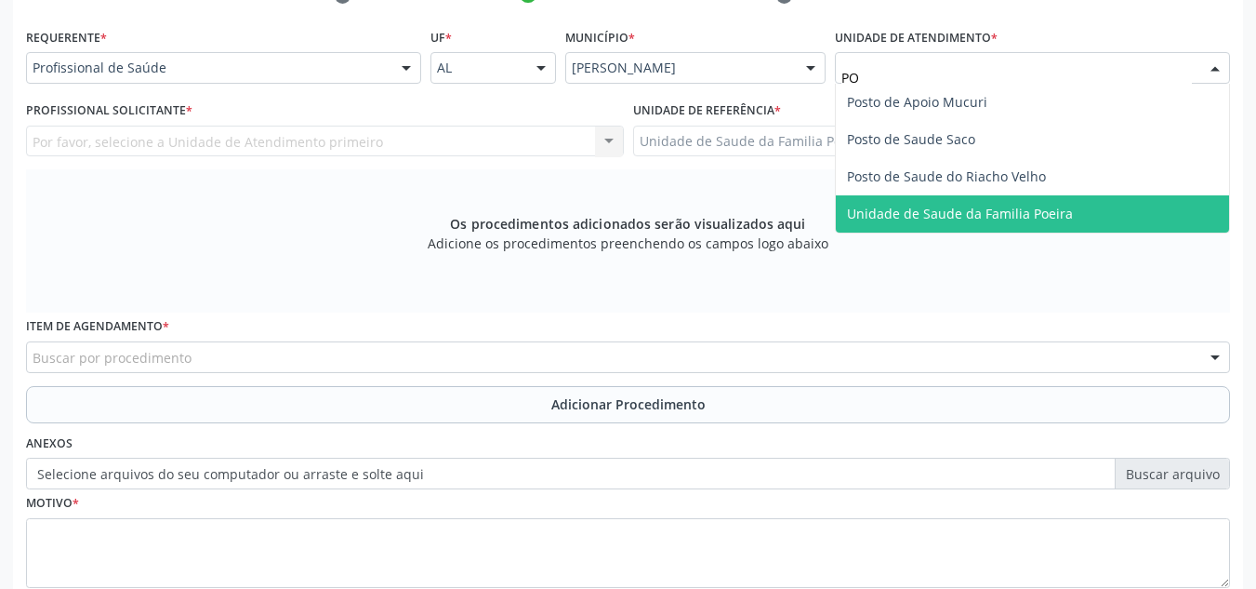
click at [1013, 205] on span "Unidade de Saude da Familia Poeira" at bounding box center [960, 214] width 226 height 18
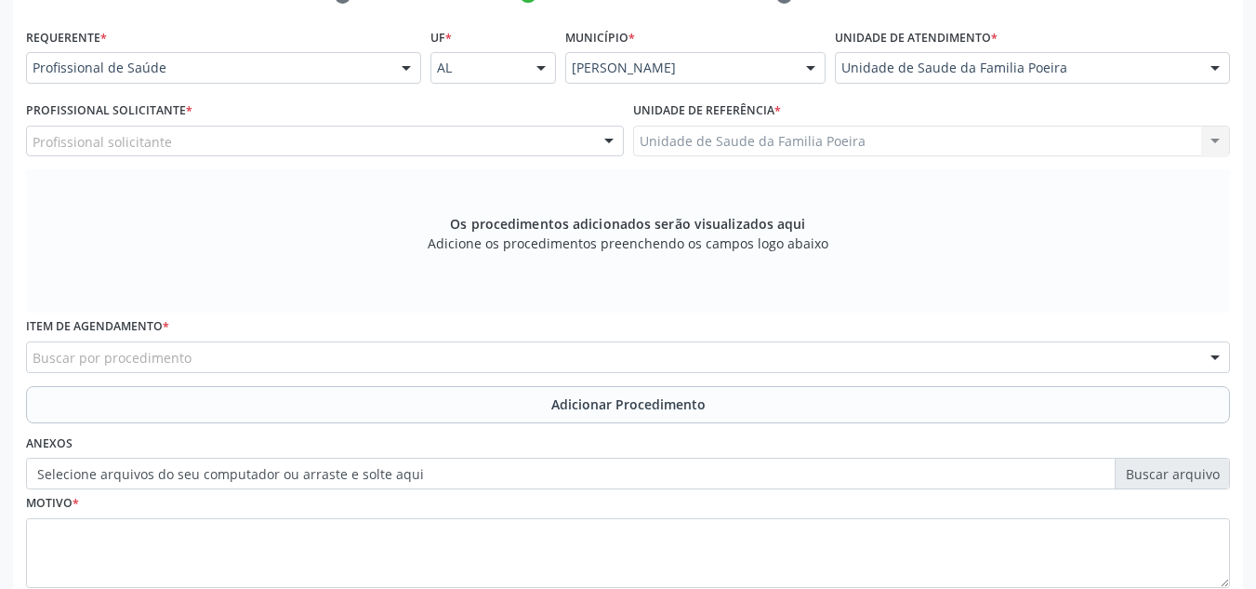
click at [213, 150] on div "Profissional solicitante" at bounding box center [325, 142] width 598 height 32
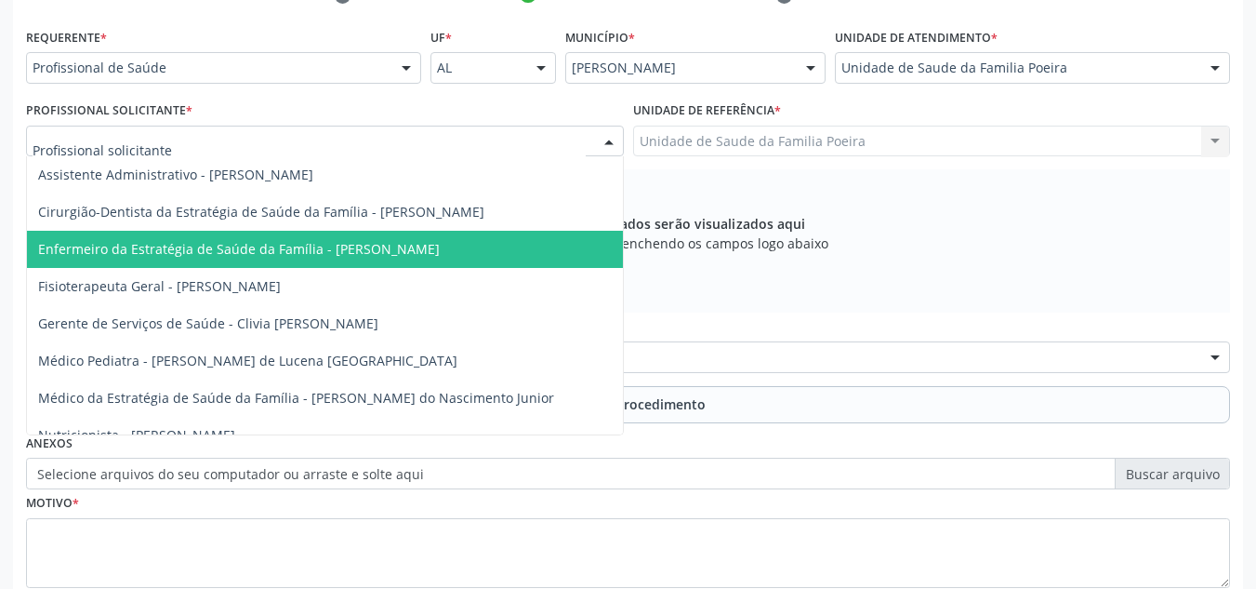
click at [239, 238] on span "Enfermeiro da Estratégia de Saúde da Família - [PERSON_NAME]" at bounding box center [325, 249] width 596 height 37
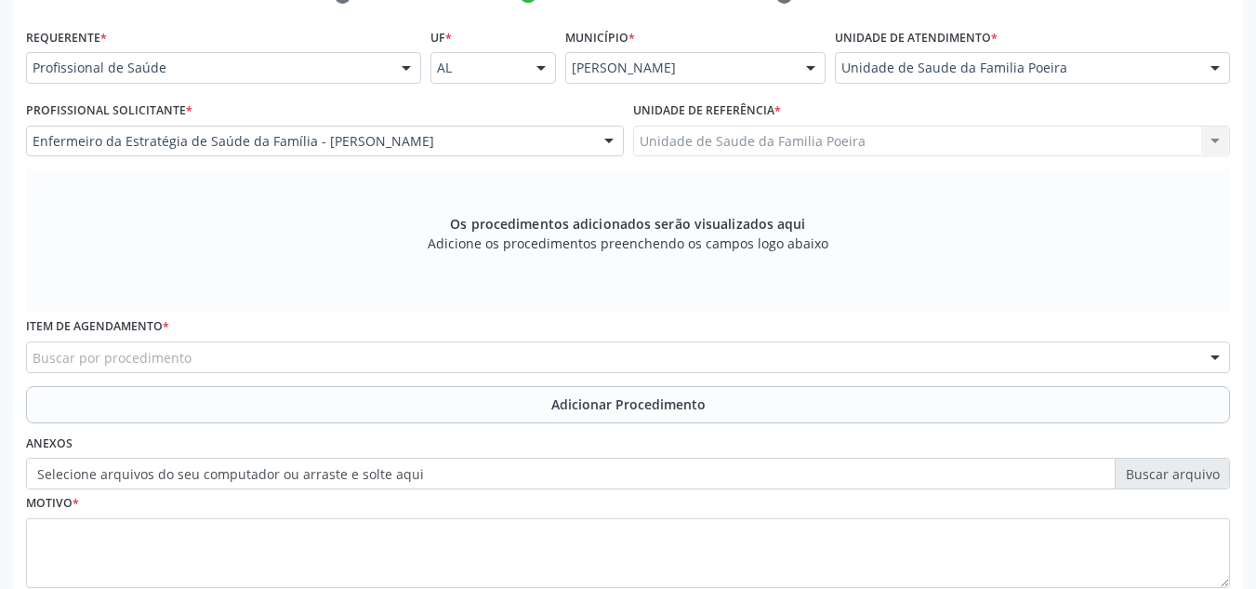
click at [239, 351] on div "Buscar por procedimento" at bounding box center [628, 357] width 1204 height 32
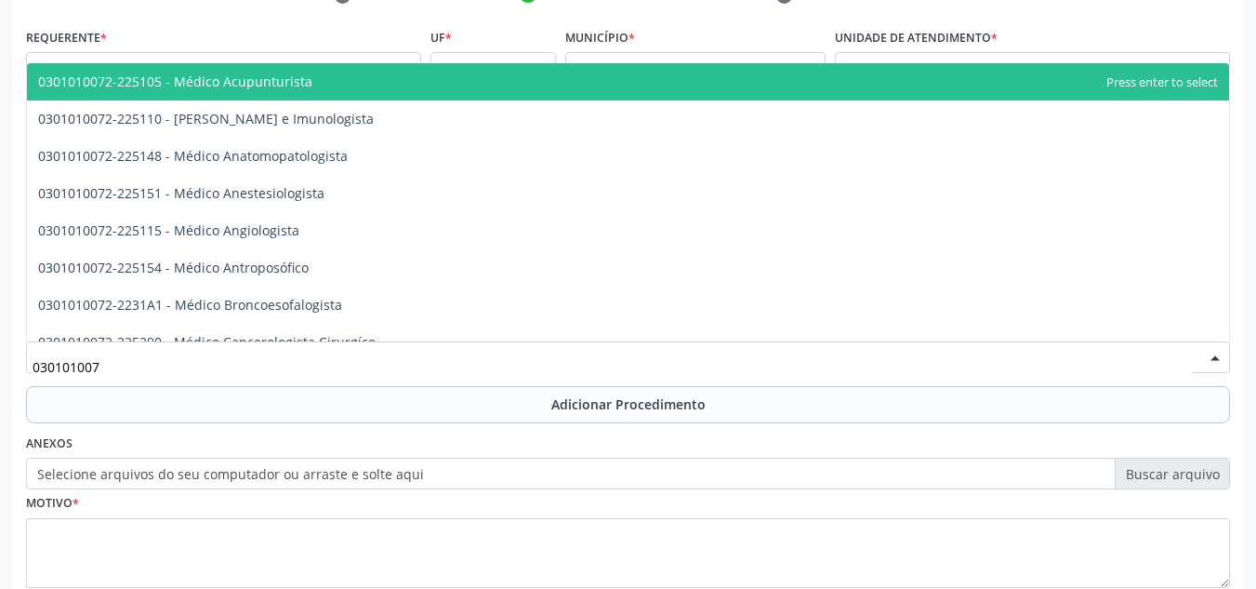
type input "0301010072"
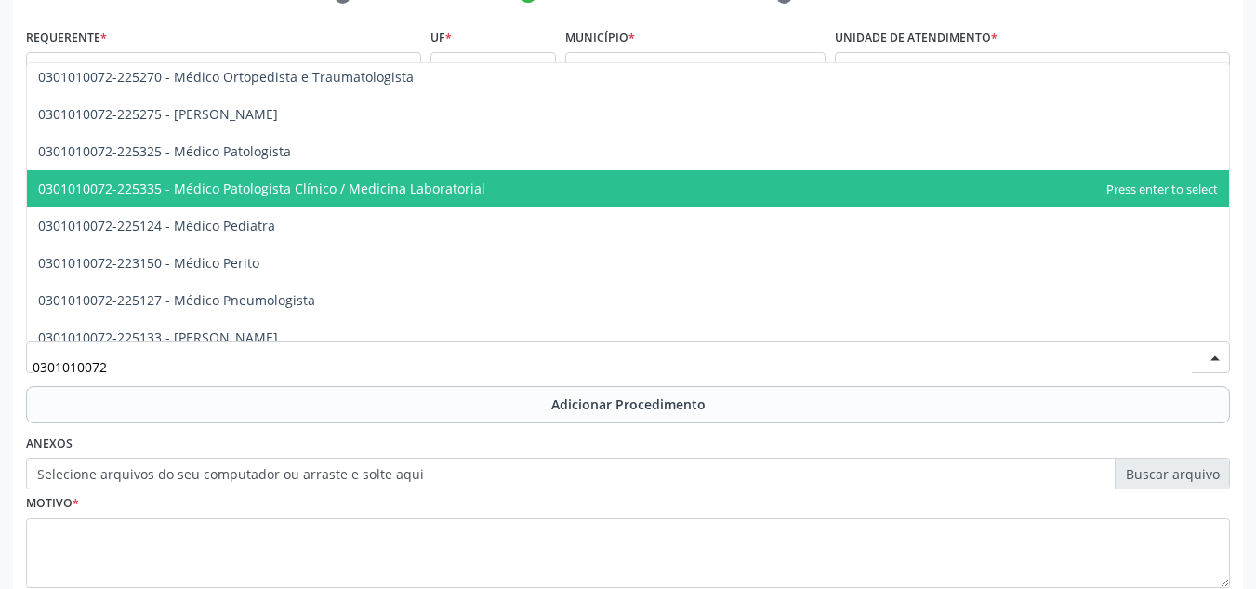
scroll to position [1674, 0]
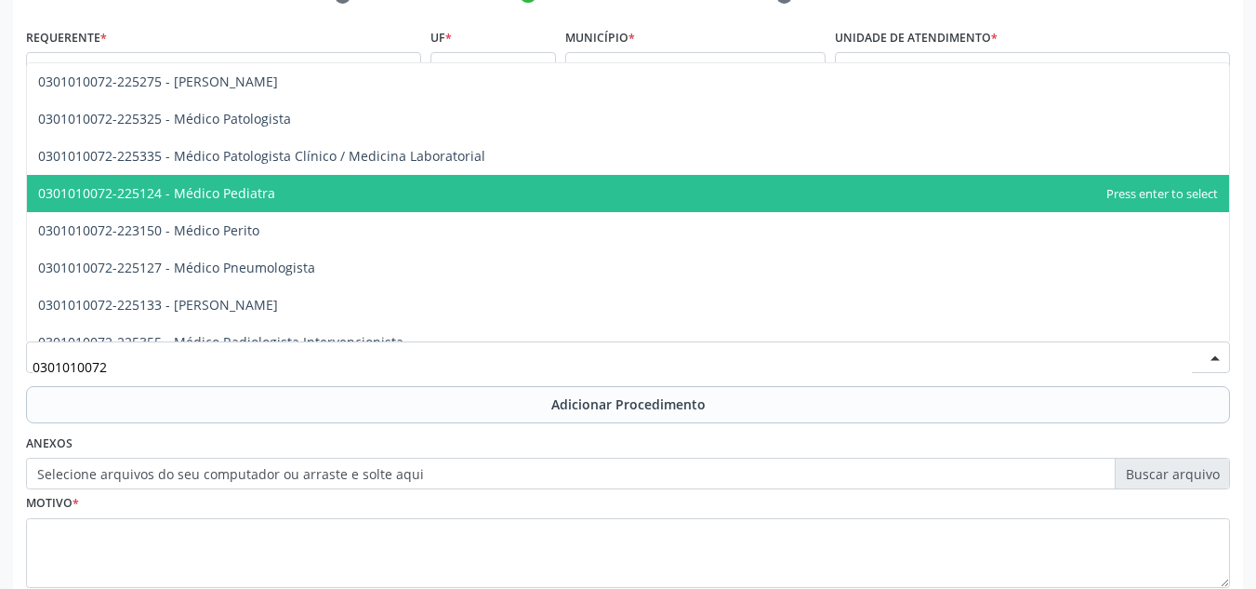
click at [188, 191] on span "0301010072-225124 - Médico Pediatra" at bounding box center [156, 193] width 237 height 18
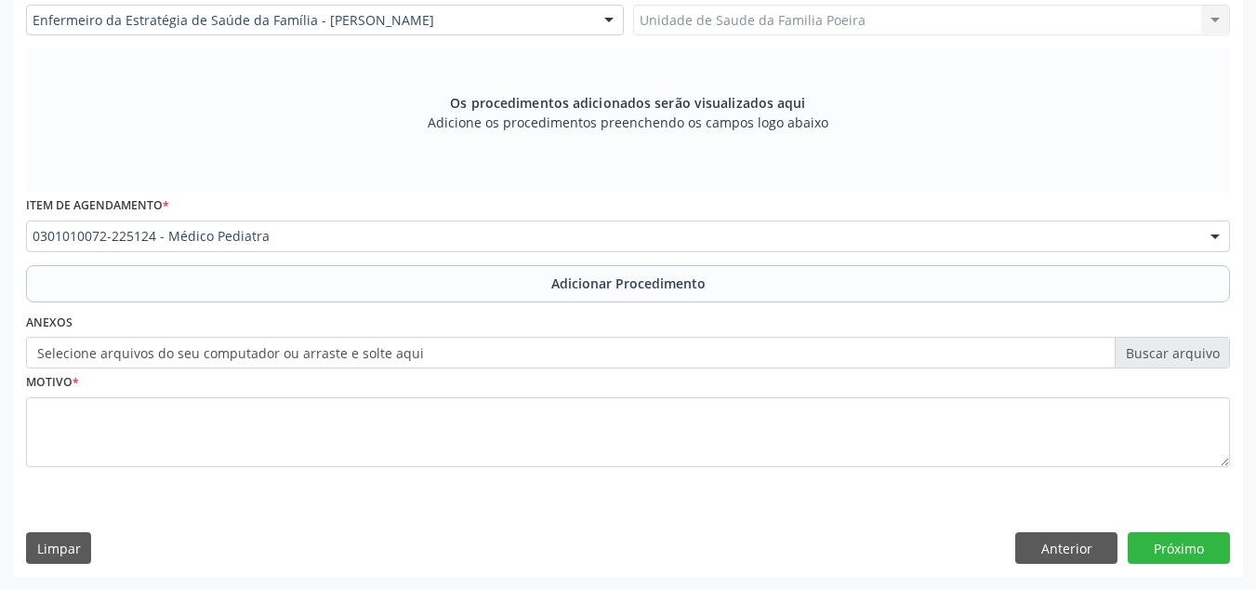
scroll to position [528, 0]
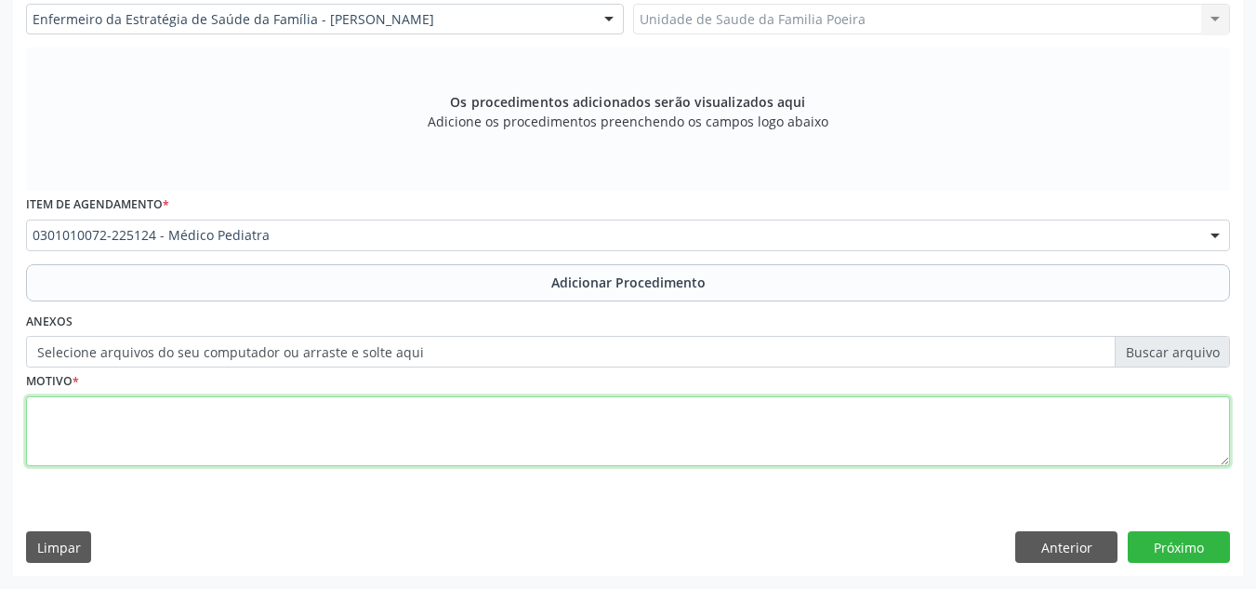
click at [234, 445] on textarea at bounding box center [628, 431] width 1204 height 71
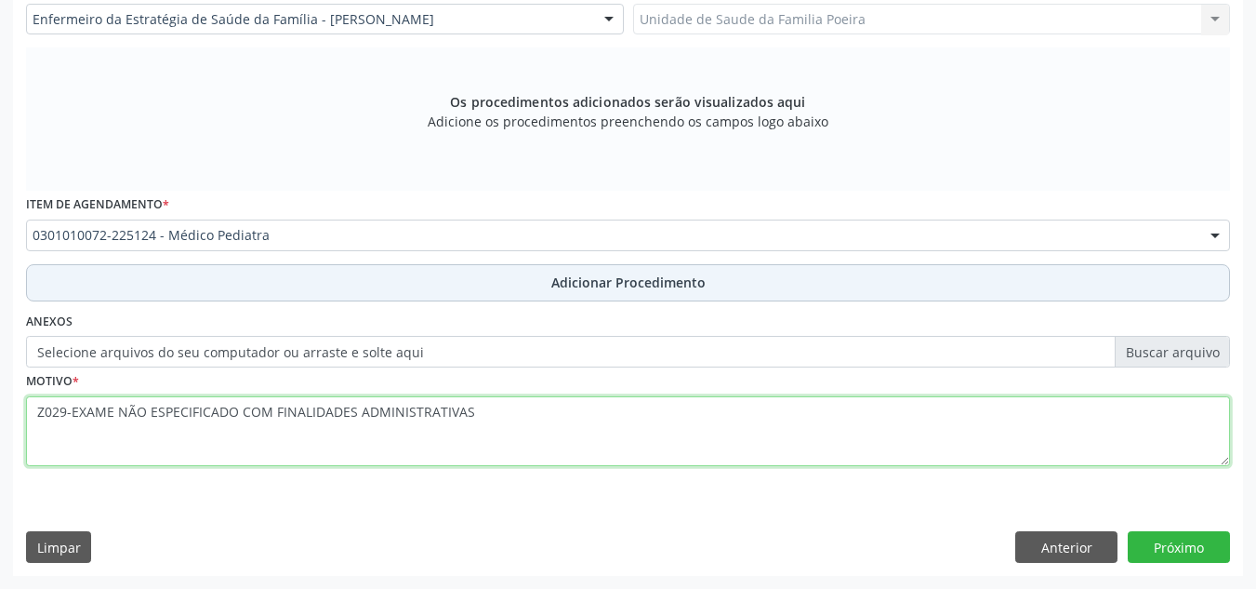
type textarea "Z029-EXAME NÃO ESPECIFICADO COM FINALIDADES ADMINISTRATIVAS"
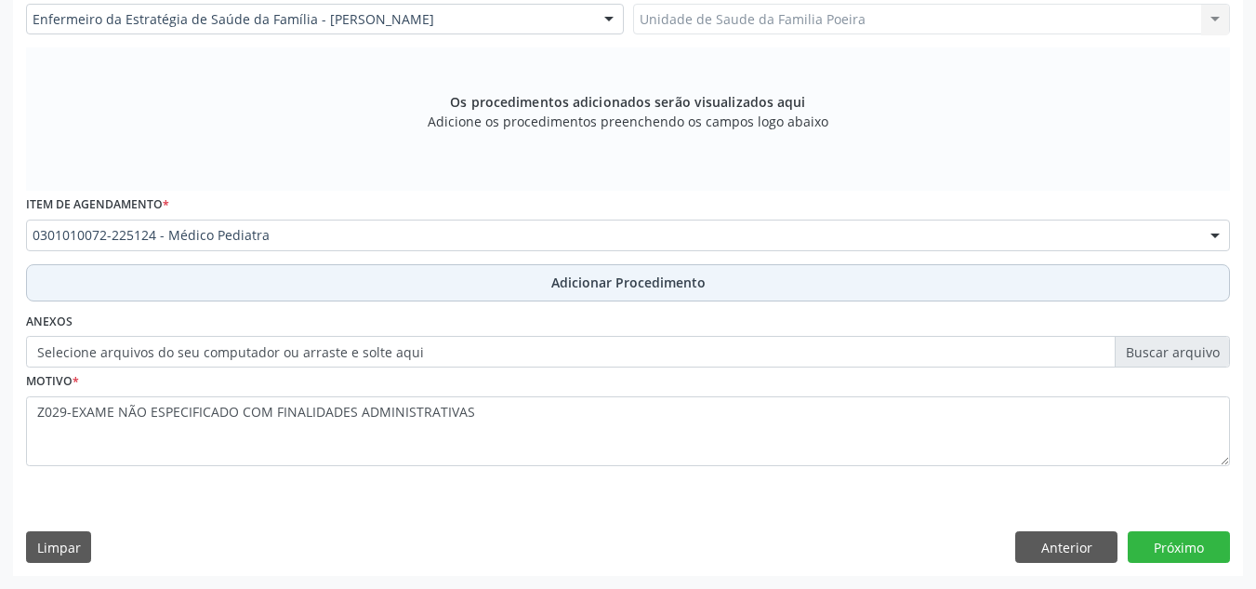
click at [555, 285] on span "Adicionar Procedimento" at bounding box center [628, 282] width 154 height 20
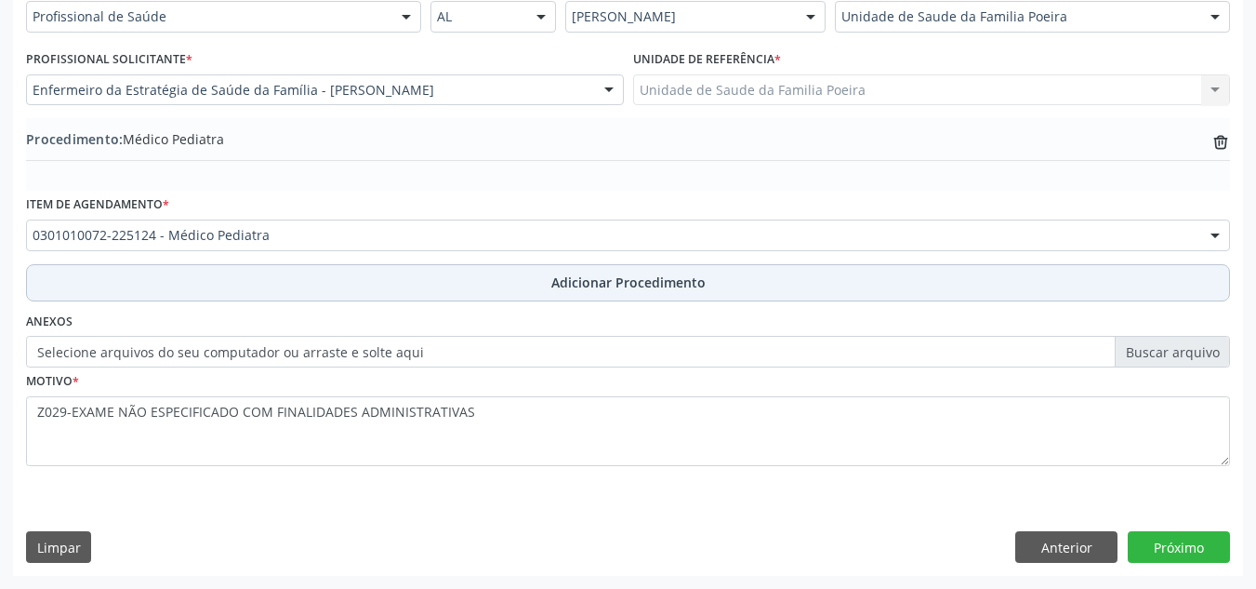
scroll to position [457, 0]
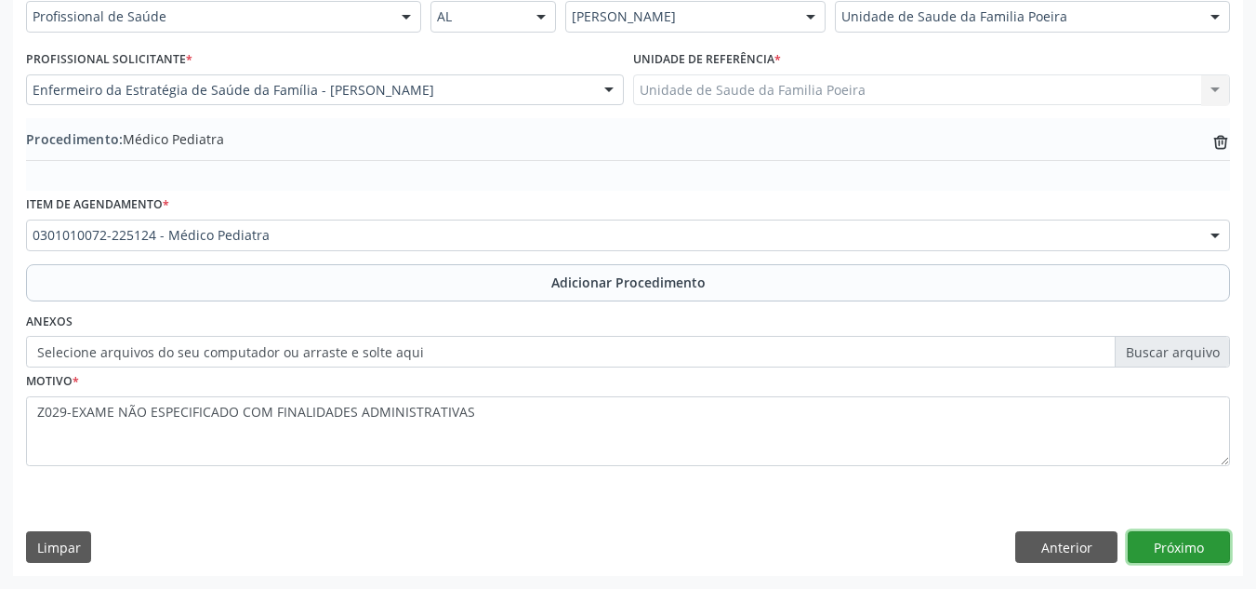
click at [1173, 552] on button "Próximo" at bounding box center [1179, 547] width 102 height 32
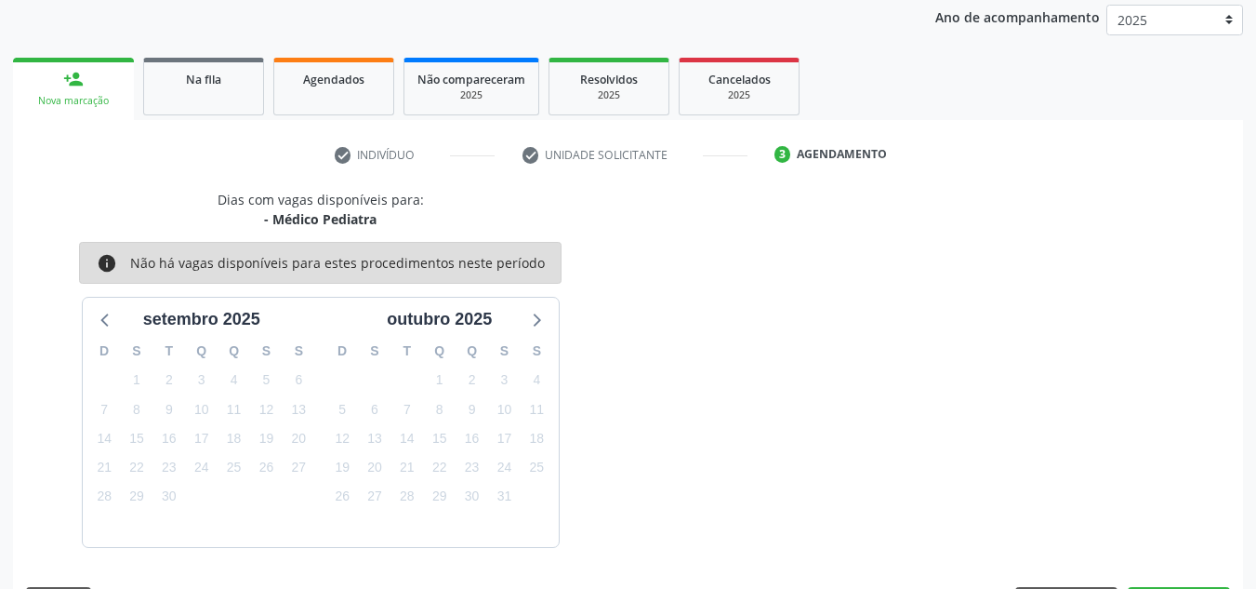
scroll to position [301, 0]
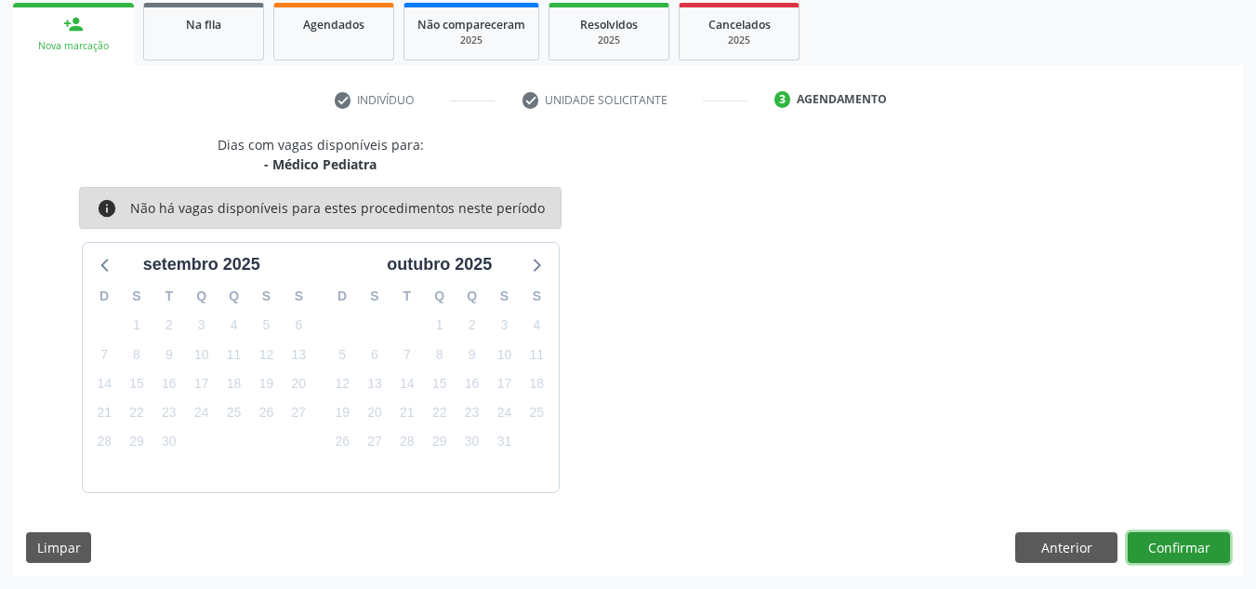
click at [1173, 561] on button "Confirmar" at bounding box center [1179, 548] width 102 height 32
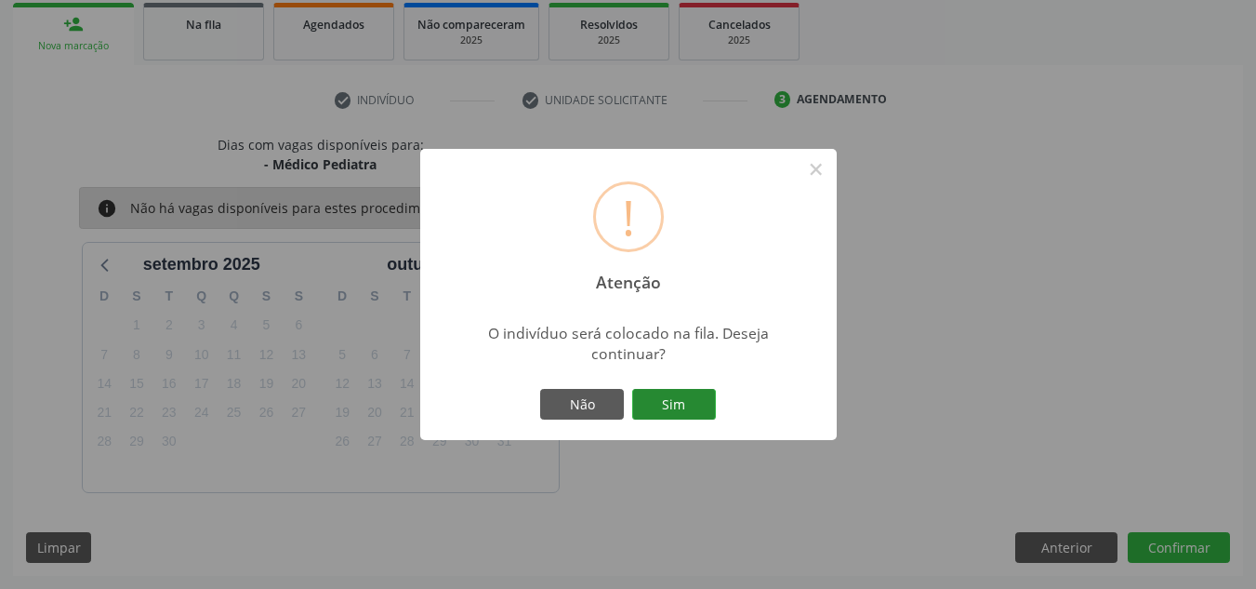
click at [688, 403] on button "Sim" at bounding box center [674, 405] width 84 height 32
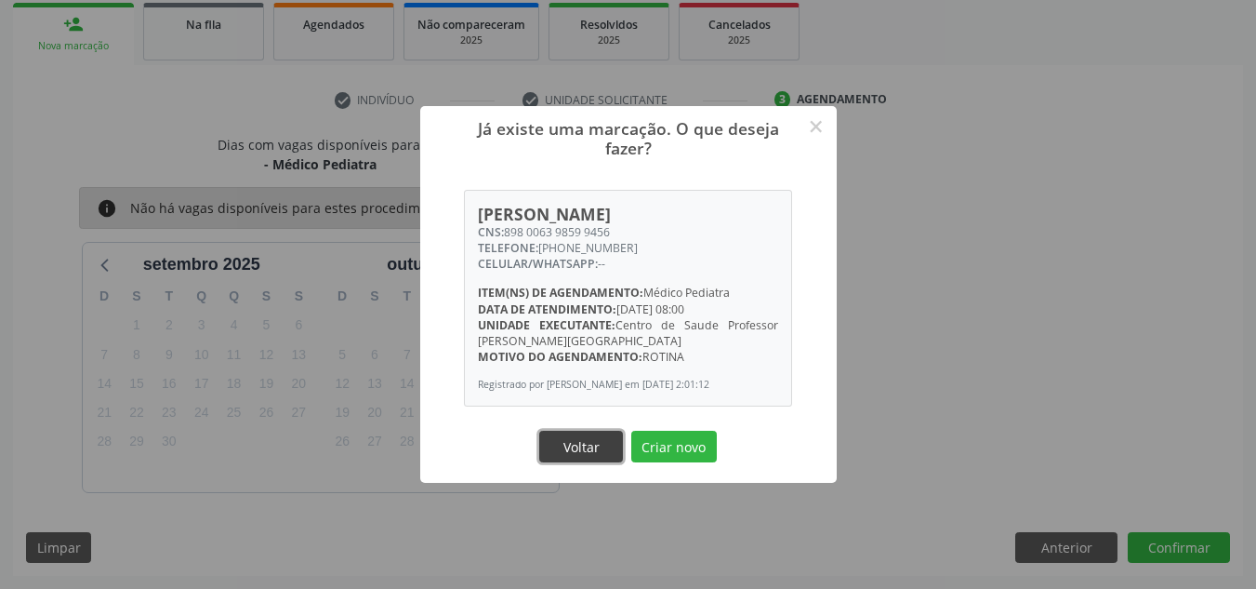
click at [581, 457] on button "Voltar" at bounding box center [581, 447] width 84 height 32
